Goal: Task Accomplishment & Management: Manage account settings

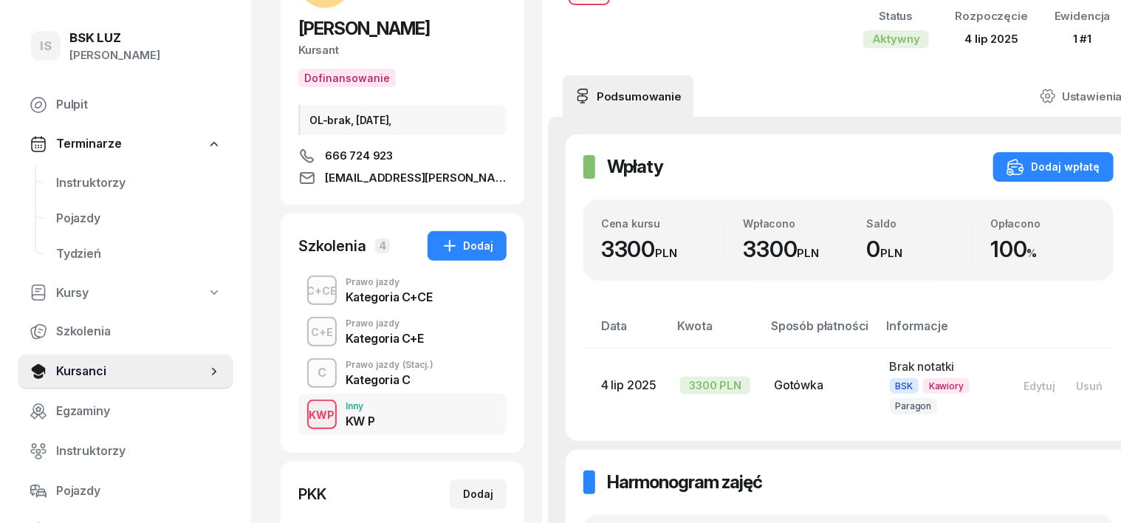
scroll to position [185, 0]
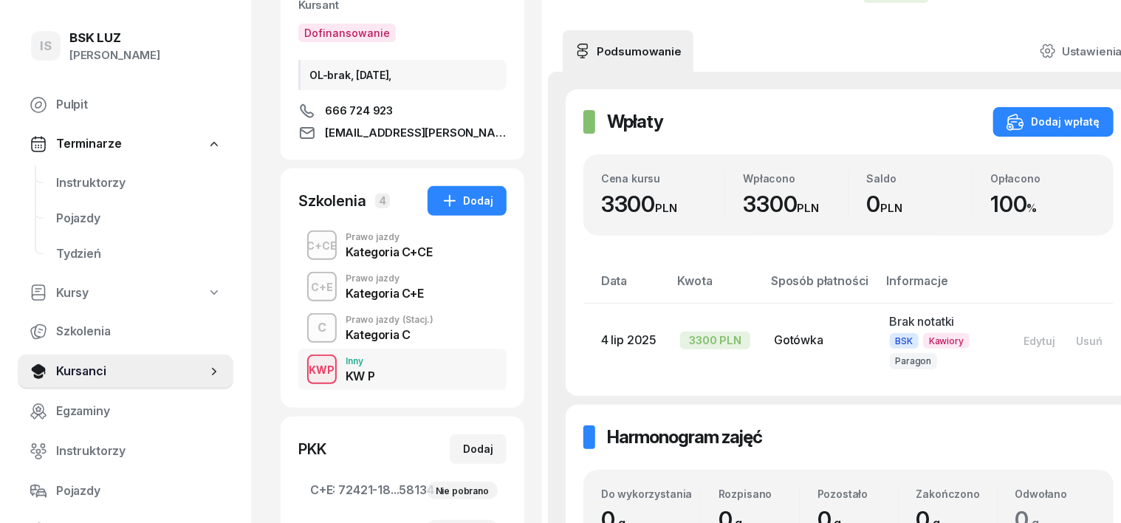
click at [303, 368] on div "KWP" at bounding box center [322, 369] width 38 height 18
click at [301, 238] on div "C+CE" at bounding box center [322, 245] width 42 height 18
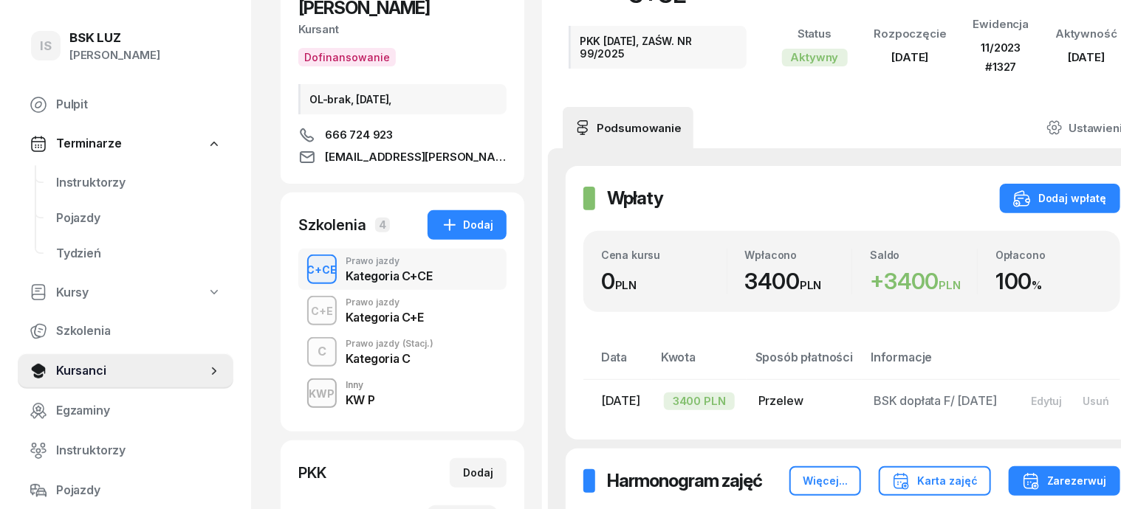
scroll to position [185, 0]
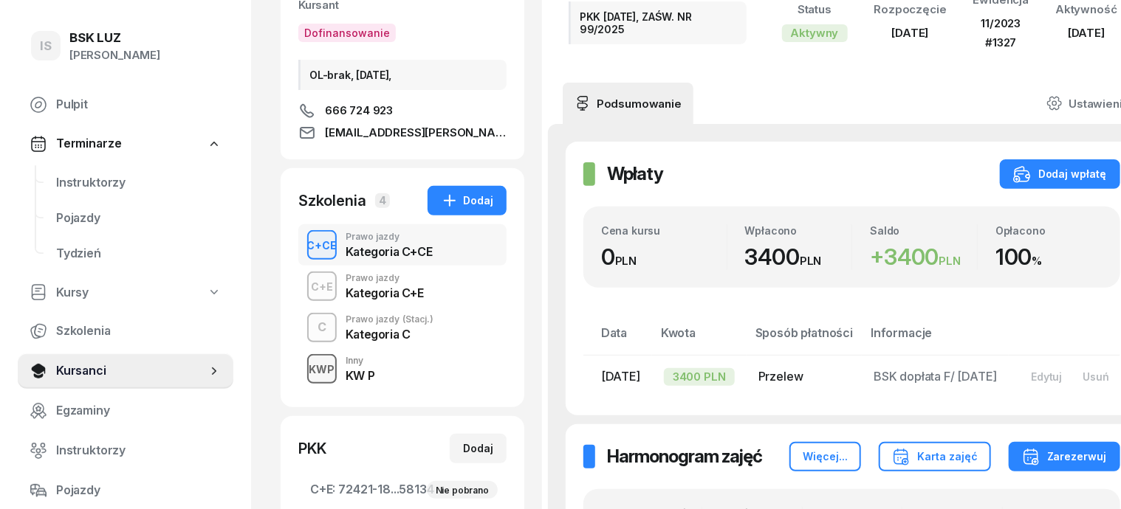
click at [303, 368] on div "KWP" at bounding box center [322, 369] width 38 height 18
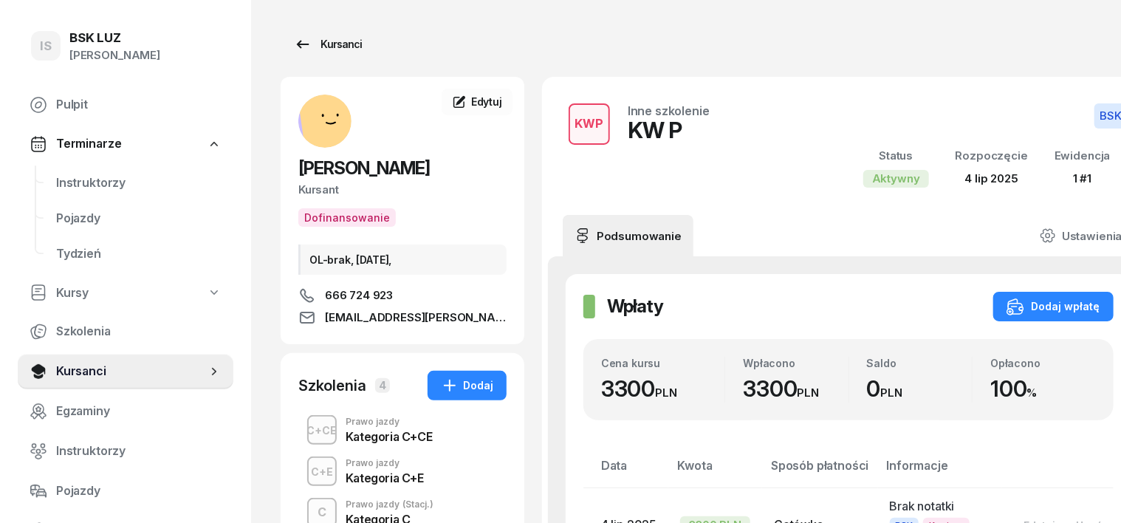
click at [317, 42] on div "Kursanci" at bounding box center [328, 44] width 68 height 18
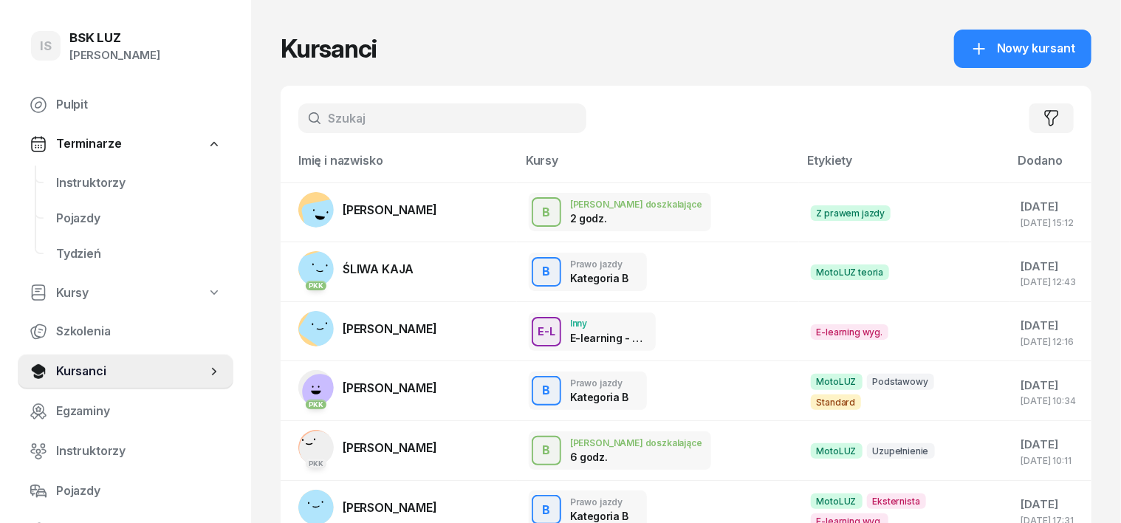
click at [306, 120] on input "text" at bounding box center [442, 118] width 288 height 30
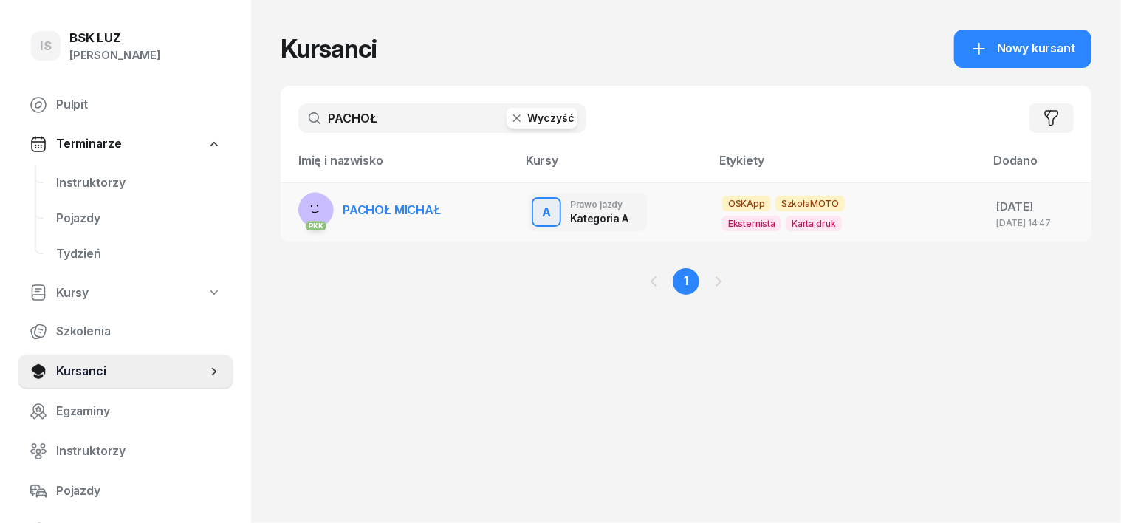
type input "PACHOŁ"
click at [285, 210] on rect at bounding box center [313, 213] width 57 height 57
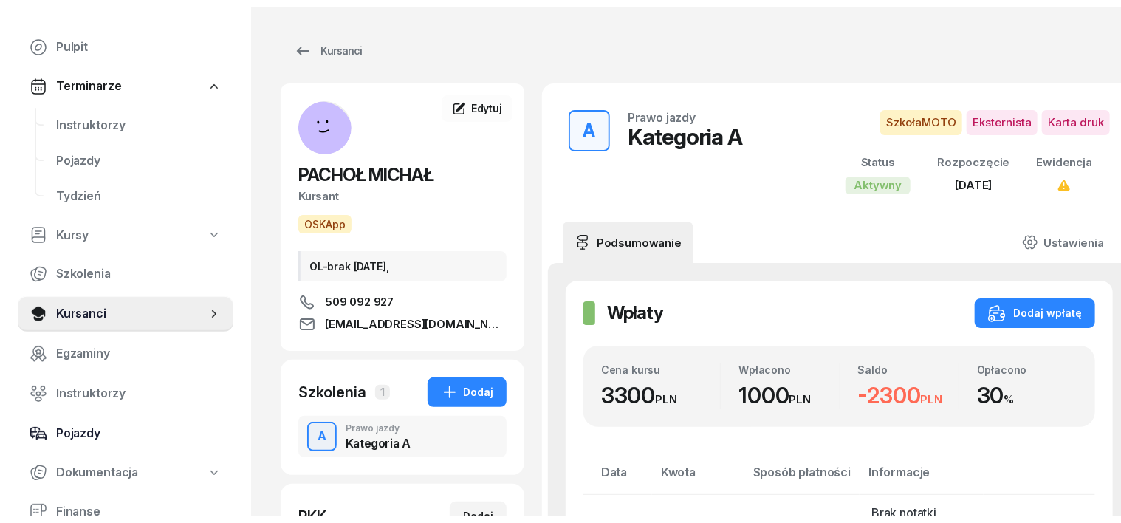
scroll to position [92, 0]
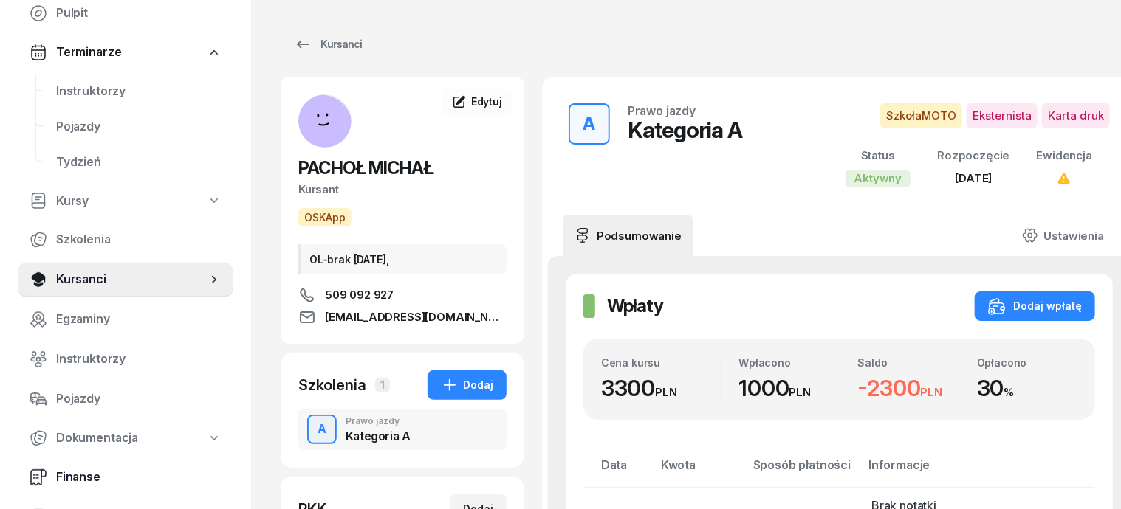
click at [89, 474] on span "Finanse" at bounding box center [138, 477] width 165 height 19
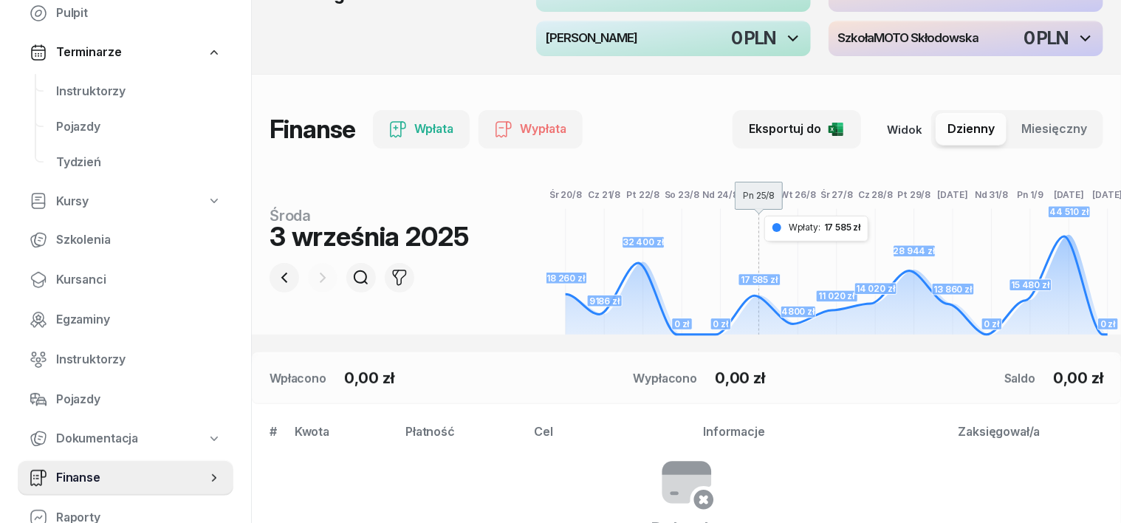
scroll to position [277, 0]
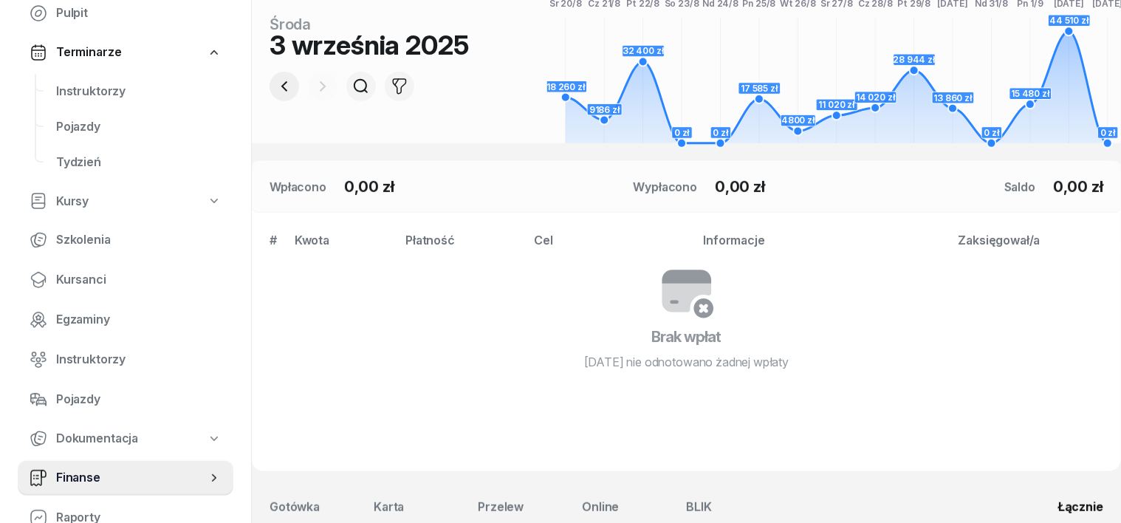
click at [275, 86] on icon "button" at bounding box center [284, 87] width 18 height 18
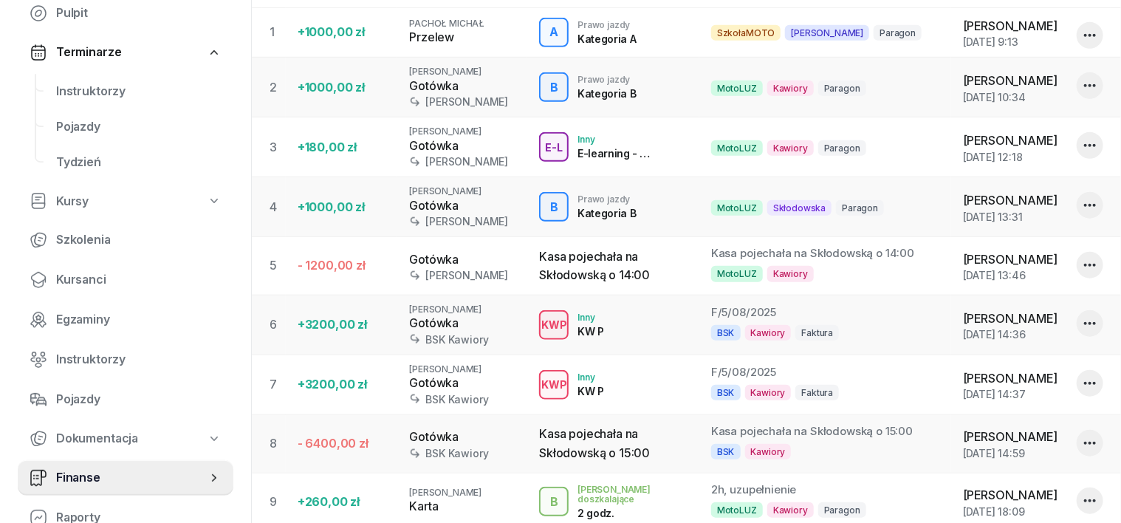
scroll to position [247, 0]
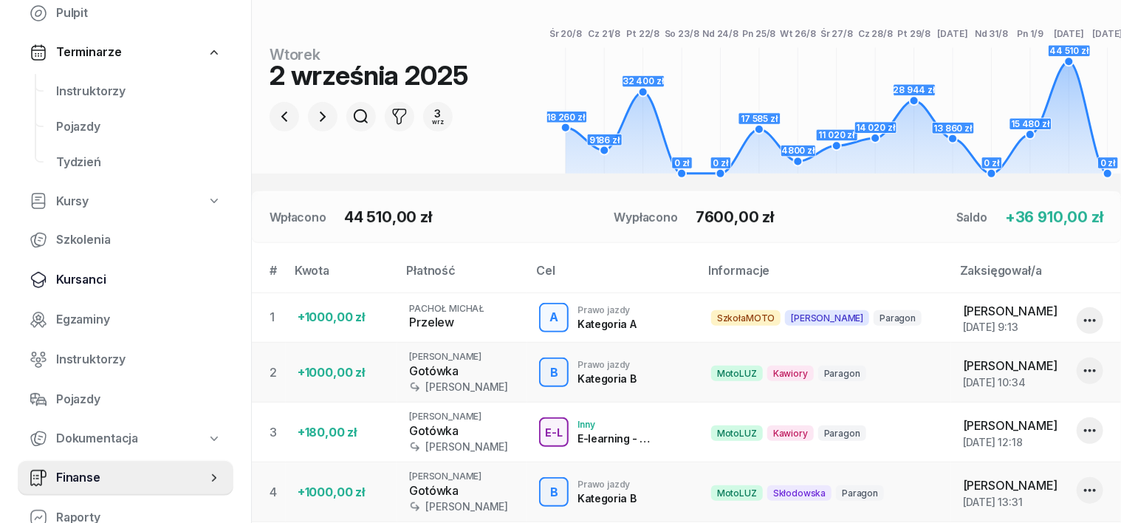
click at [94, 277] on span "Kursanci" at bounding box center [138, 279] width 165 height 19
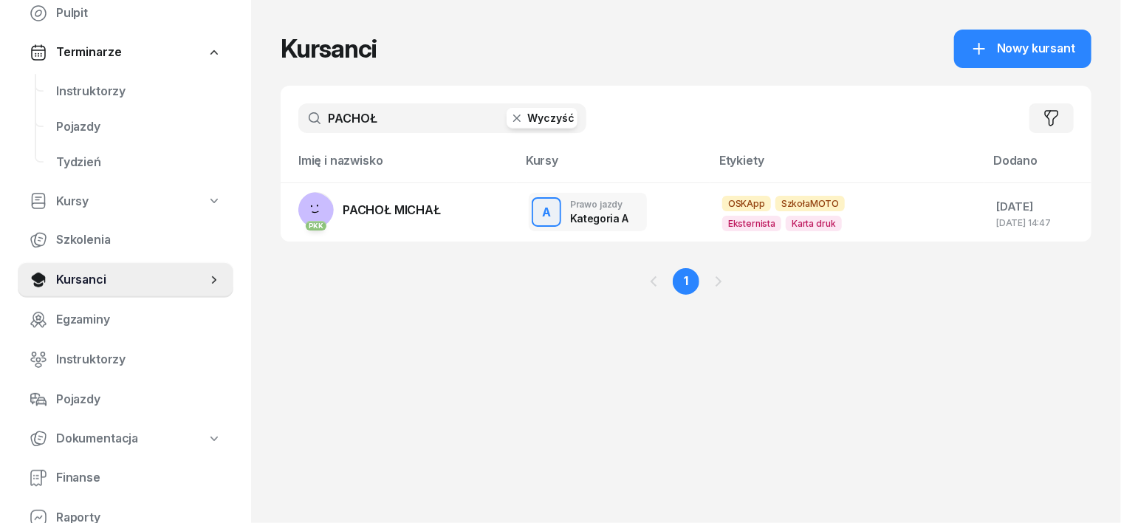
click at [509, 115] on icon "button" at bounding box center [516, 118] width 15 height 15
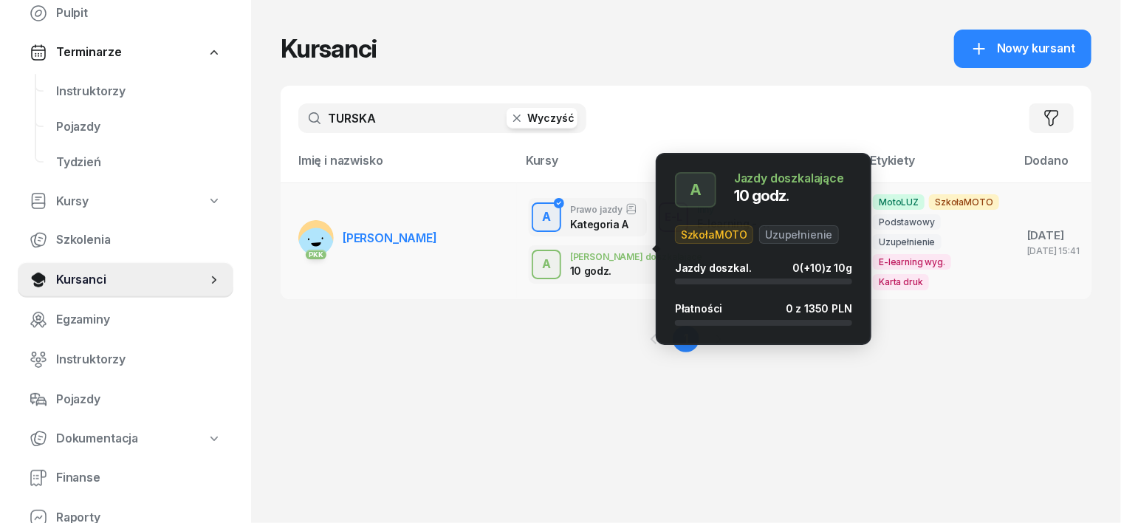
type input "TURSKA"
click at [536, 252] on div "A" at bounding box center [546, 264] width 21 height 25
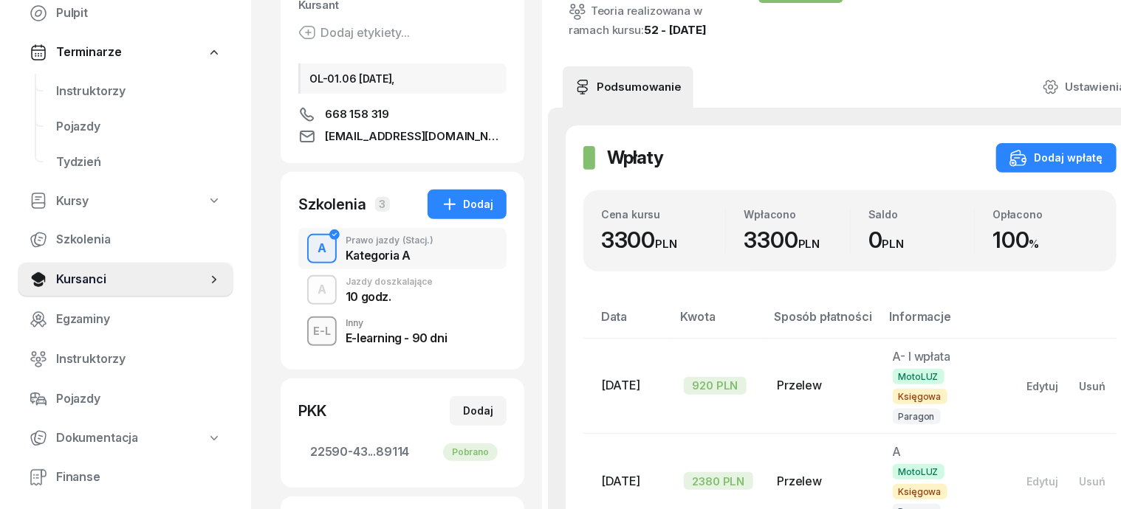
scroll to position [277, 0]
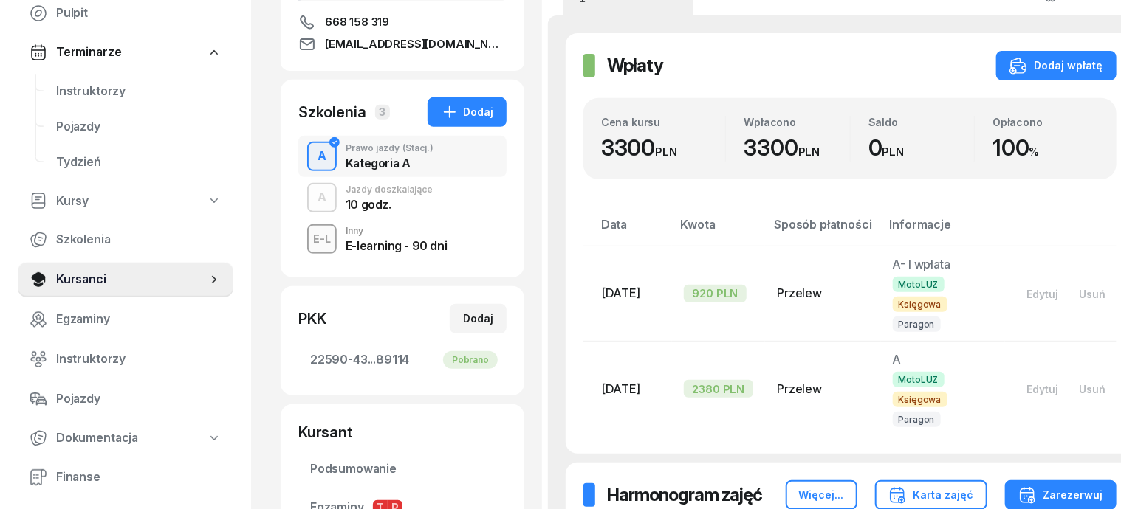
click at [312, 199] on div "A" at bounding box center [322, 197] width 21 height 25
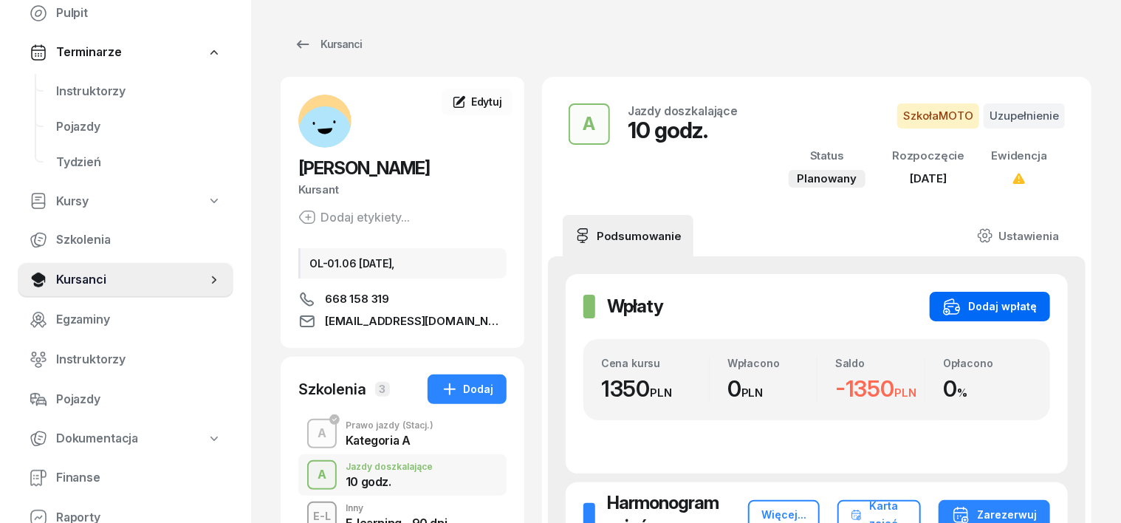
click at [1037, 300] on div "Dodaj wpłatę" at bounding box center [990, 307] width 94 height 18
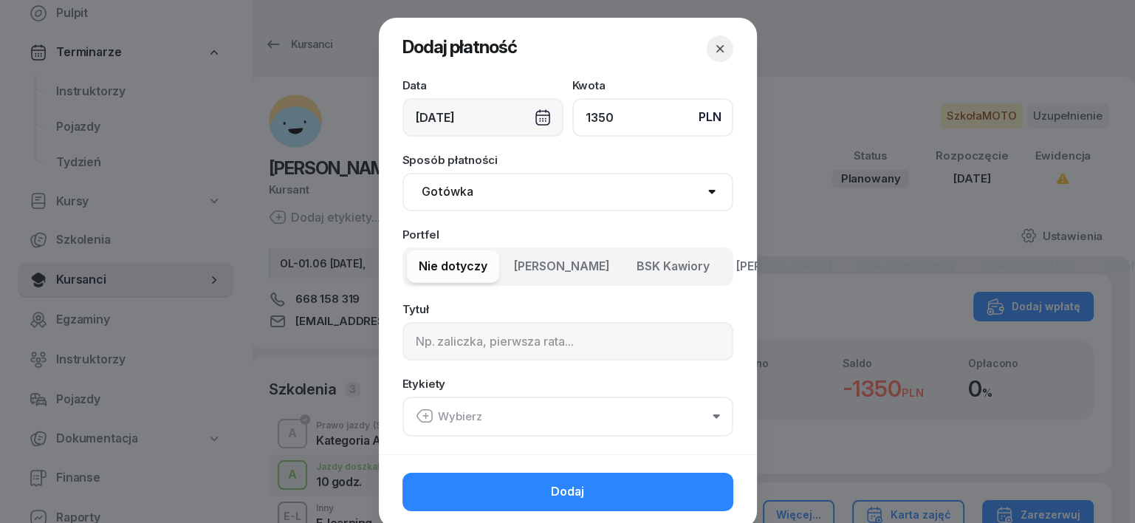
type input "1350"
click at [535, 111] on div "[DATE]" at bounding box center [482, 117] width 161 height 38
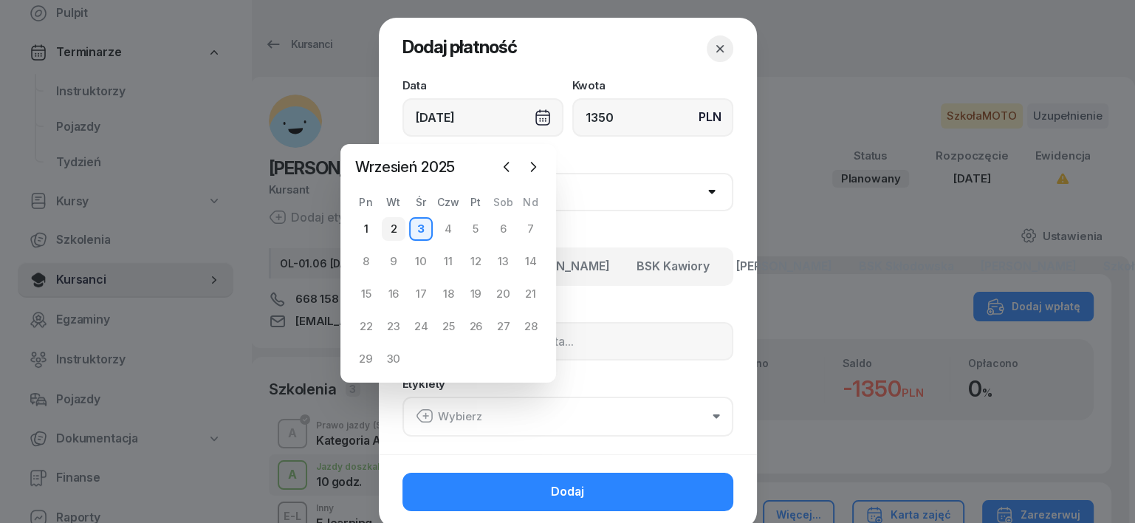
click at [391, 230] on div "2" at bounding box center [394, 229] width 24 height 24
type input "[DATE]"
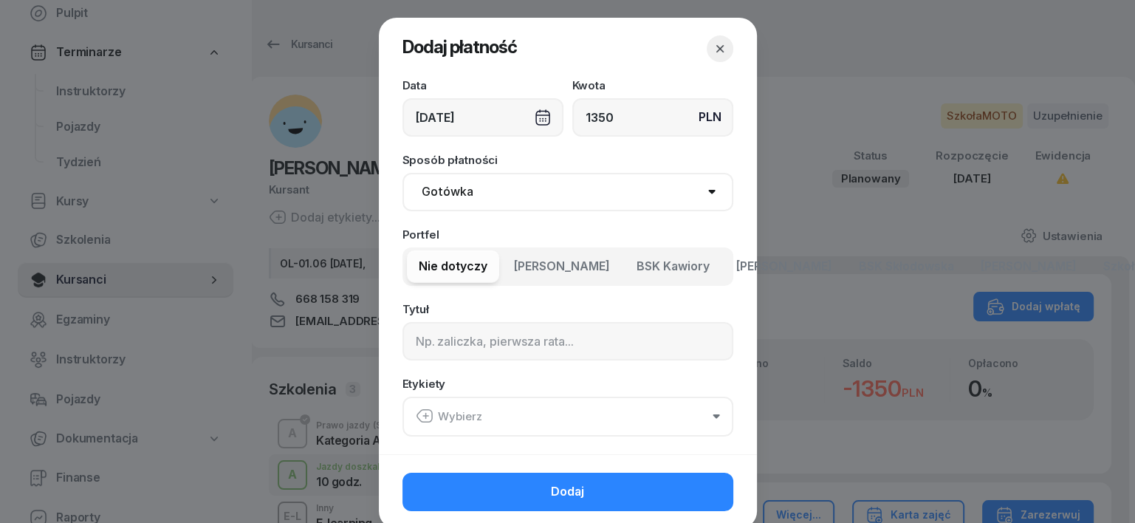
click at [439, 190] on select "Gotówka Karta Przelew Płatności online BLIK" at bounding box center [567, 192] width 331 height 38
select select "transfer"
click at [402, 173] on select "Gotówka Karta Przelew Płatności online BLIK" at bounding box center [567, 192] width 331 height 38
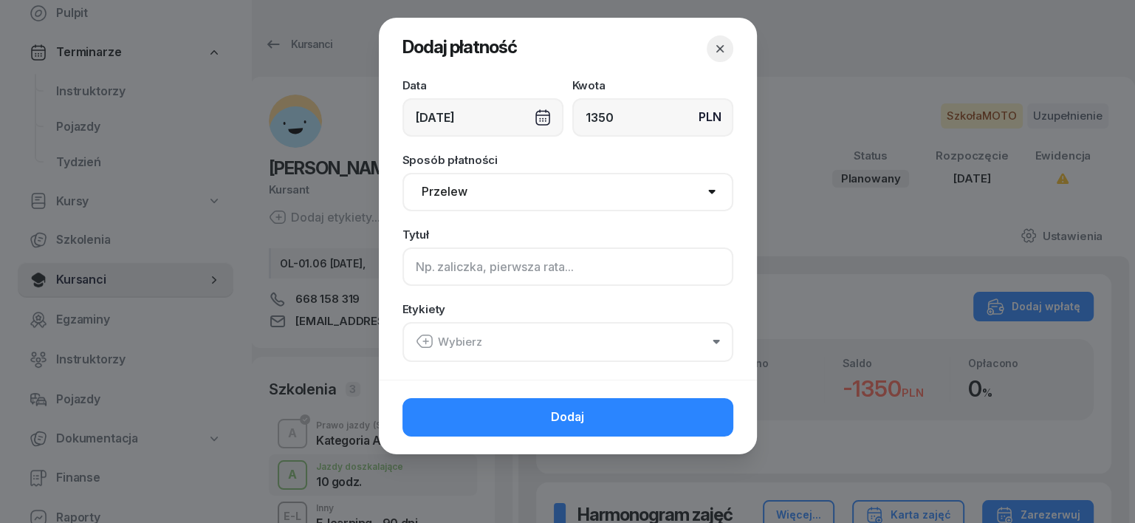
click at [428, 267] on input at bounding box center [567, 266] width 331 height 38
type input "A"
click at [421, 340] on icon "button" at bounding box center [425, 341] width 18 height 18
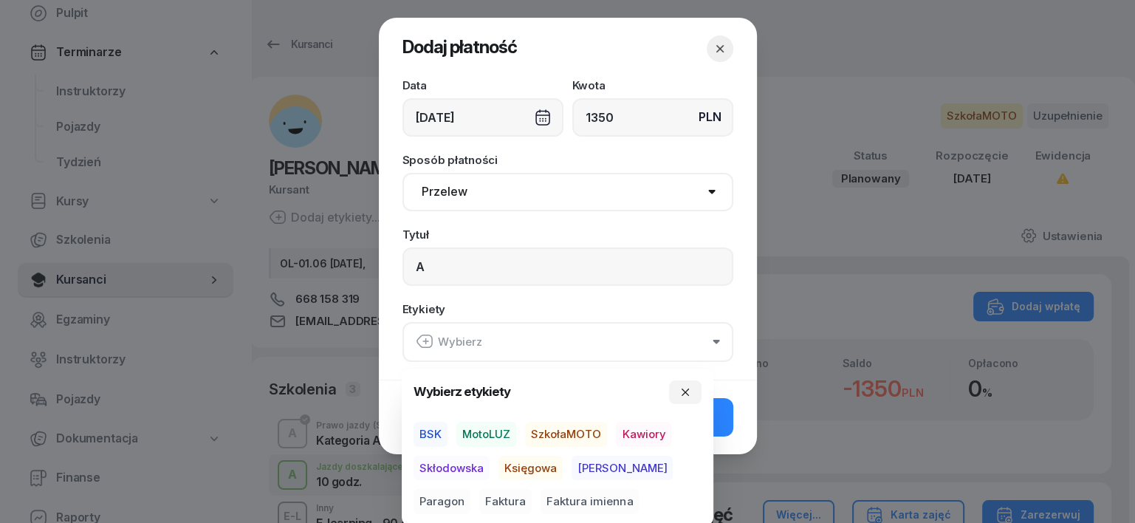
click at [573, 434] on span "SzkołaMOTO" at bounding box center [566, 434] width 82 height 25
click at [470, 489] on span "Paragon" at bounding box center [441, 501] width 57 height 25
click at [686, 388] on icon "button" at bounding box center [685, 391] width 12 height 12
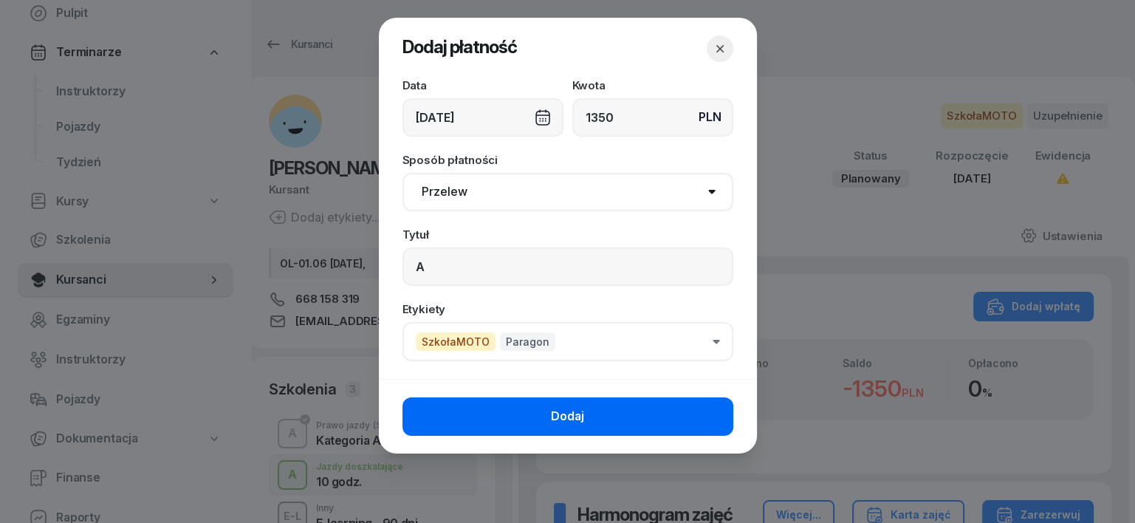
click at [684, 413] on button "Dodaj" at bounding box center [567, 416] width 331 height 38
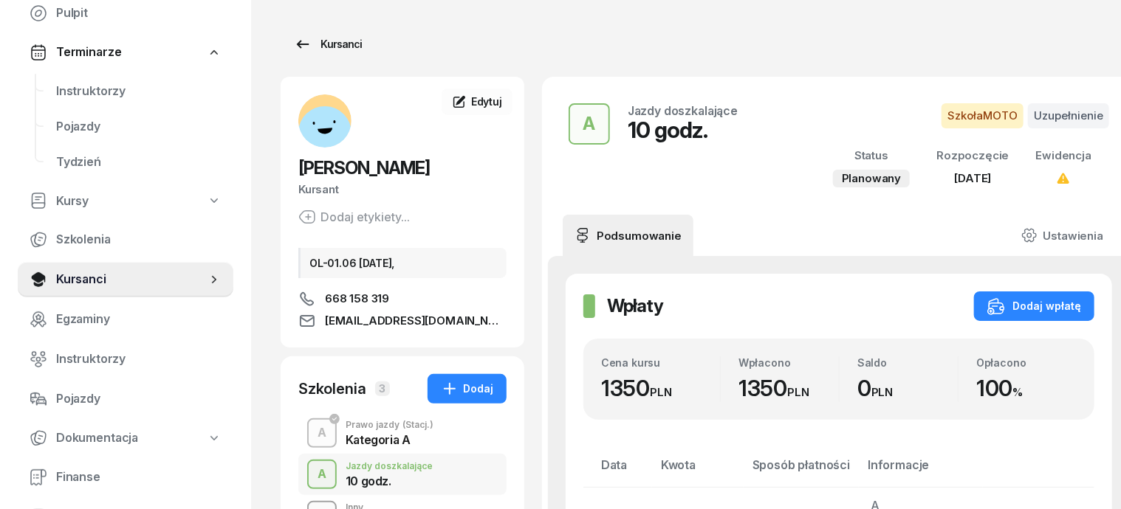
click at [304, 47] on div "Kursanci" at bounding box center [328, 44] width 68 height 18
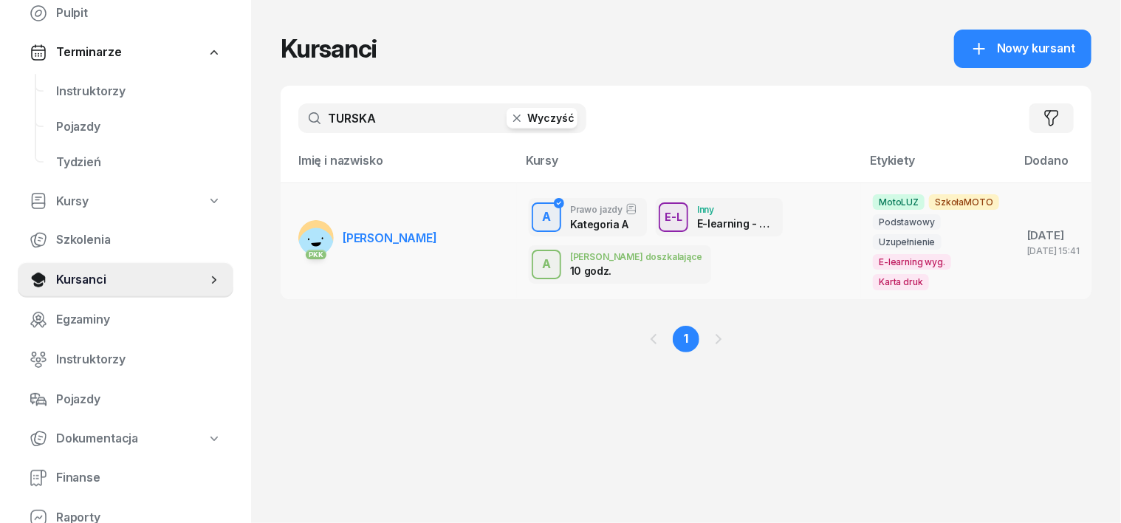
click at [292, 222] on rect at bounding box center [315, 245] width 47 height 47
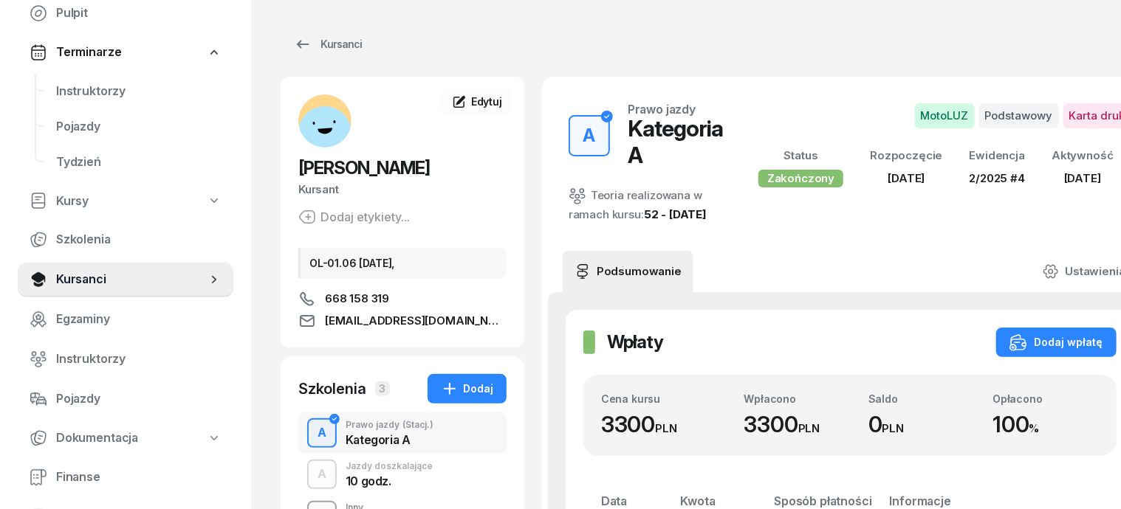
click at [312, 430] on div "A" at bounding box center [322, 433] width 21 height 25
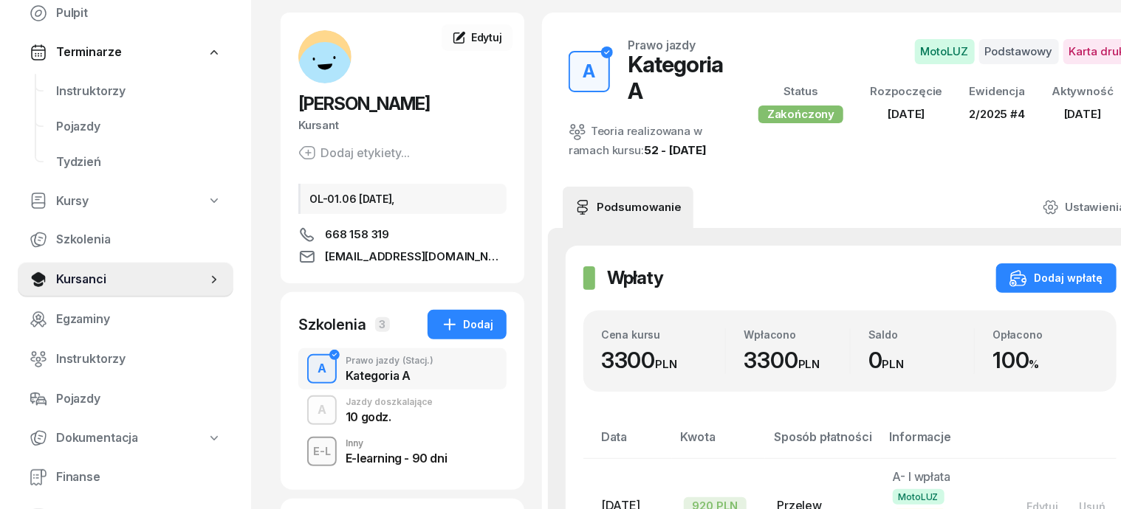
scroll to position [92, 0]
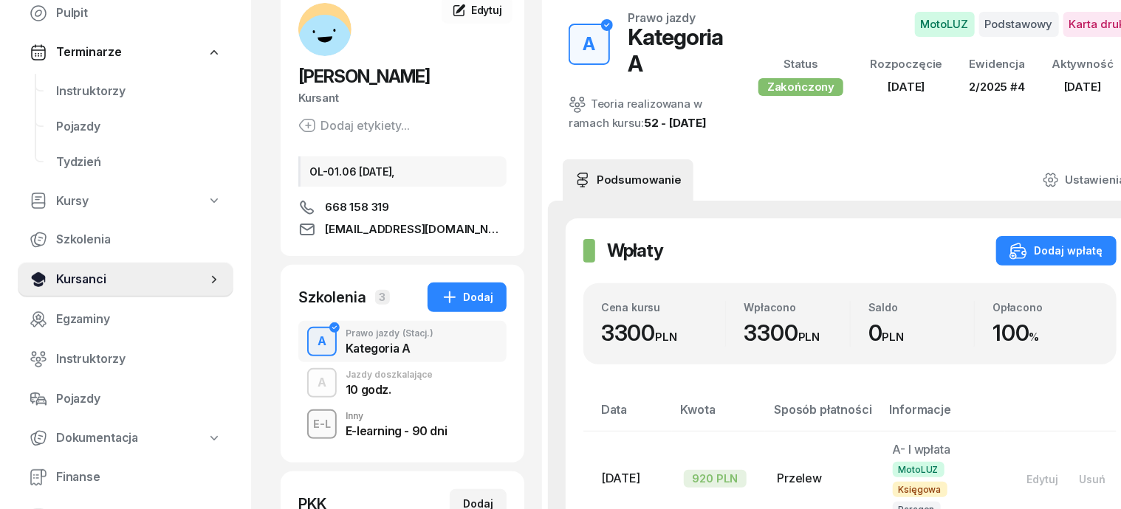
click at [176, 286] on span "Kursanci" at bounding box center [131, 279] width 151 height 19
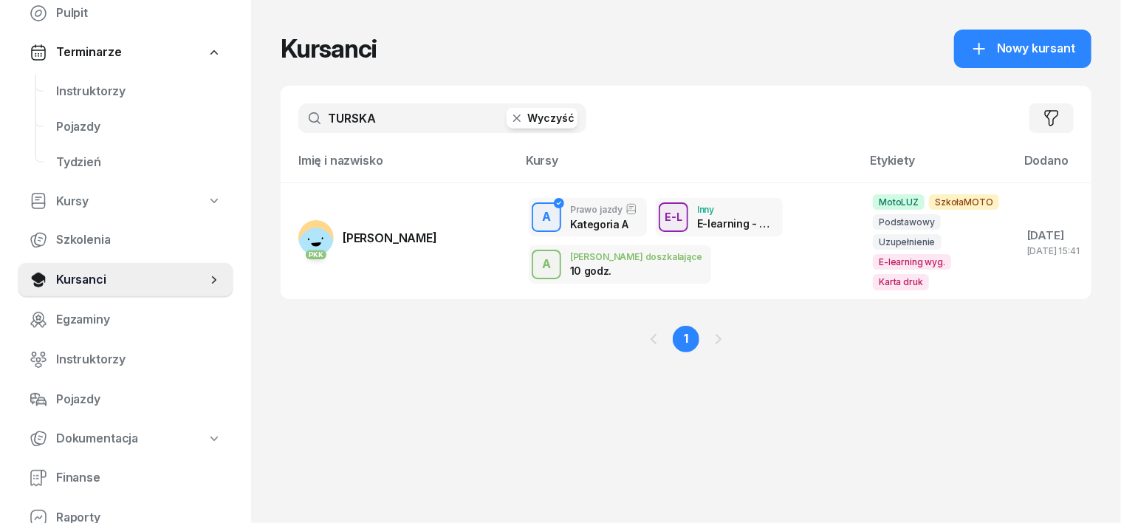
click at [509, 117] on icon "button" at bounding box center [516, 118] width 15 height 15
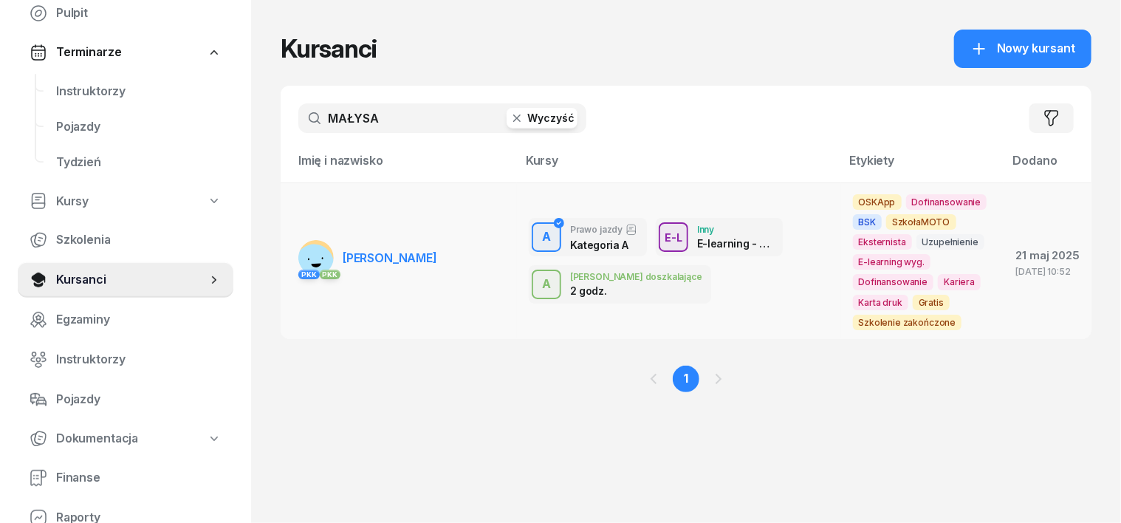
type input "MAŁYSA"
click at [298, 265] on div "PKK PKK" at bounding box center [315, 273] width 35 height 19
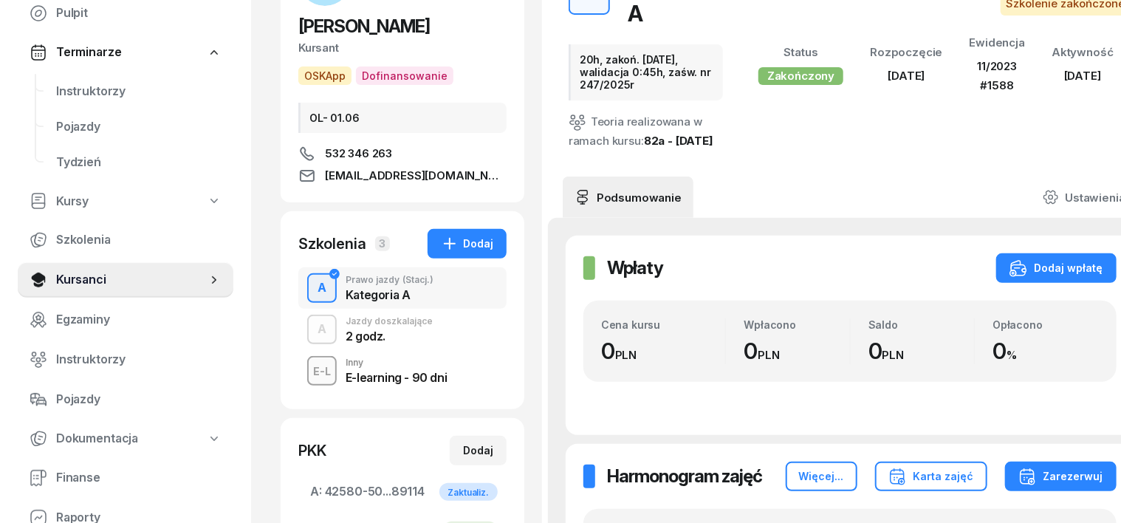
scroll to position [185, 0]
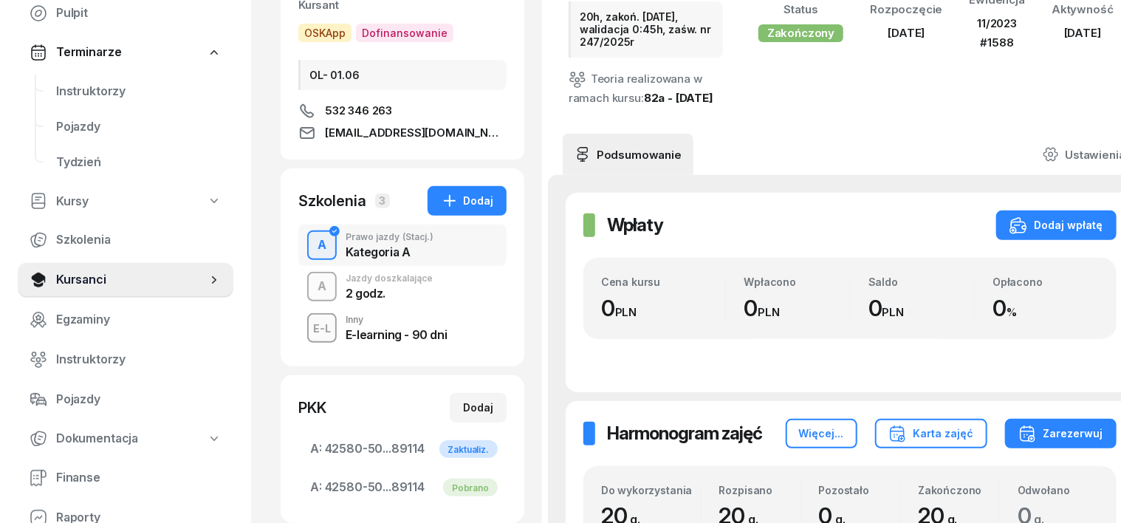
click at [312, 284] on div "A" at bounding box center [322, 286] width 21 height 25
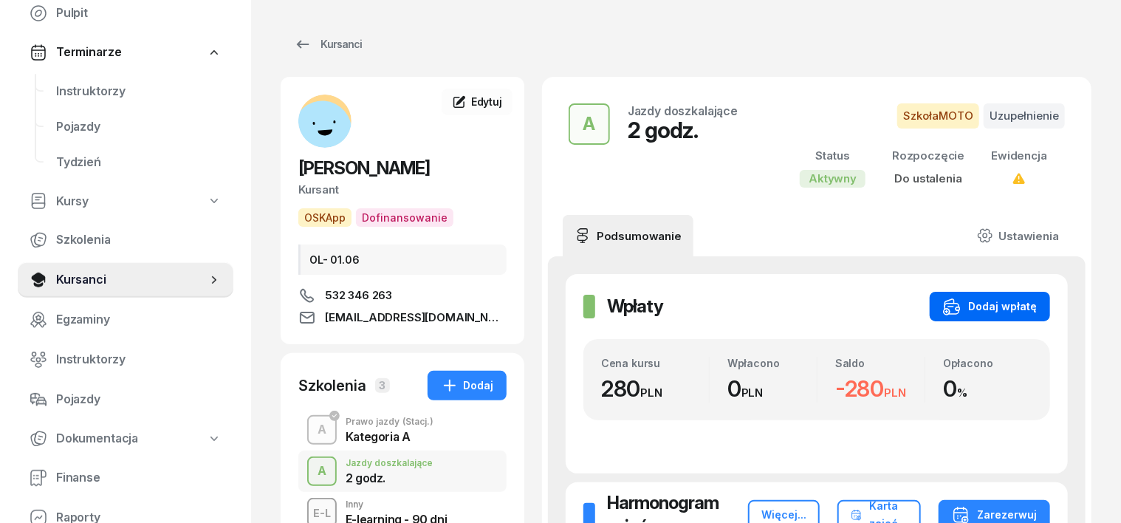
click at [1037, 306] on div "Dodaj wpłatę" at bounding box center [990, 307] width 94 height 18
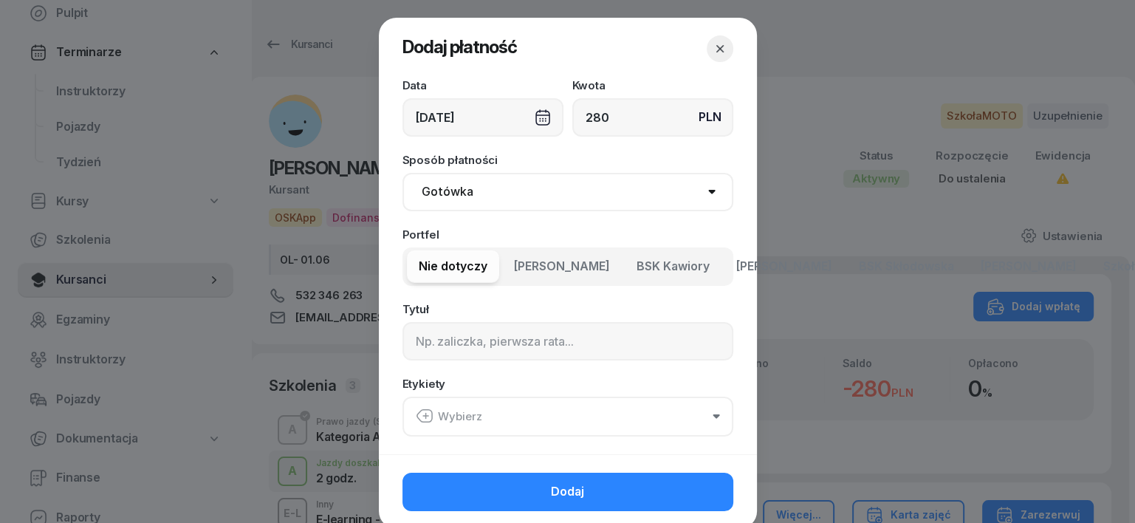
type input "280"
click at [535, 115] on div "[DATE]" at bounding box center [482, 117] width 161 height 38
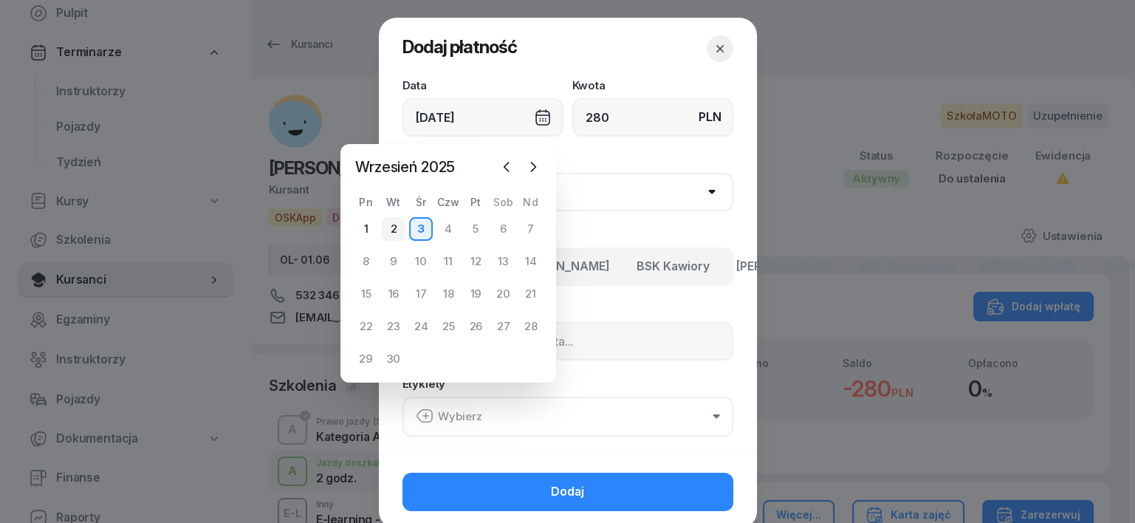
click at [392, 230] on div "2" at bounding box center [394, 229] width 24 height 24
type input "[DATE]"
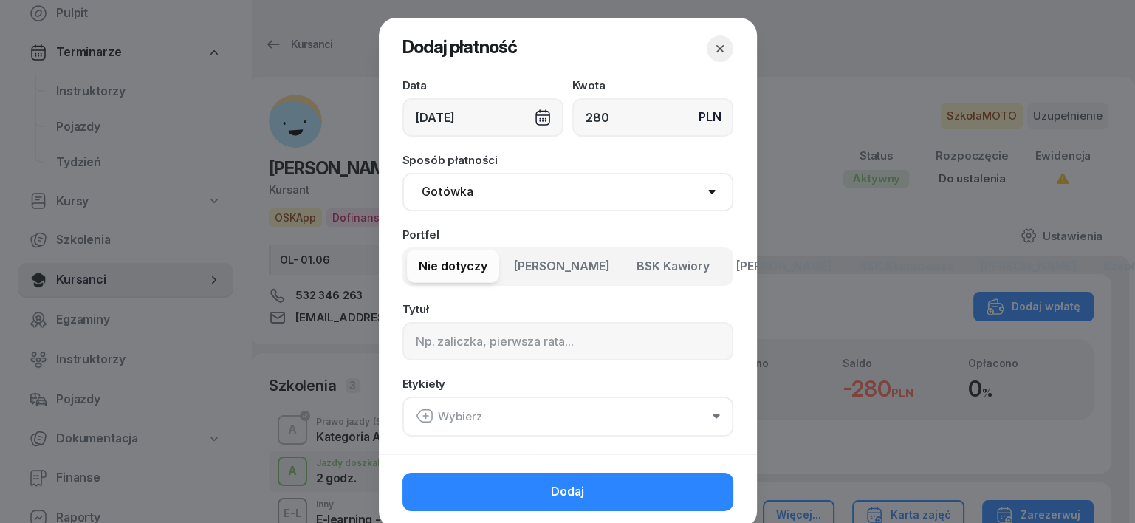
click at [450, 187] on select "Gotówka Karta Przelew Płatności online BLIK" at bounding box center [567, 192] width 331 height 38
select select "transfer"
click at [402, 173] on select "Gotówka Karta Przelew Płatności online BLIK" at bounding box center [567, 192] width 331 height 38
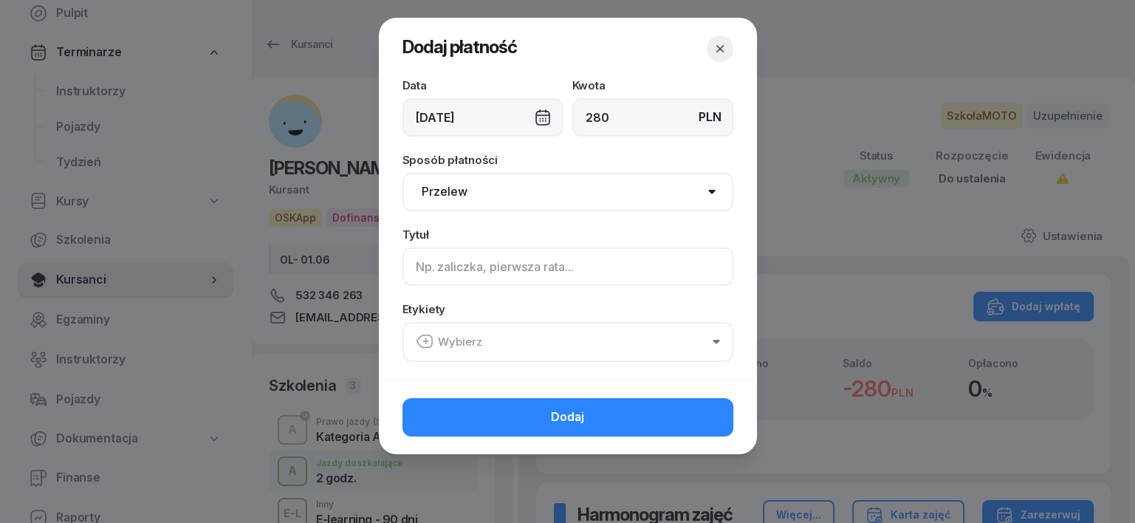
click at [426, 266] on input at bounding box center [567, 266] width 331 height 38
type input "A"
click at [425, 343] on icon "button" at bounding box center [425, 341] width 0 height 5
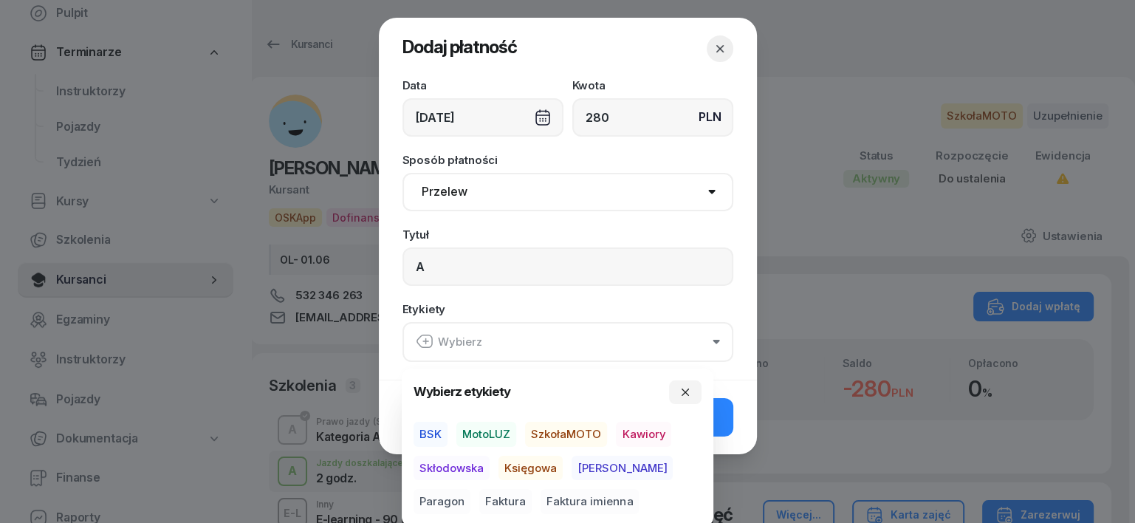
click at [591, 429] on span "SzkołaMOTO" at bounding box center [566, 434] width 82 height 25
click at [583, 468] on span "[PERSON_NAME]" at bounding box center [621, 467] width 101 height 25
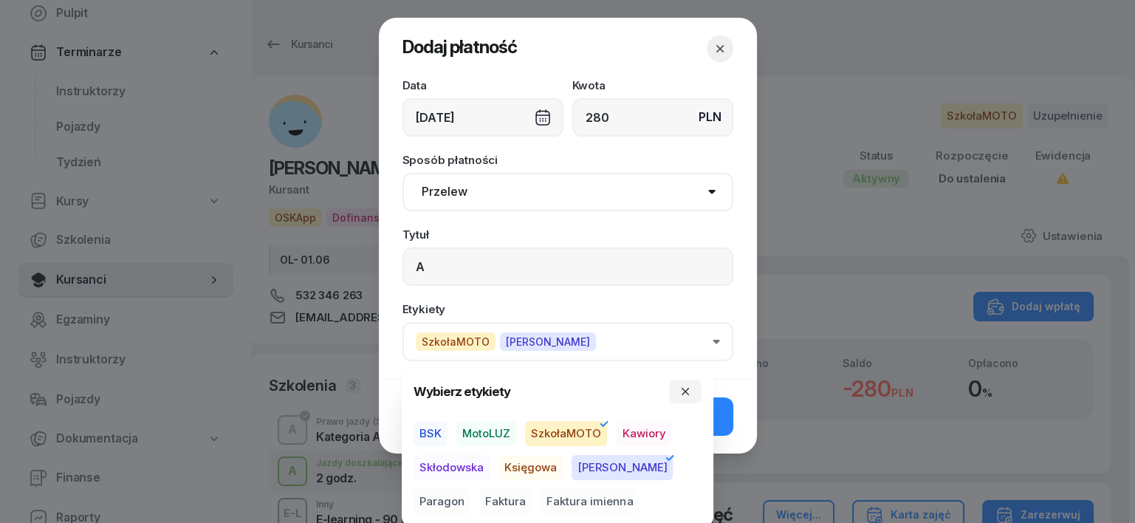
click at [470, 489] on span "Paragon" at bounding box center [441, 501] width 57 height 25
click at [682, 391] on icon "button" at bounding box center [685, 391] width 12 height 12
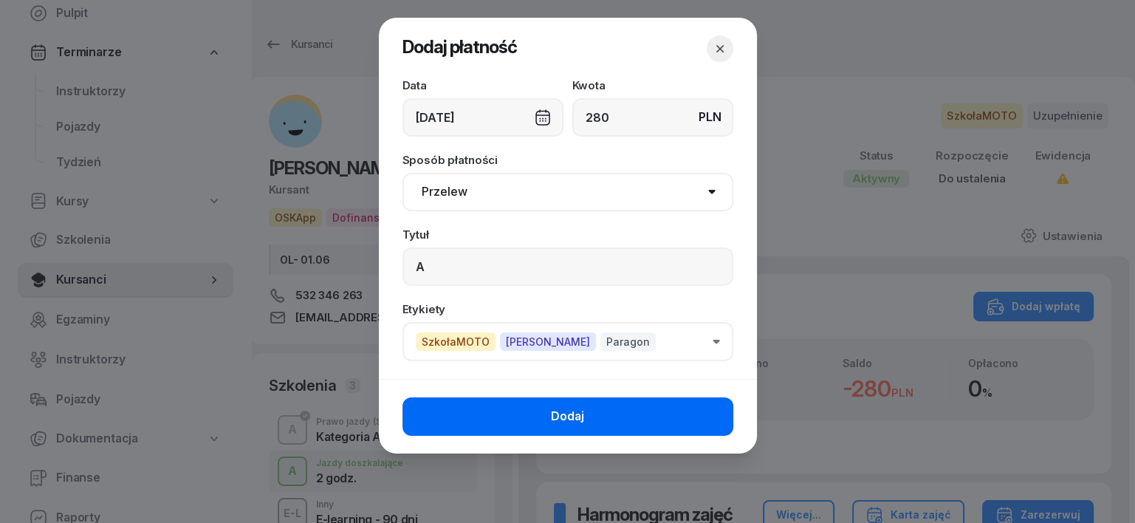
click at [676, 412] on button "Dodaj" at bounding box center [567, 416] width 331 height 38
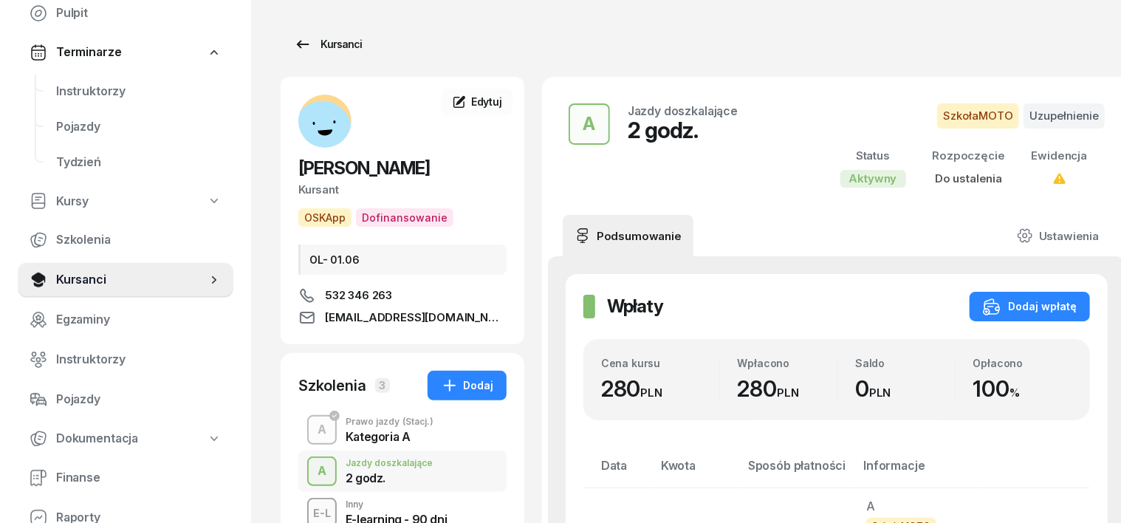
click at [310, 41] on div "Kursanci" at bounding box center [328, 44] width 68 height 18
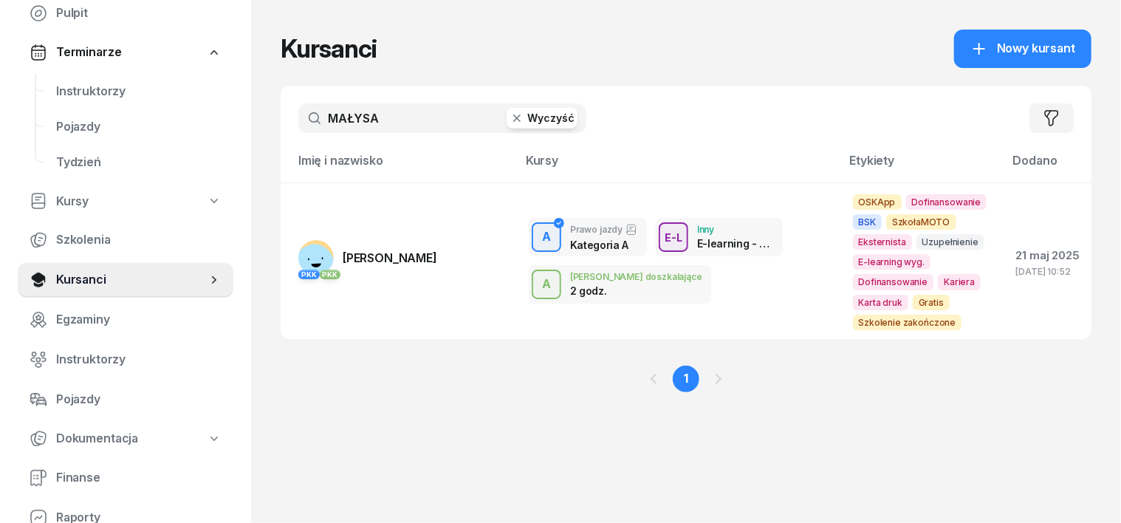
click at [513, 116] on icon "button" at bounding box center [516, 117] width 7 height 7
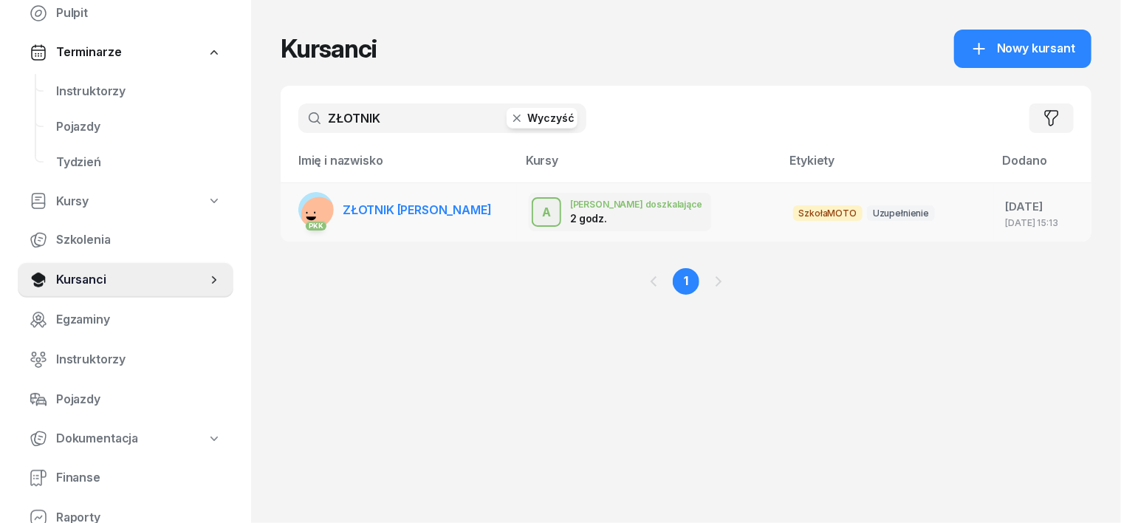
type input "ZŁOTNIK"
click at [301, 210] on rect at bounding box center [319, 214] width 41 height 41
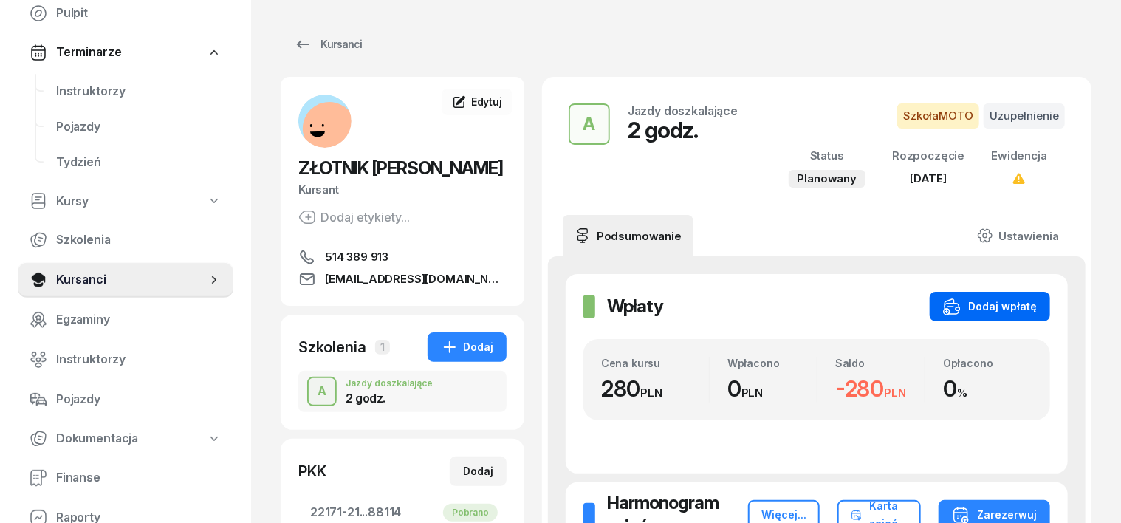
click at [1035, 303] on div "Dodaj wpłatę" at bounding box center [990, 307] width 94 height 18
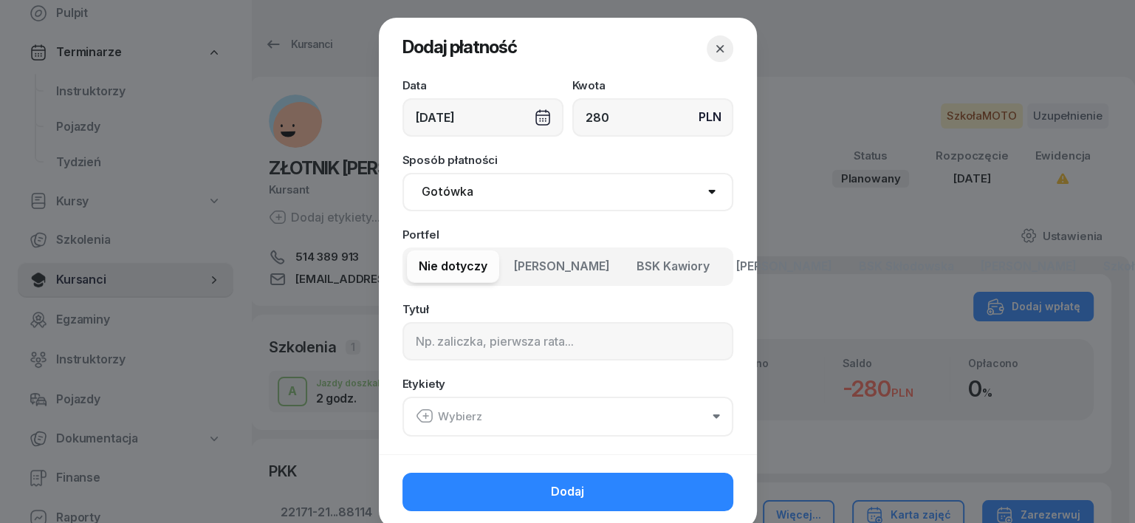
type input "280"
click at [534, 114] on div "[DATE]" at bounding box center [482, 117] width 161 height 38
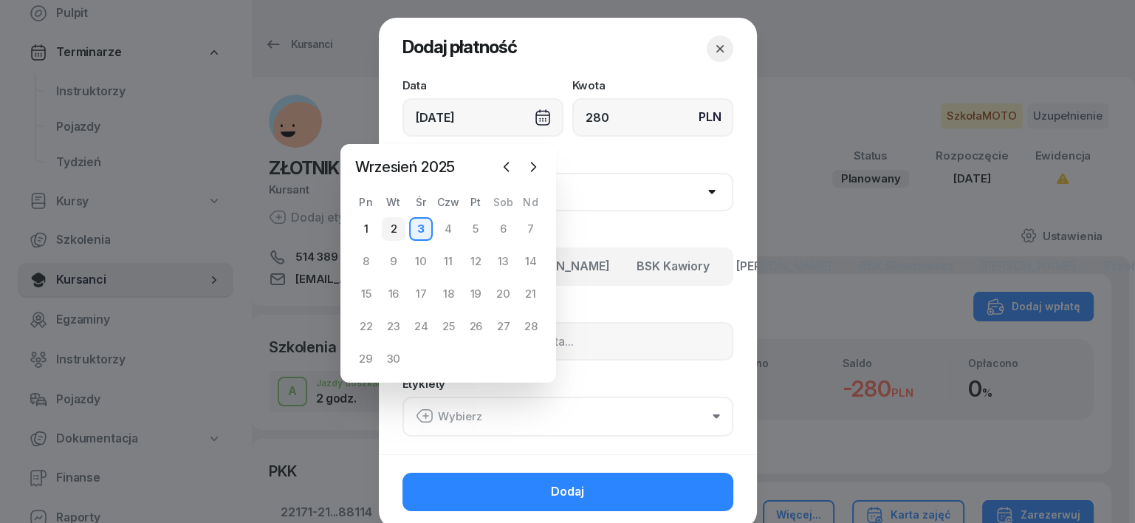
click at [391, 221] on div "2" at bounding box center [394, 229] width 24 height 24
type input "[DATE]"
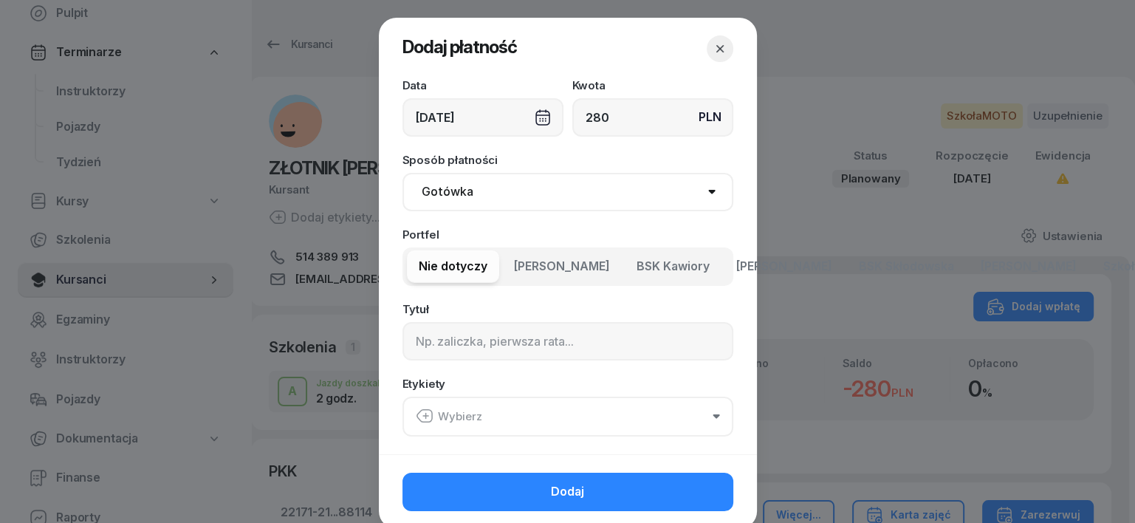
click at [420, 195] on select "Gotówka Karta Przelew Płatności online BLIK" at bounding box center [567, 192] width 331 height 38
select select "transfer"
click at [402, 173] on select "Gotówka Karta Przelew Płatności online BLIK" at bounding box center [567, 192] width 331 height 38
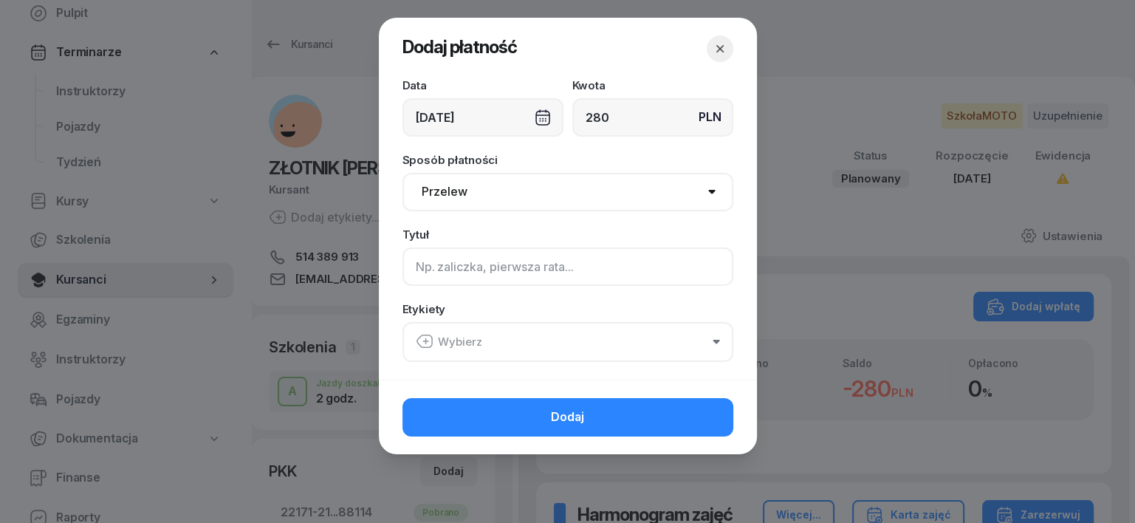
click at [426, 260] on input at bounding box center [567, 266] width 331 height 38
type input "A"
click at [420, 340] on icon "button" at bounding box center [425, 341] width 18 height 18
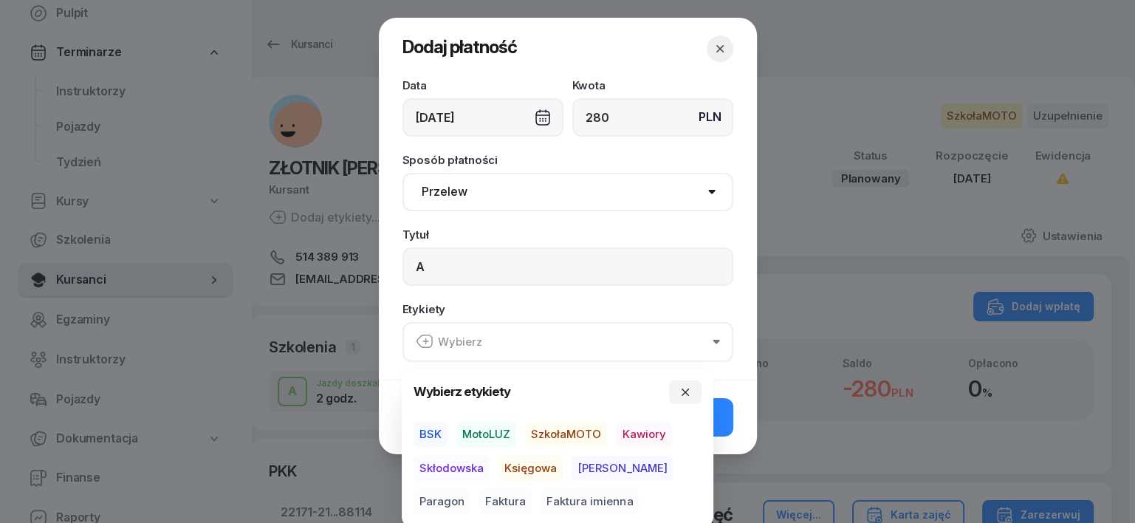
click at [577, 434] on span "SzkołaMOTO" at bounding box center [566, 434] width 82 height 25
click at [588, 460] on span "[PERSON_NAME]" at bounding box center [621, 467] width 101 height 25
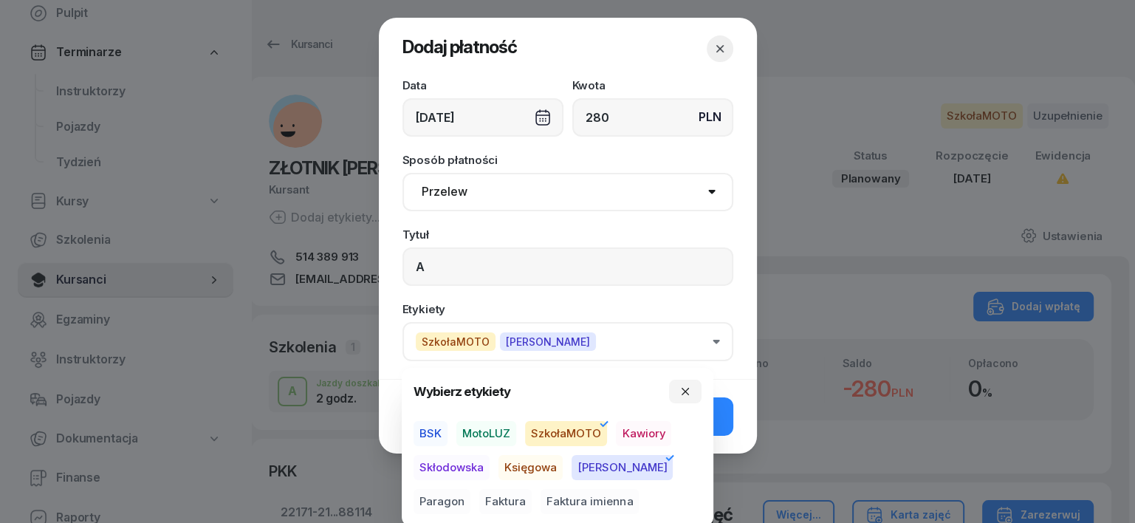
click at [470, 489] on span "Paragon" at bounding box center [441, 501] width 57 height 25
click at [676, 395] on button "button" at bounding box center [685, 392] width 32 height 24
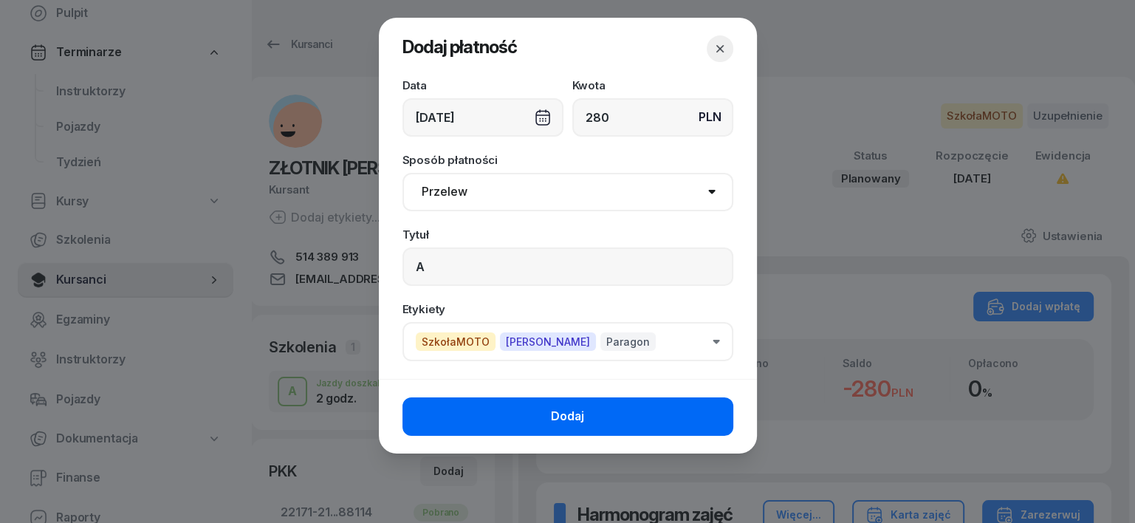
click at [727, 420] on button "Dodaj" at bounding box center [567, 416] width 331 height 38
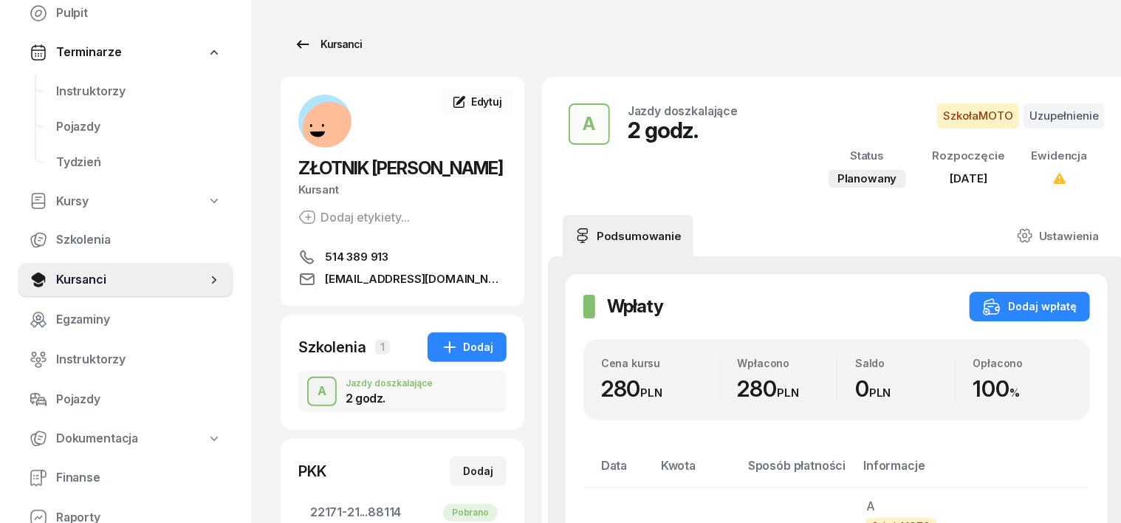
click at [307, 44] on div "Kursanci" at bounding box center [328, 44] width 68 height 18
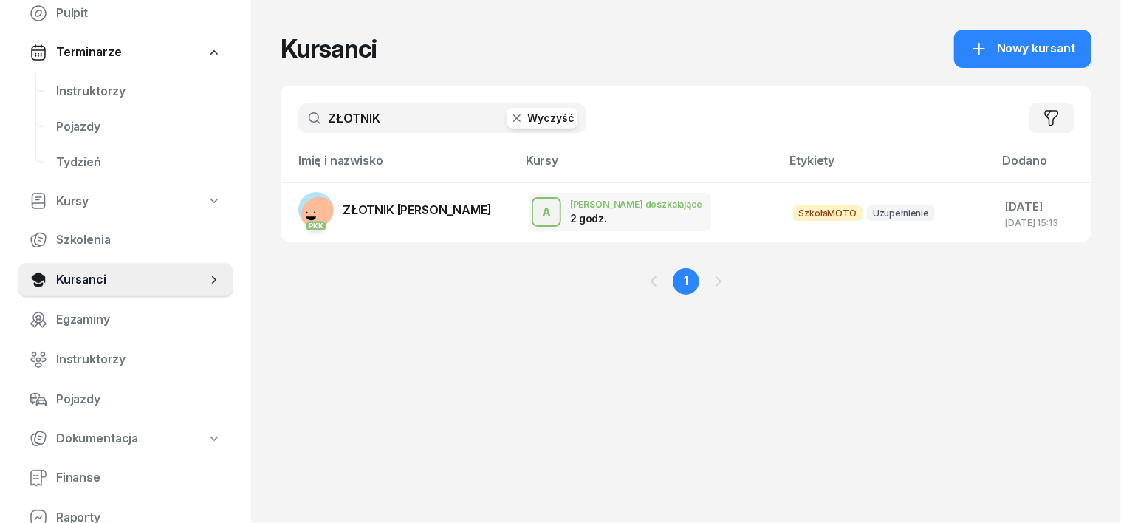
click at [509, 116] on icon "button" at bounding box center [516, 118] width 15 height 15
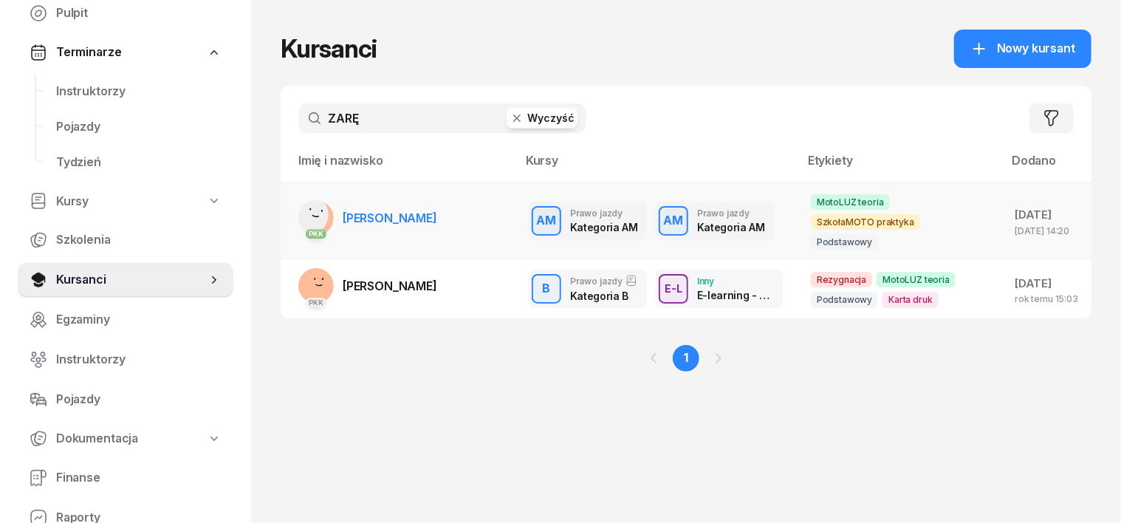
type input "ZARĘ"
click at [287, 207] on rect at bounding box center [308, 215] width 60 height 60
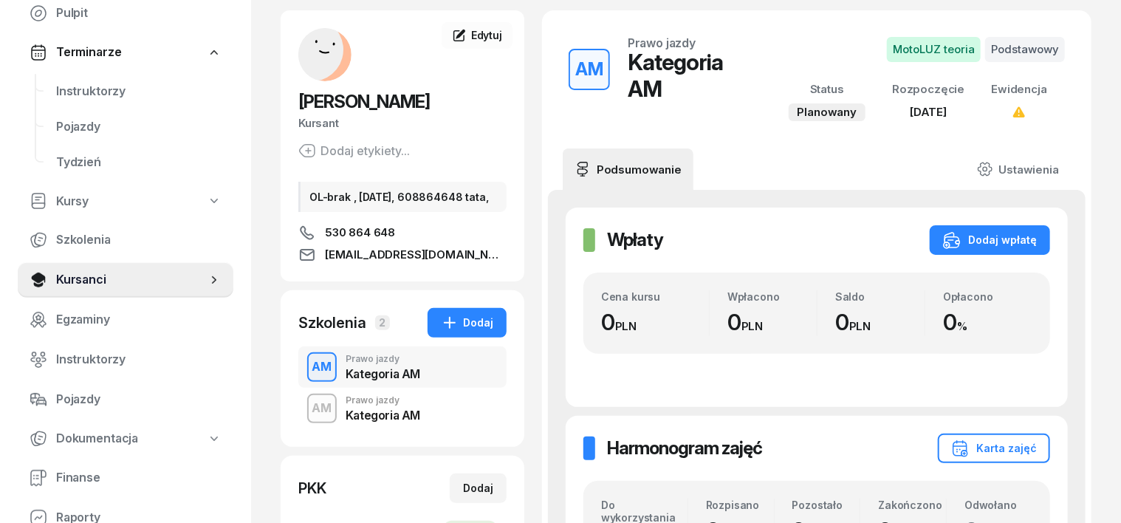
scroll to position [92, 0]
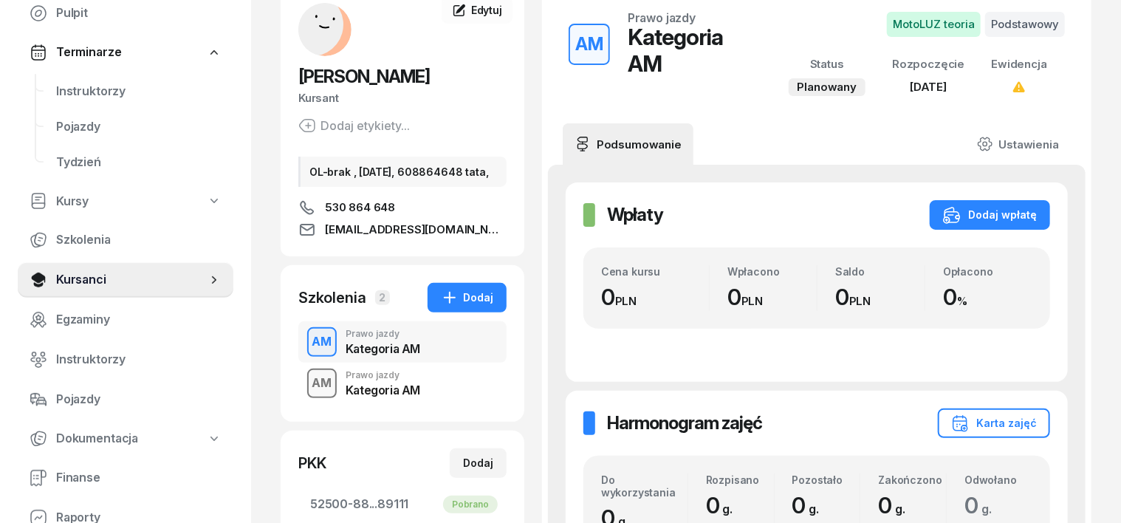
click at [306, 396] on div "AM" at bounding box center [322, 383] width 32 height 25
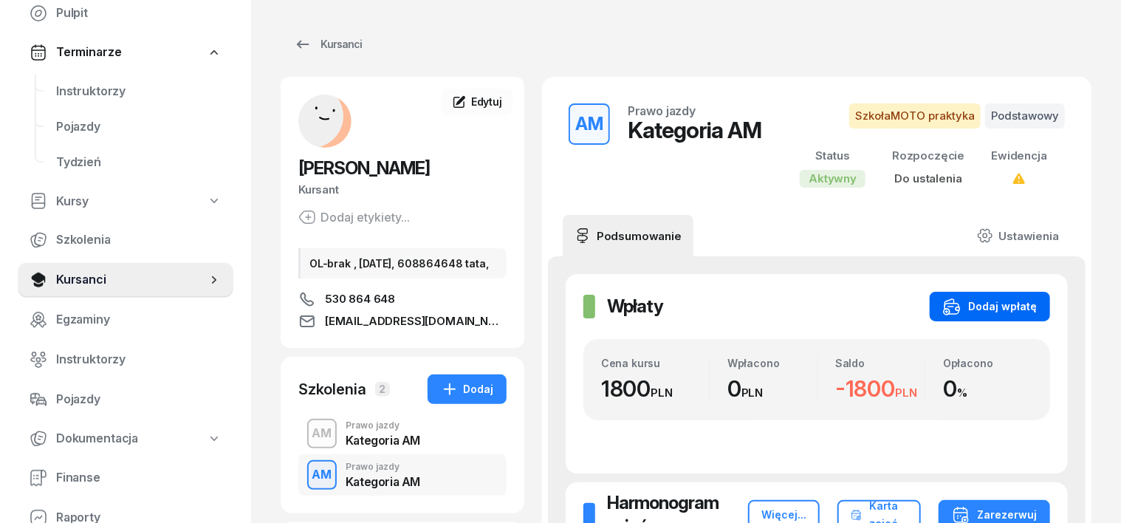
click at [1037, 300] on div "Dodaj wpłatę" at bounding box center [990, 307] width 94 height 18
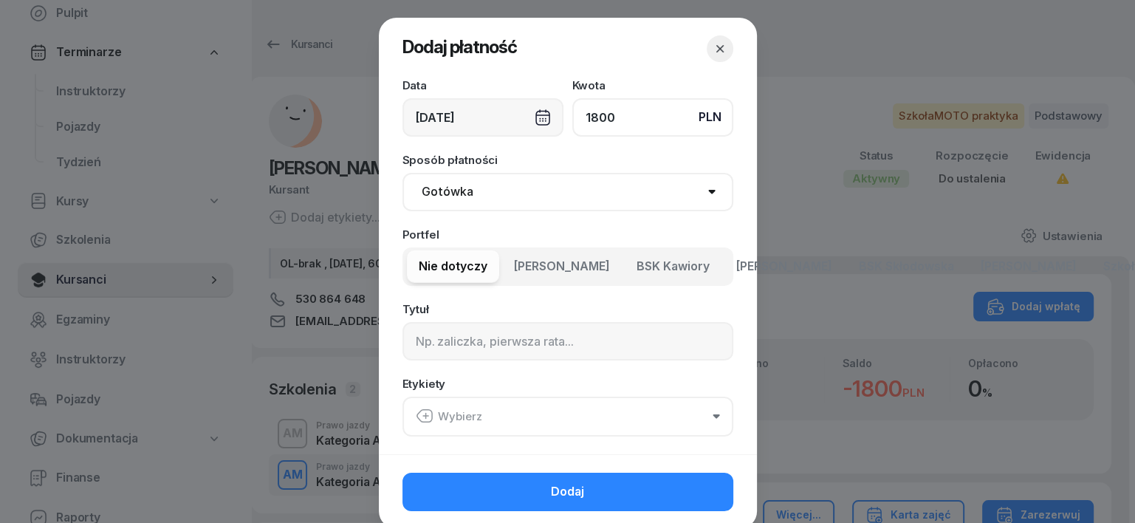
type input "1800"
click at [532, 118] on div "[DATE]" at bounding box center [482, 117] width 161 height 38
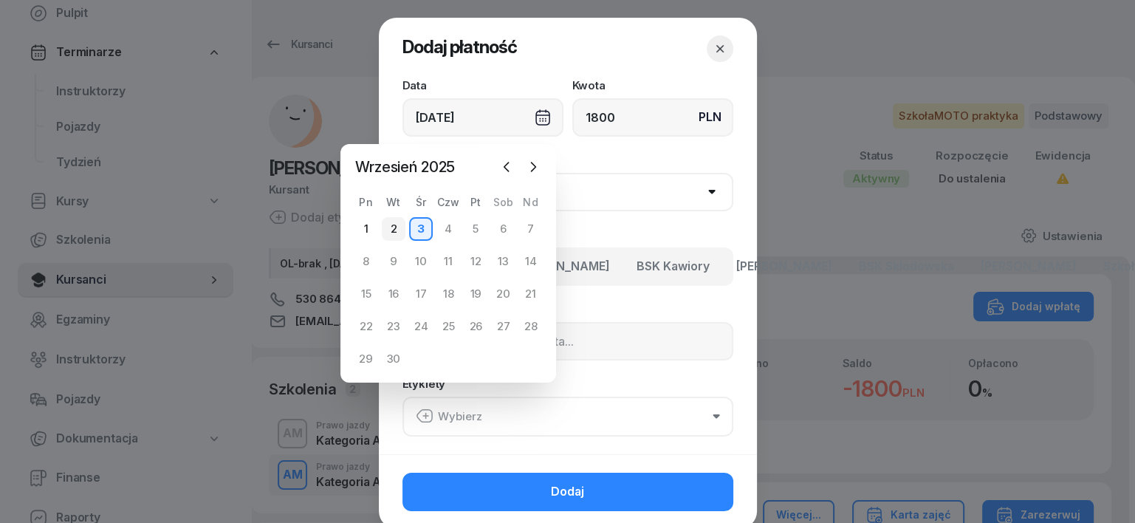
click at [390, 226] on div "2" at bounding box center [394, 229] width 24 height 24
type input "[DATE]"
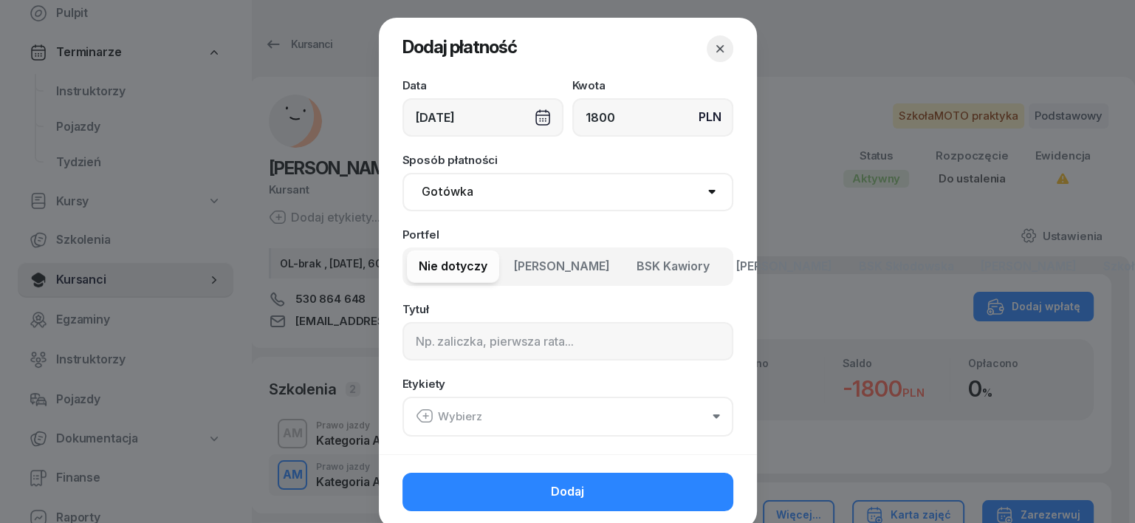
click at [419, 186] on select "Gotówka Karta Przelew Płatności online BLIK" at bounding box center [567, 192] width 331 height 38
select select "transfer"
click at [402, 173] on select "Gotówka Karta Przelew Płatności online BLIK" at bounding box center [567, 192] width 331 height 38
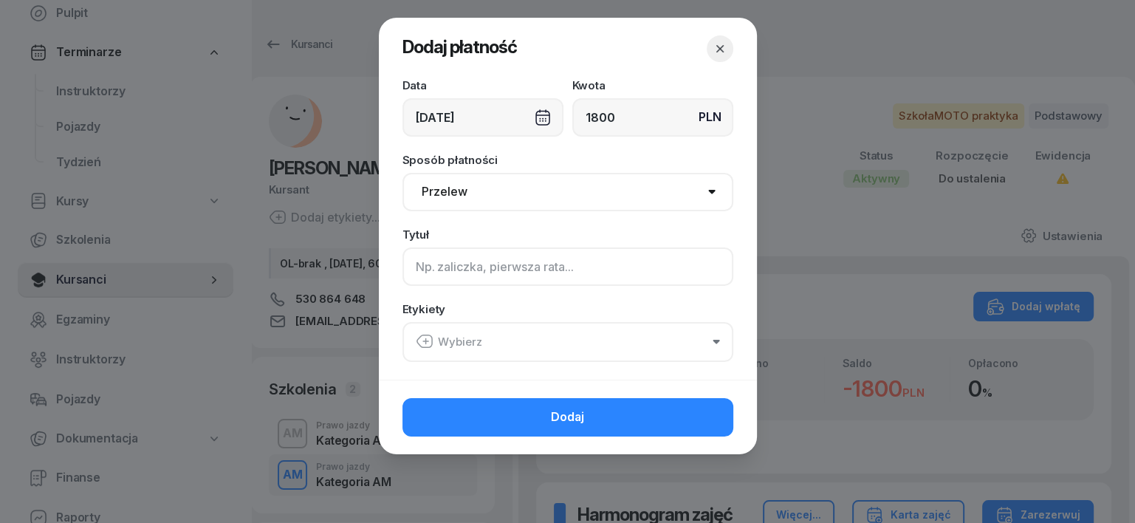
click at [412, 269] on input at bounding box center [567, 266] width 331 height 38
type input "AM"
click at [425, 335] on icon "button" at bounding box center [425, 341] width 18 height 18
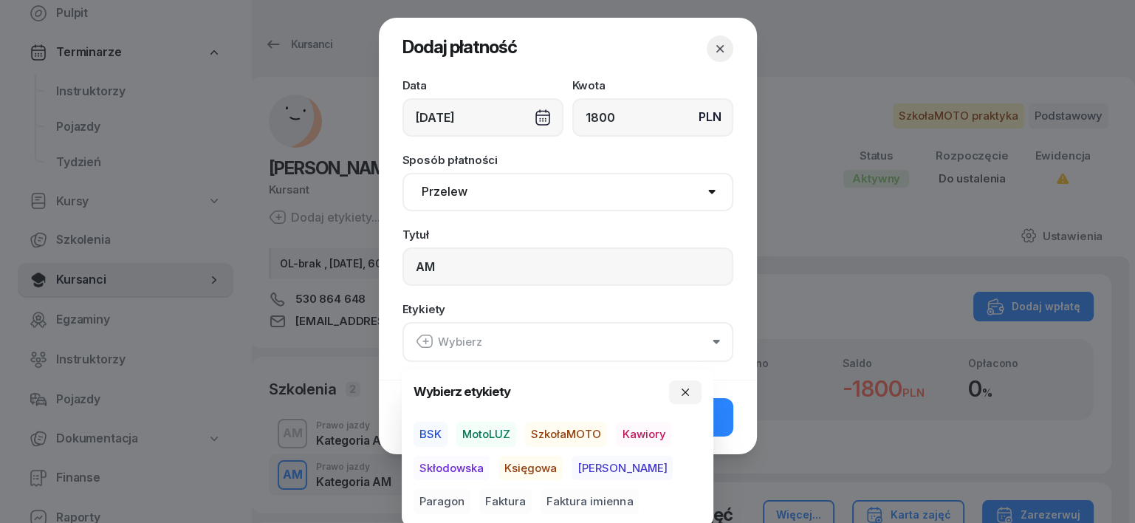
click at [584, 428] on span "SzkołaMOTO" at bounding box center [566, 434] width 82 height 25
drag, startPoint x: 589, startPoint y: 464, endPoint x: 619, endPoint y: 481, distance: 34.7
click at [591, 465] on span "[PERSON_NAME]" at bounding box center [621, 467] width 101 height 25
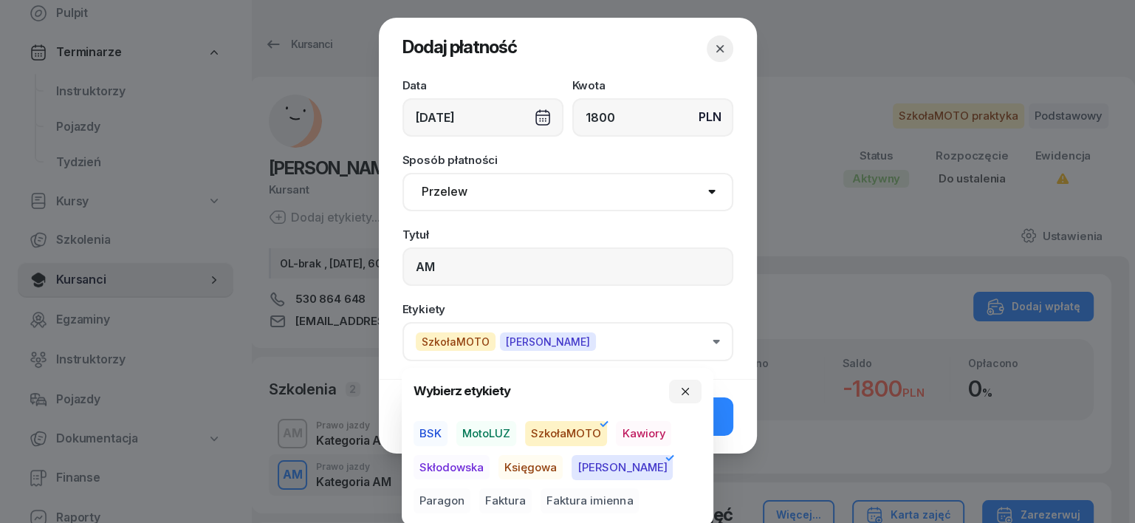
click at [470, 489] on span "Paragon" at bounding box center [441, 501] width 57 height 25
click at [689, 388] on icon "button" at bounding box center [685, 391] width 12 height 12
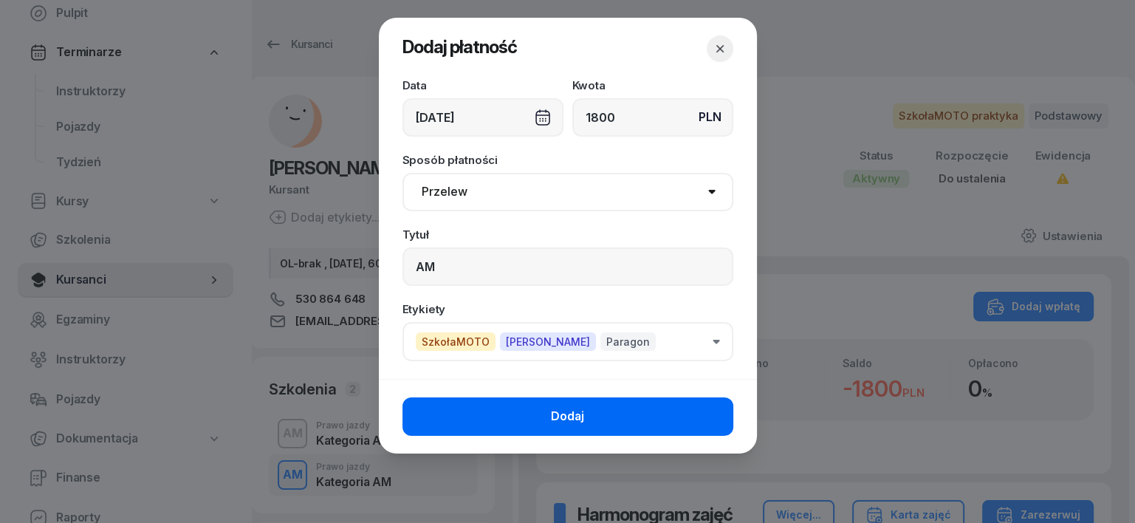
click at [675, 402] on button "Dodaj" at bounding box center [567, 416] width 331 height 38
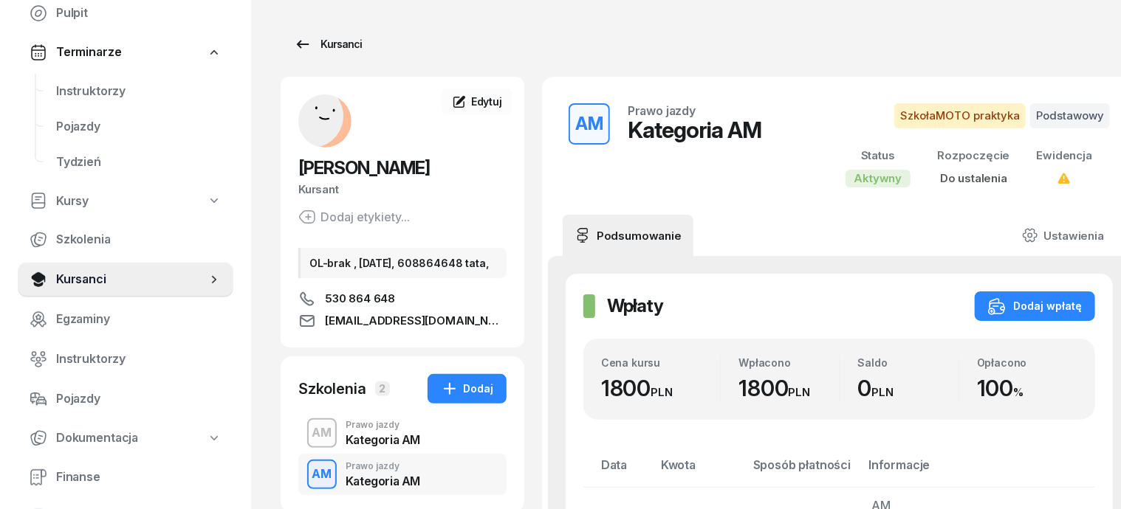
click at [317, 43] on div "Kursanci" at bounding box center [328, 44] width 68 height 18
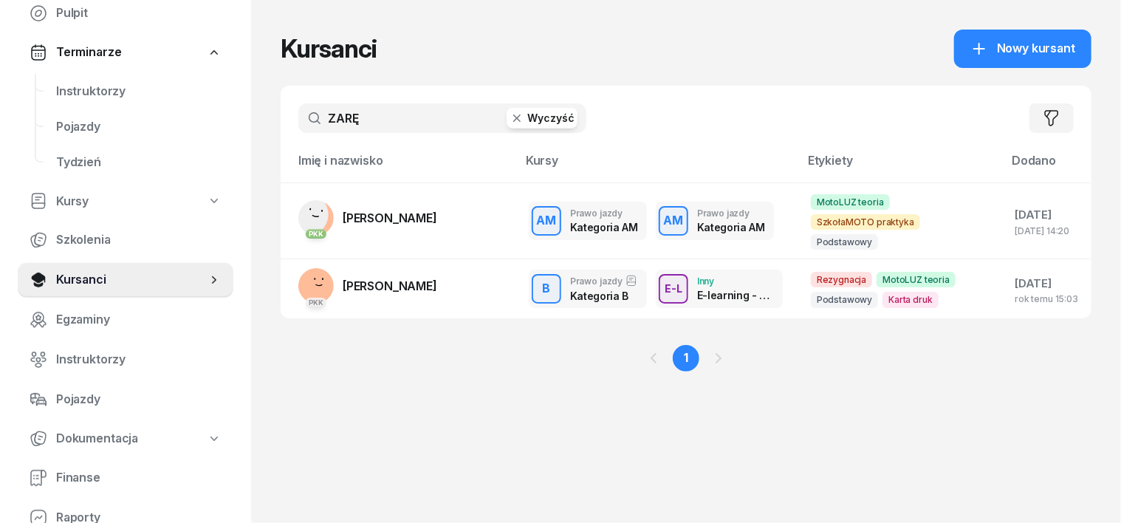
click at [509, 123] on icon "button" at bounding box center [516, 118] width 15 height 15
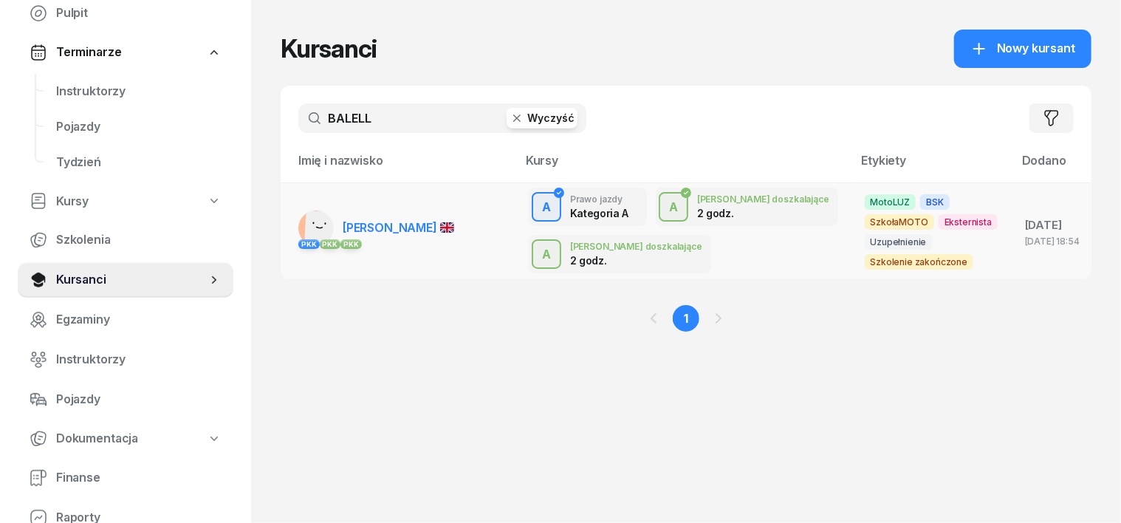
type input "BALELL"
click at [304, 217] on rect at bounding box center [322, 228] width 37 height 37
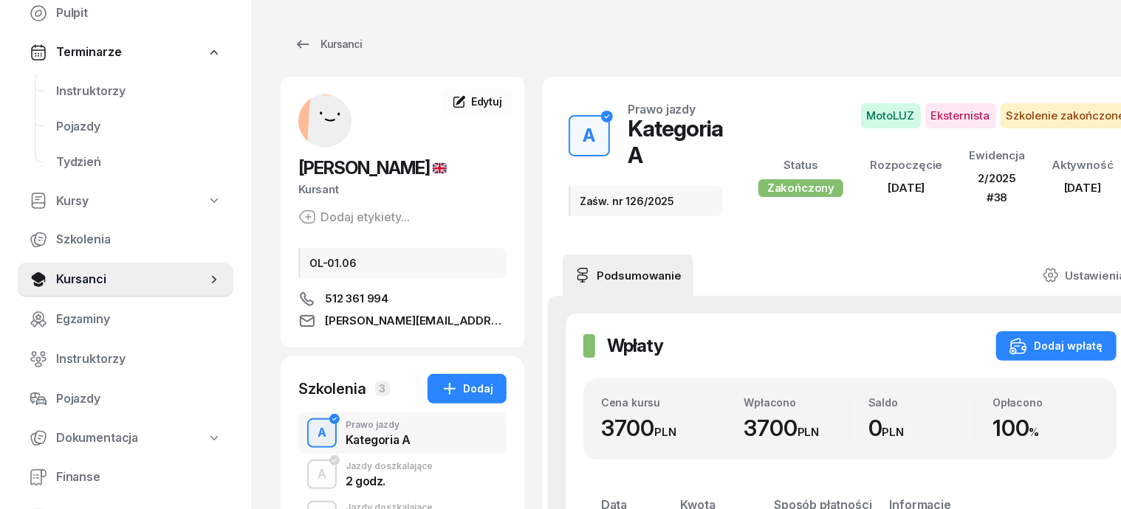
scroll to position [92, 0]
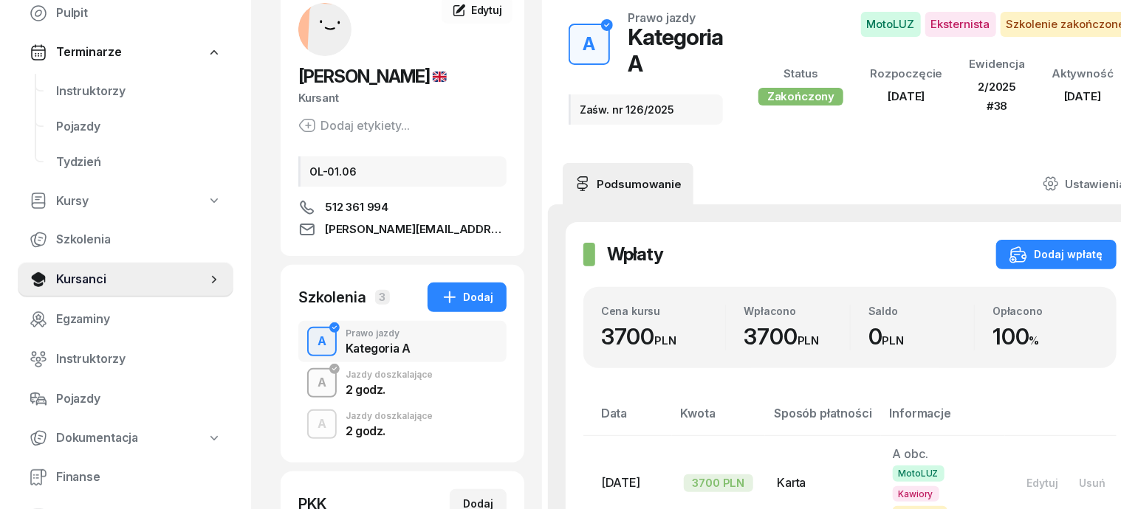
click at [312, 382] on div "A" at bounding box center [322, 383] width 21 height 25
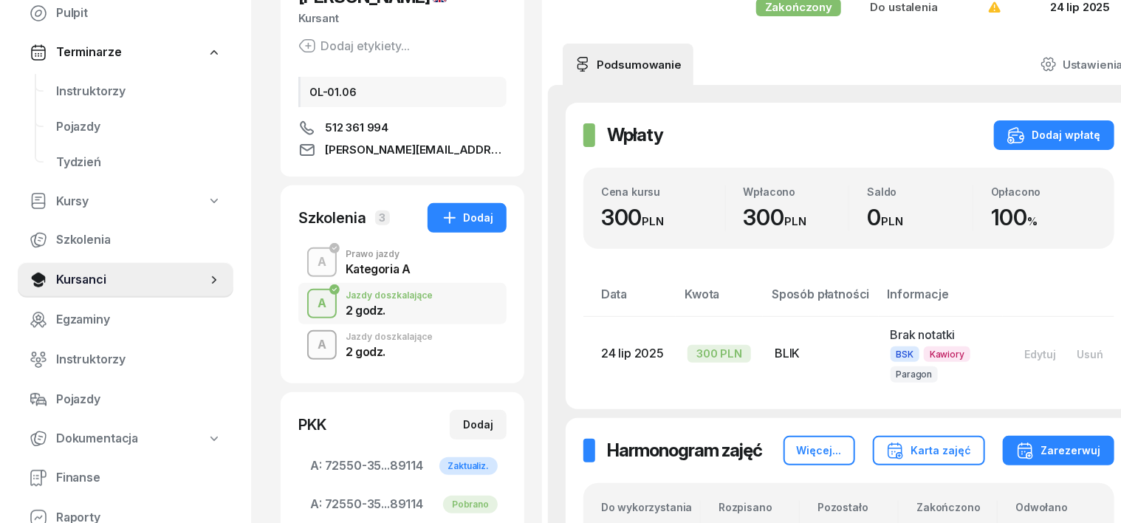
scroll to position [92, 0]
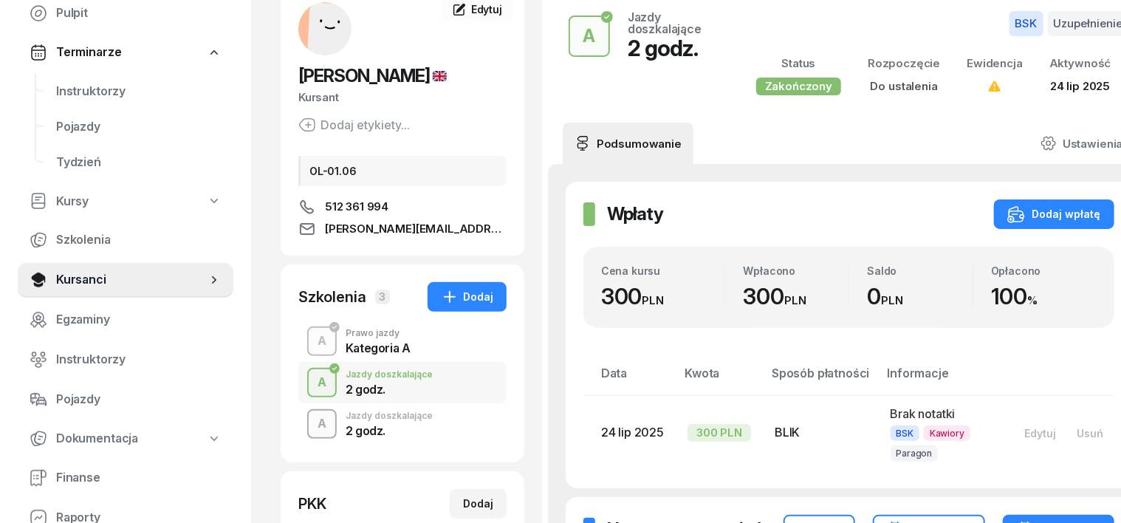
click at [312, 425] on div "A" at bounding box center [322, 423] width 21 height 25
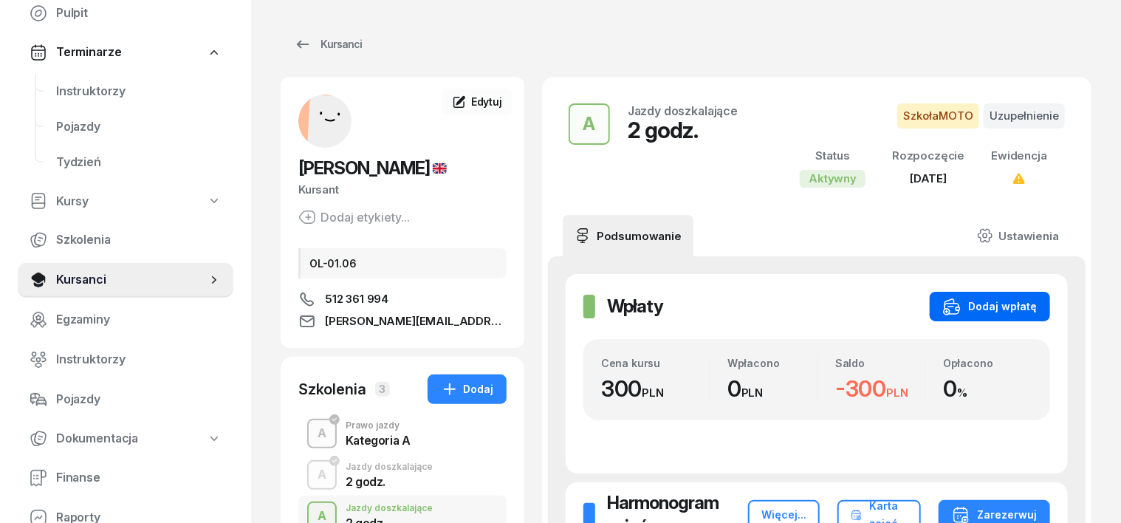
click at [1037, 303] on div "Dodaj wpłatę" at bounding box center [990, 307] width 94 height 18
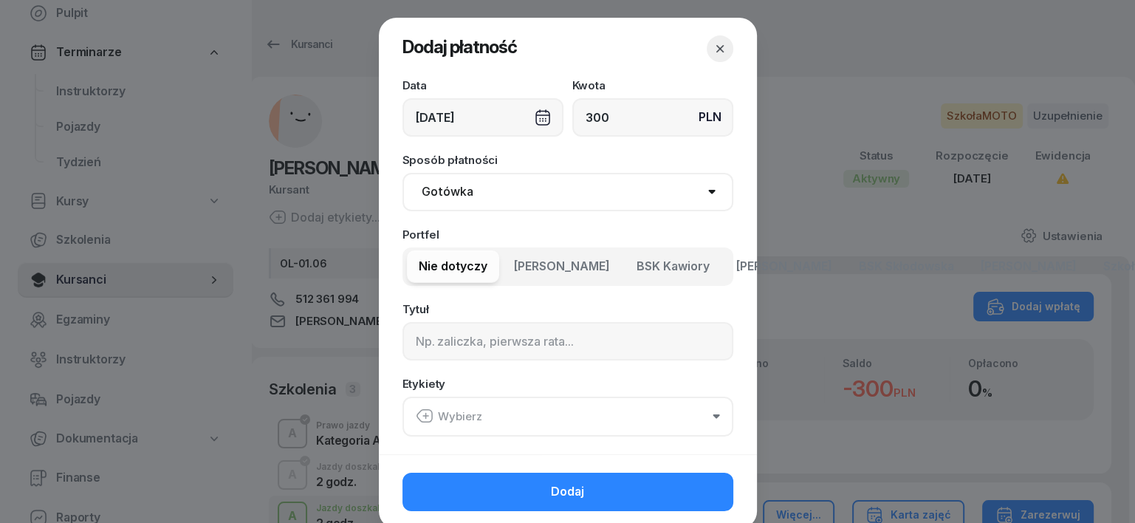
type input "300"
click at [532, 114] on div "[DATE]" at bounding box center [482, 117] width 161 height 38
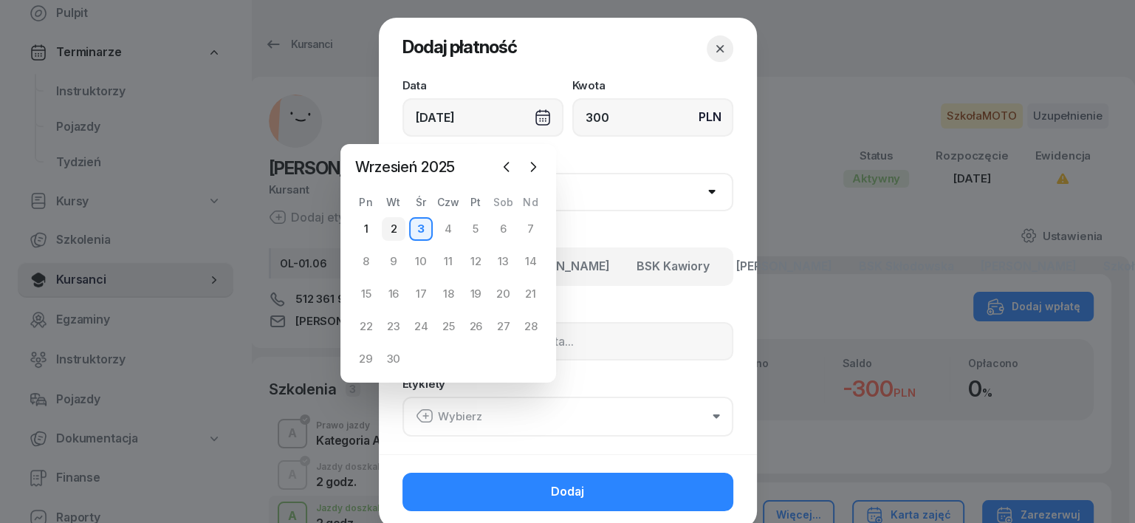
click at [392, 230] on div "2" at bounding box center [394, 229] width 24 height 24
type input "[DATE]"
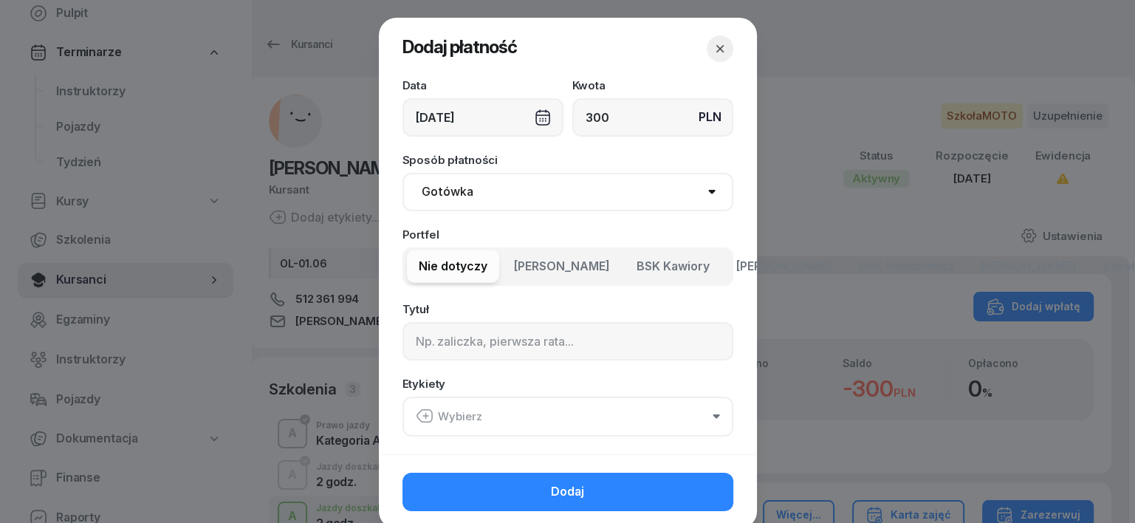
click at [452, 195] on select "Gotówka Karta Przelew Płatności online BLIK" at bounding box center [567, 192] width 331 height 38
select select "transfer"
click at [402, 173] on select "Gotówka Karta Przelew Płatności online BLIK" at bounding box center [567, 192] width 331 height 38
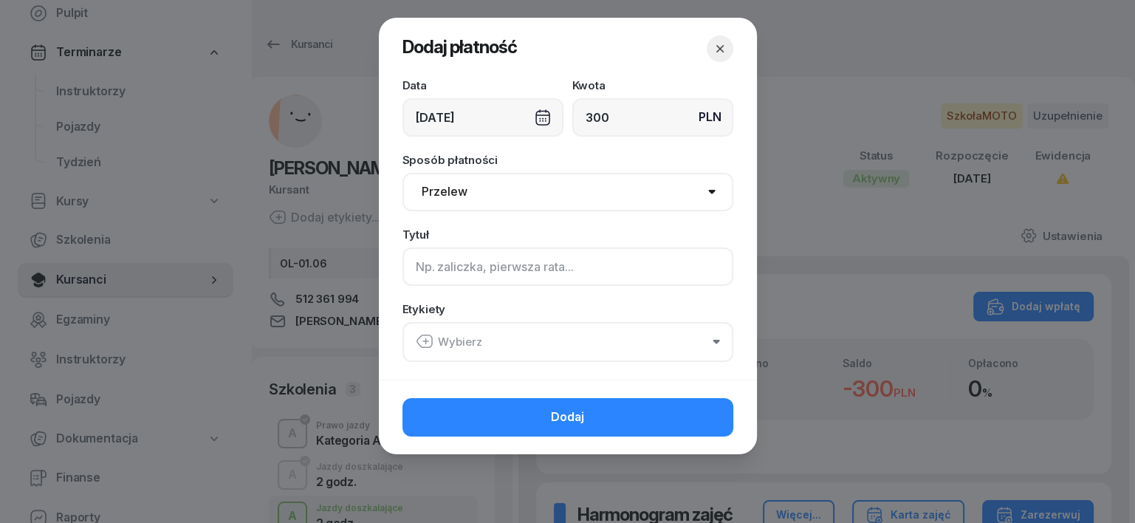
click at [431, 275] on input at bounding box center [567, 266] width 331 height 38
type input "A"
click at [425, 335] on icon "button" at bounding box center [423, 341] width 15 height 13
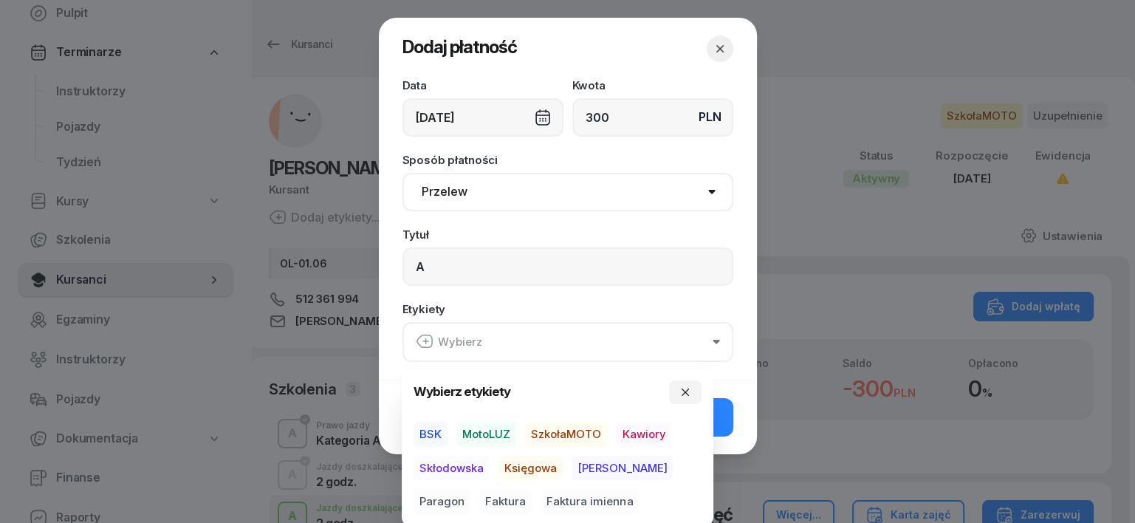
drag, startPoint x: 571, startPoint y: 428, endPoint x: 566, endPoint y: 440, distance: 13.3
click at [570, 429] on span "SzkołaMOTO" at bounding box center [566, 434] width 82 height 25
drag, startPoint x: 590, startPoint y: 467, endPoint x: 626, endPoint y: 467, distance: 36.2
click at [596, 467] on span "[PERSON_NAME]" at bounding box center [621, 467] width 101 height 25
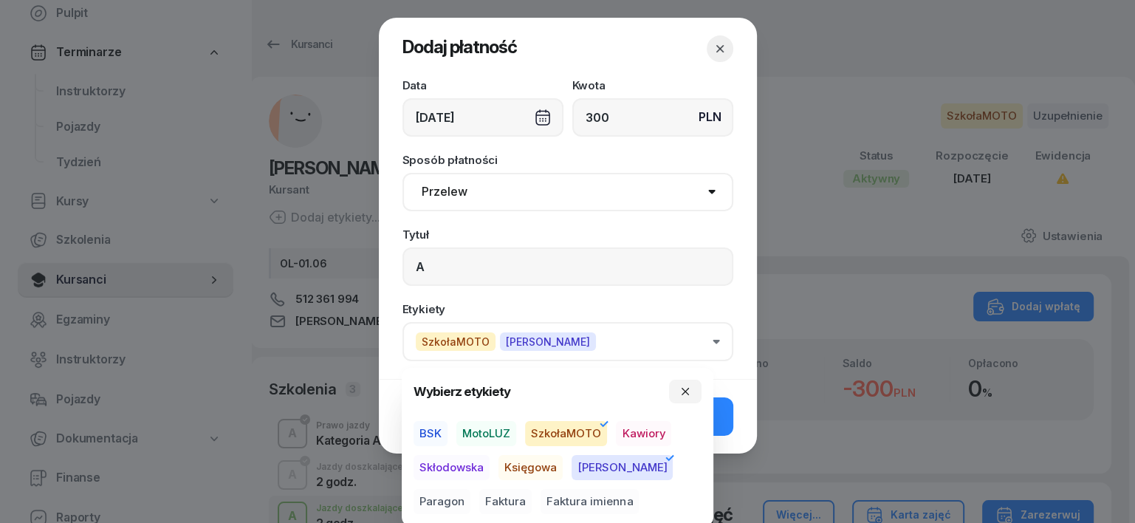
click at [470, 489] on span "Paragon" at bounding box center [441, 501] width 57 height 25
click at [685, 391] on icon "button" at bounding box center [685, 391] width 7 height 7
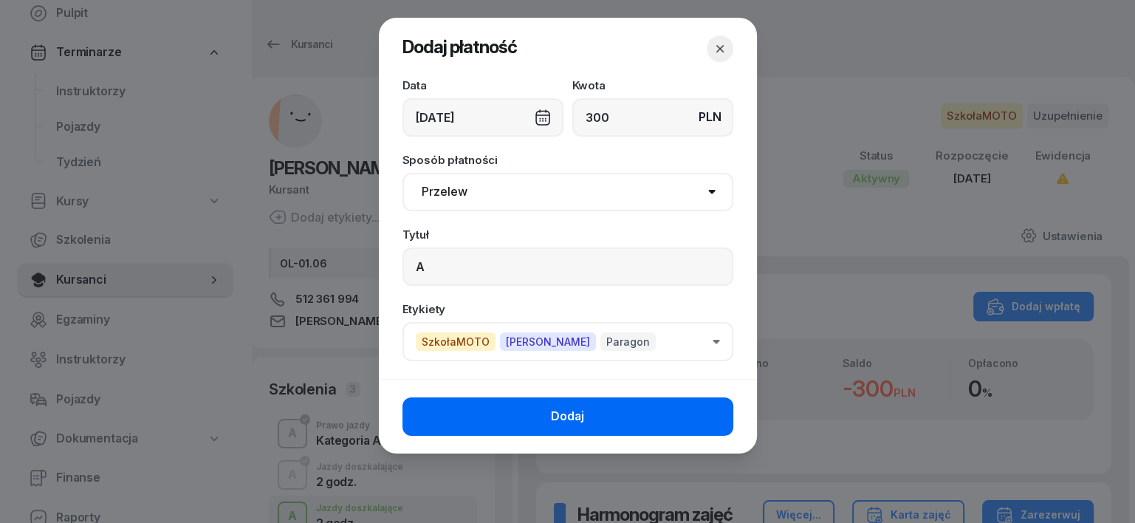
click at [719, 411] on button "Dodaj" at bounding box center [567, 416] width 331 height 38
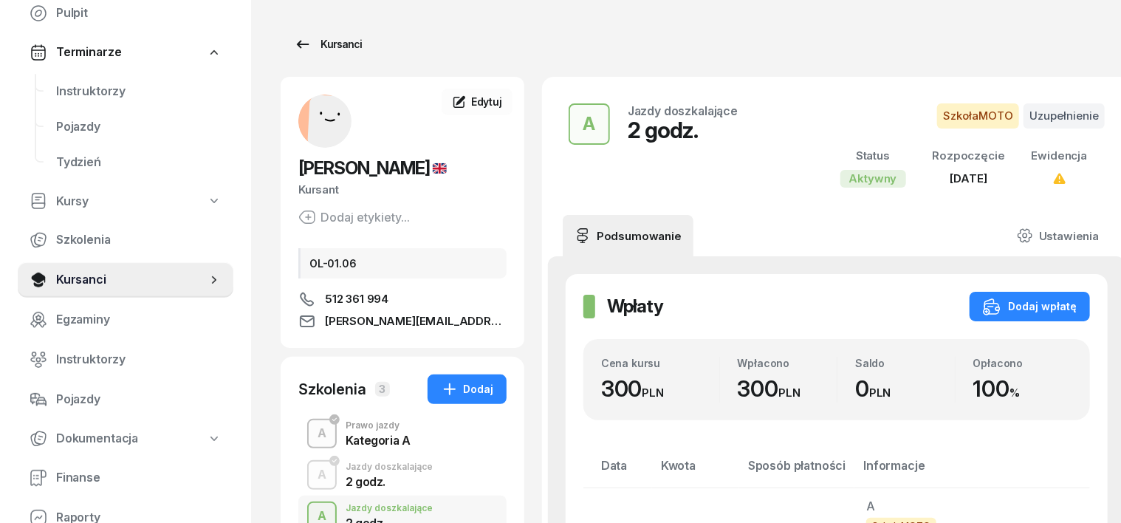
click at [302, 41] on div "Kursanci" at bounding box center [328, 44] width 68 height 18
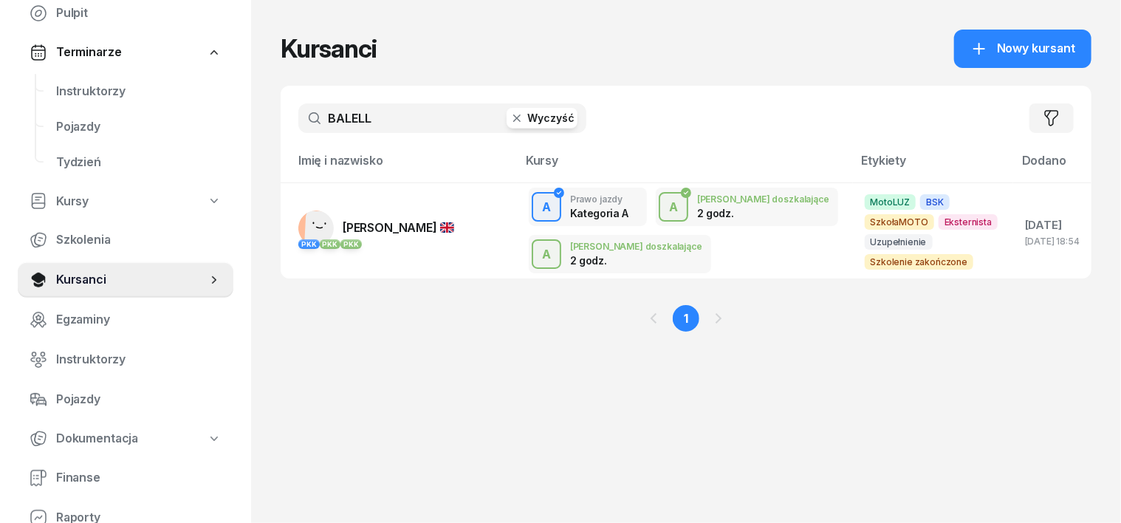
click at [509, 120] on icon "button" at bounding box center [516, 118] width 15 height 15
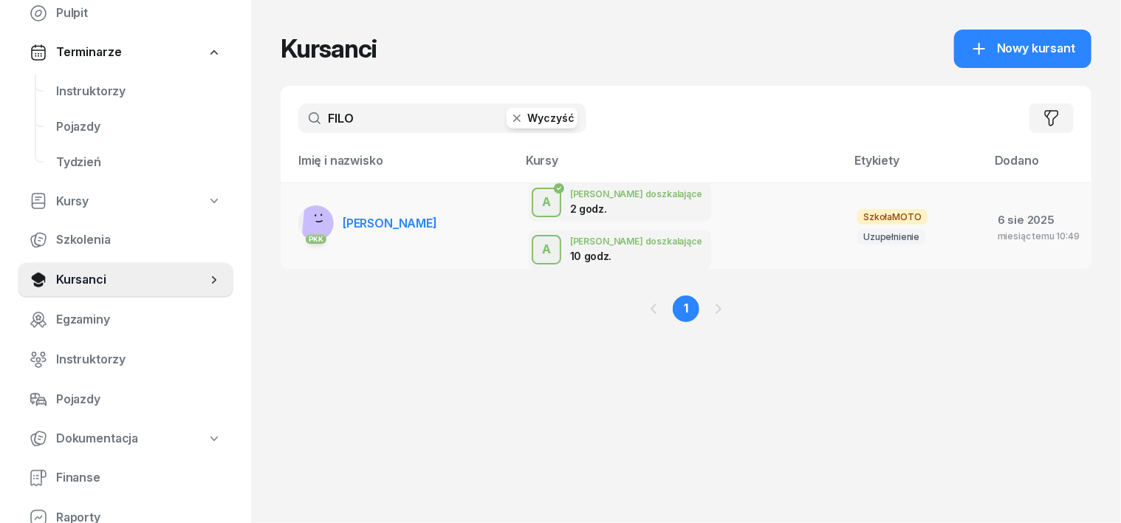
type input "FILO"
click at [298, 207] on g at bounding box center [322, 219] width 49 height 46
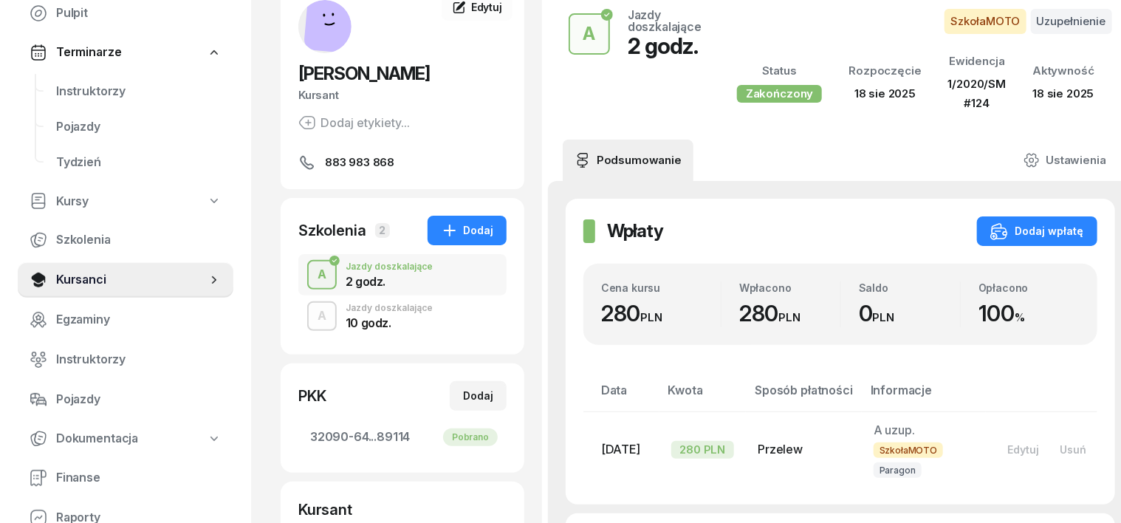
scroll to position [92, 0]
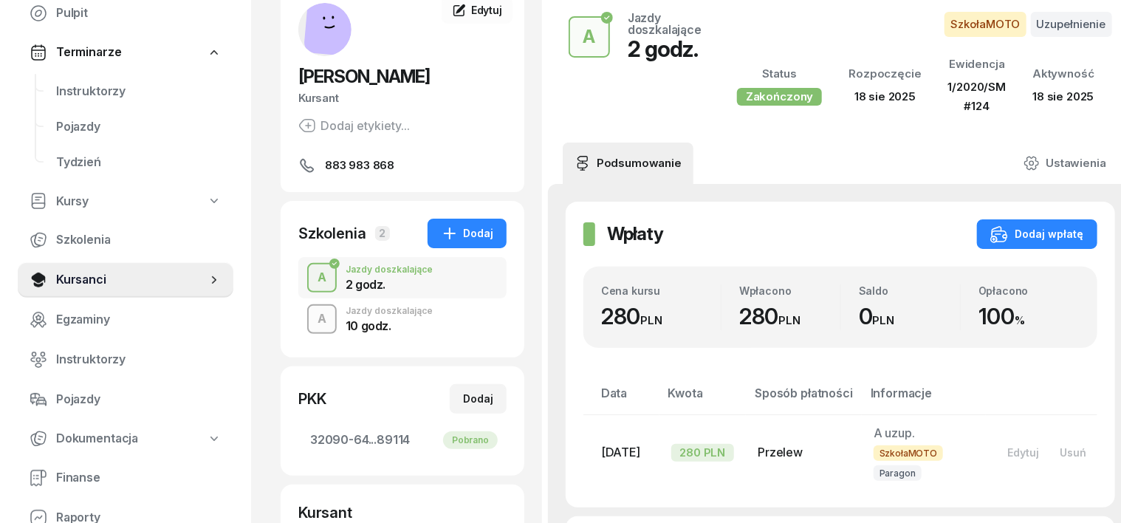
click at [312, 315] on div "A" at bounding box center [322, 318] width 21 height 25
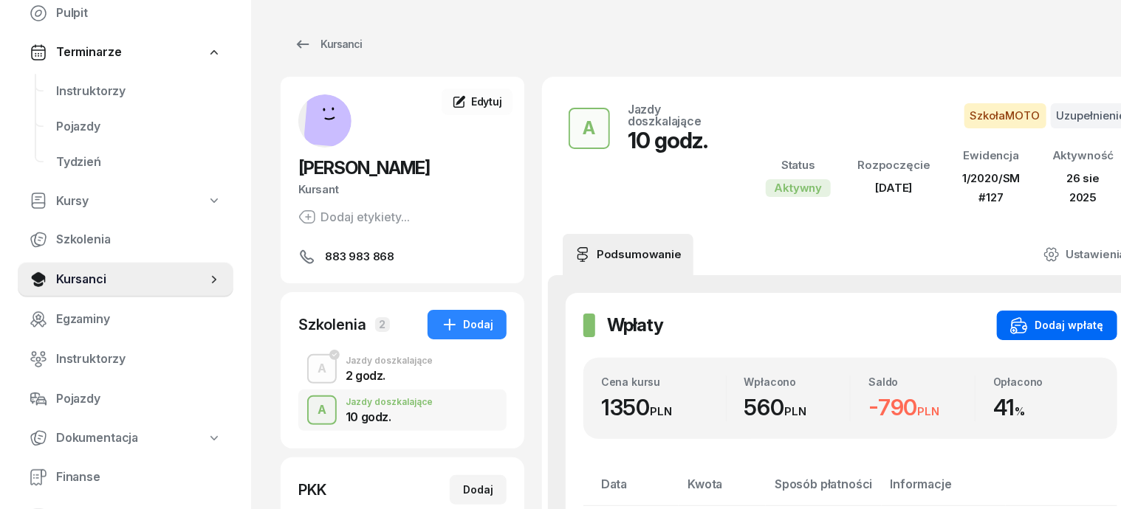
click at [1021, 321] on div "Dodaj wpłatę" at bounding box center [1057, 326] width 94 height 18
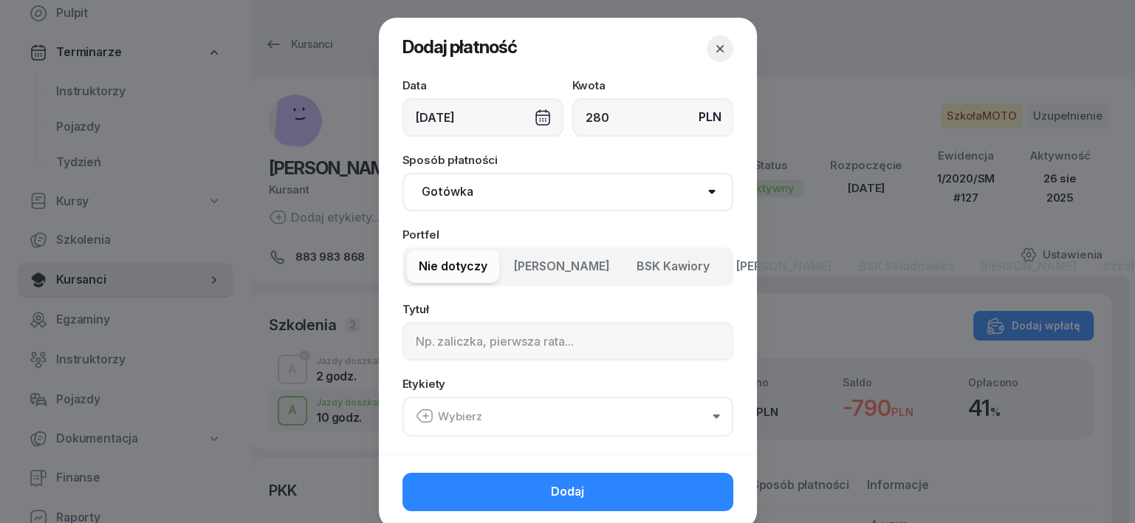
type input "280"
click at [431, 192] on select "Gotówka Karta Przelew Płatności online BLIK" at bounding box center [567, 192] width 331 height 38
select select "transfer"
click at [402, 173] on select "Gotówka Karta Przelew Płatności online BLIK" at bounding box center [567, 192] width 331 height 38
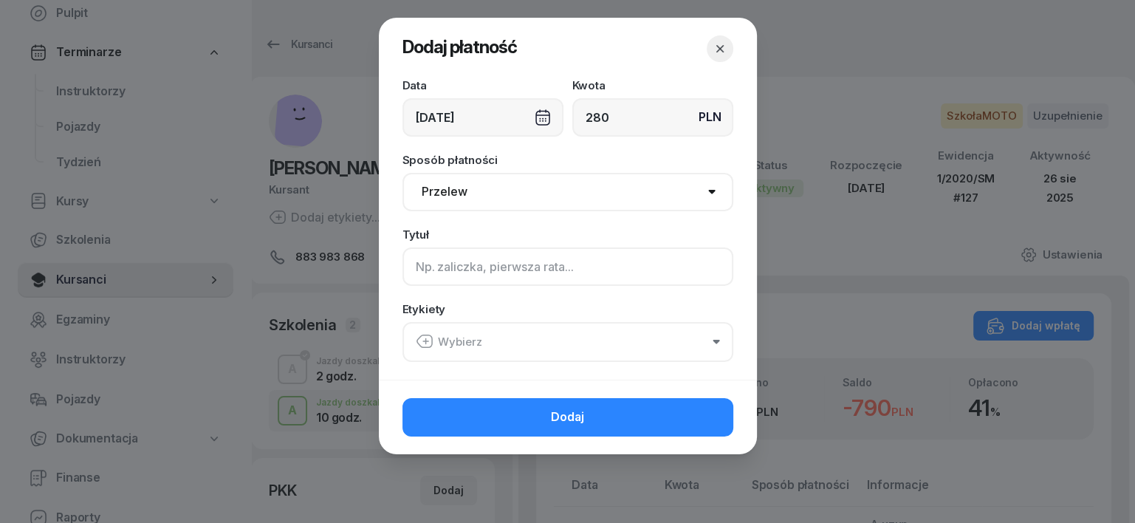
click at [417, 259] on input at bounding box center [567, 266] width 331 height 38
type input "A"
click at [423, 341] on icon "button" at bounding box center [425, 341] width 5 height 0
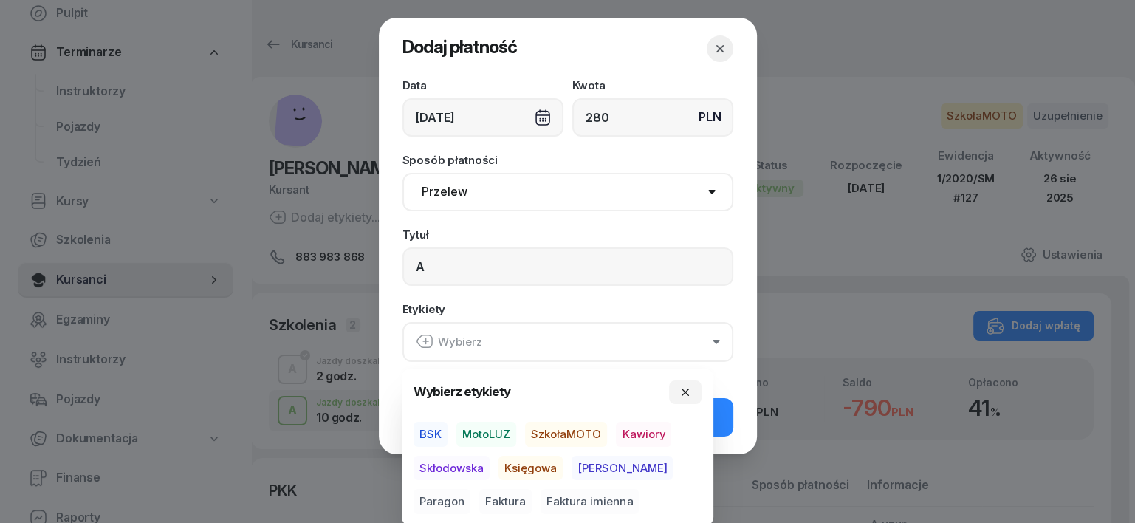
click at [552, 434] on span "SzkołaMOTO" at bounding box center [566, 434] width 82 height 25
drag, startPoint x: 591, startPoint y: 466, endPoint x: 604, endPoint y: 473, distance: 14.9
click at [604, 473] on span "[PERSON_NAME]" at bounding box center [621, 467] width 101 height 25
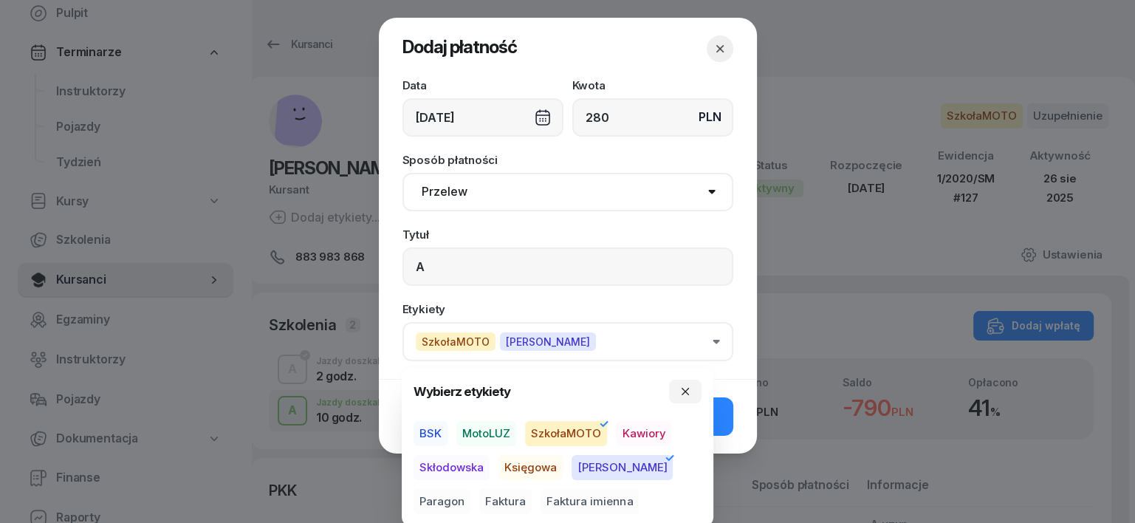
click at [470, 489] on span "Paragon" at bounding box center [441, 501] width 57 height 25
click at [684, 385] on icon "button" at bounding box center [685, 391] width 12 height 12
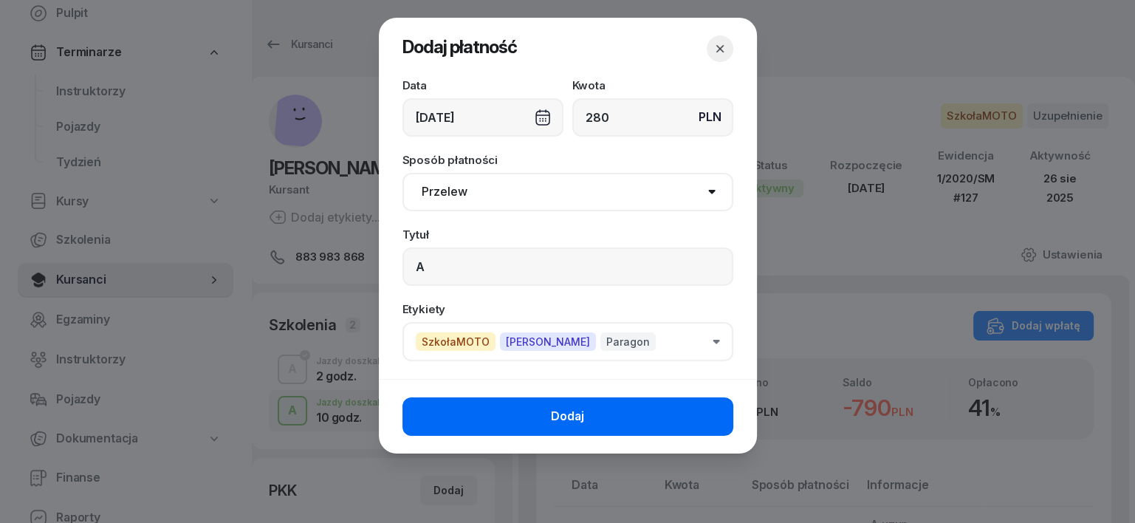
click at [696, 402] on button "Dodaj" at bounding box center [567, 416] width 331 height 38
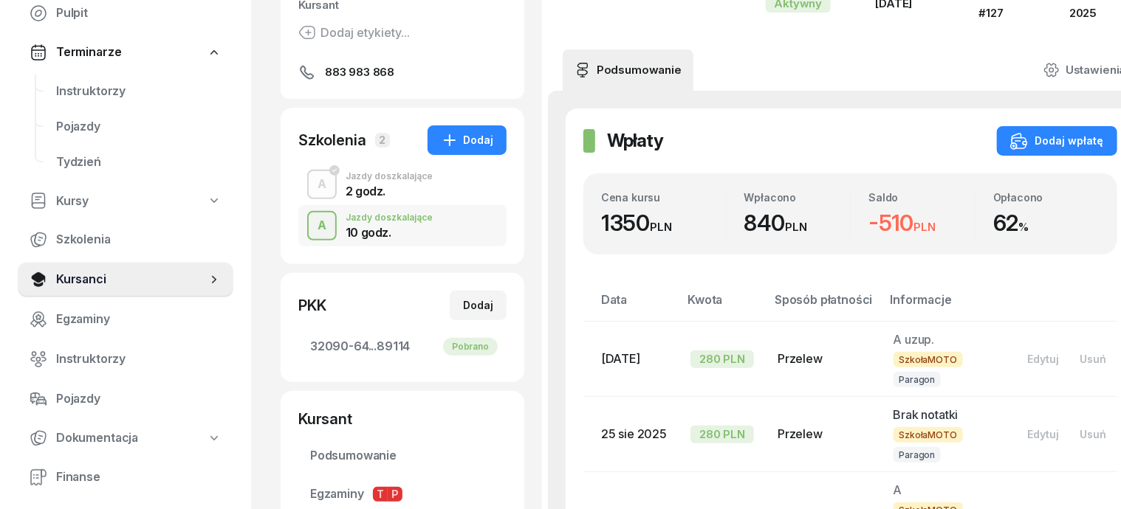
scroll to position [277, 0]
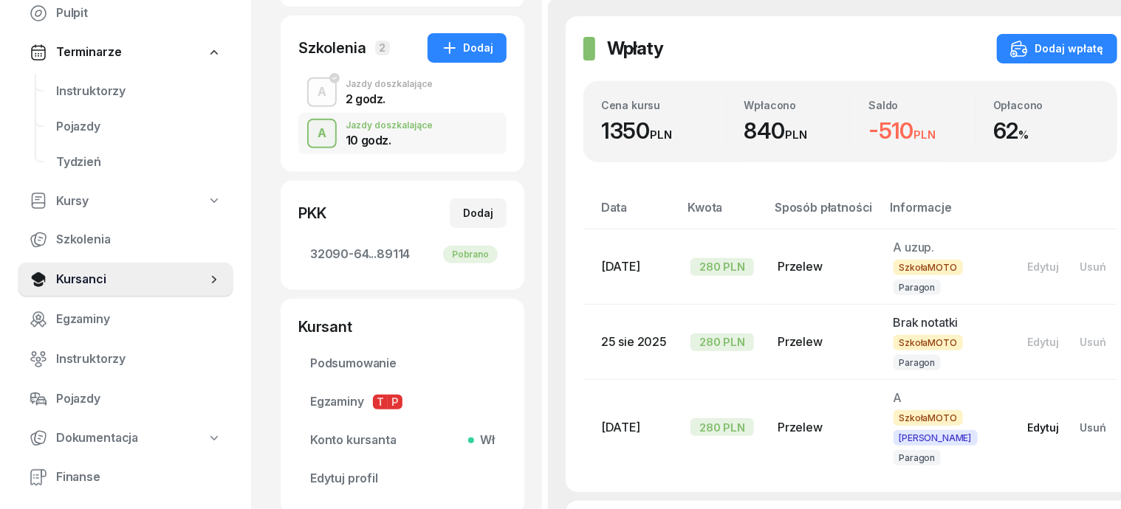
click at [1028, 422] on div "Edytuj" at bounding box center [1044, 428] width 32 height 13
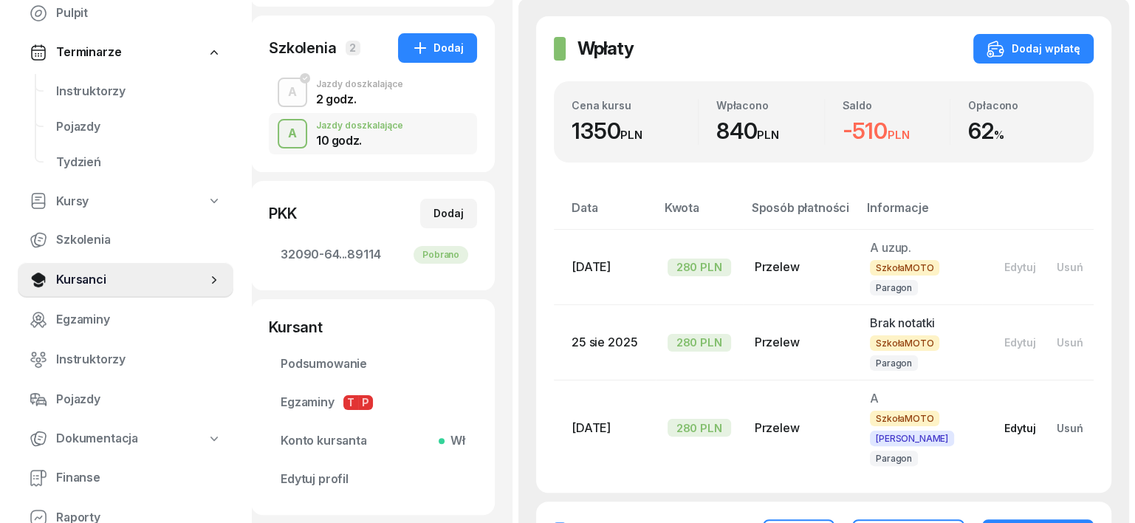
select select "transfer"
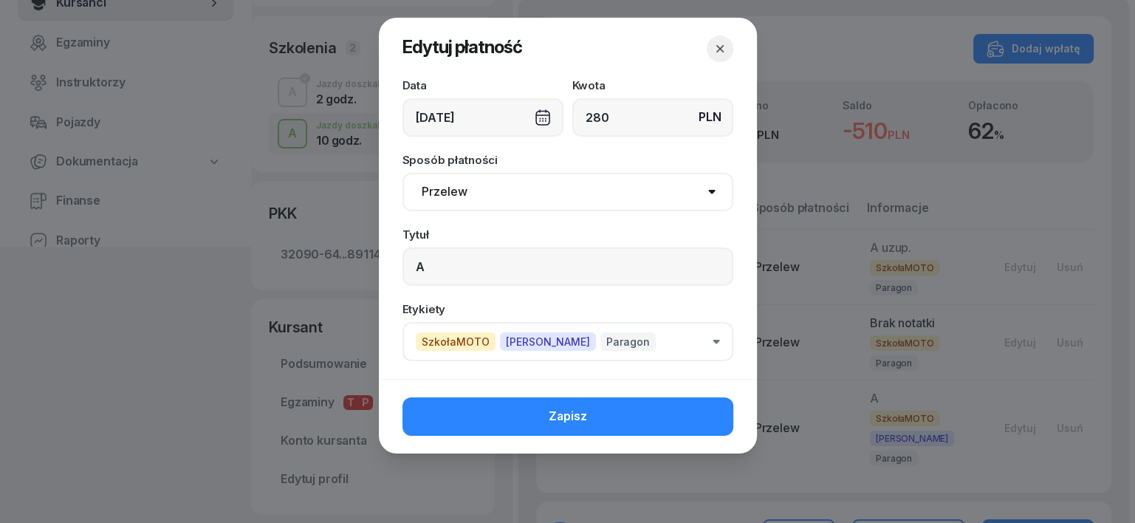
click at [546, 114] on div "[DATE]" at bounding box center [482, 117] width 161 height 38
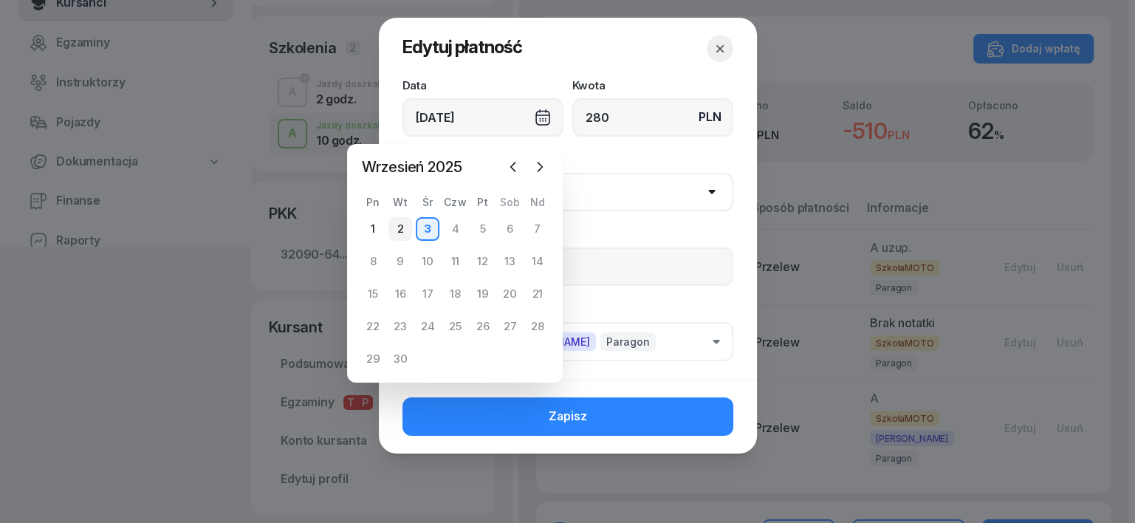
drag, startPoint x: 402, startPoint y: 233, endPoint x: 422, endPoint y: 275, distance: 46.2
click at [402, 235] on div "2" at bounding box center [400, 229] width 24 height 24
type input "[DATE]"
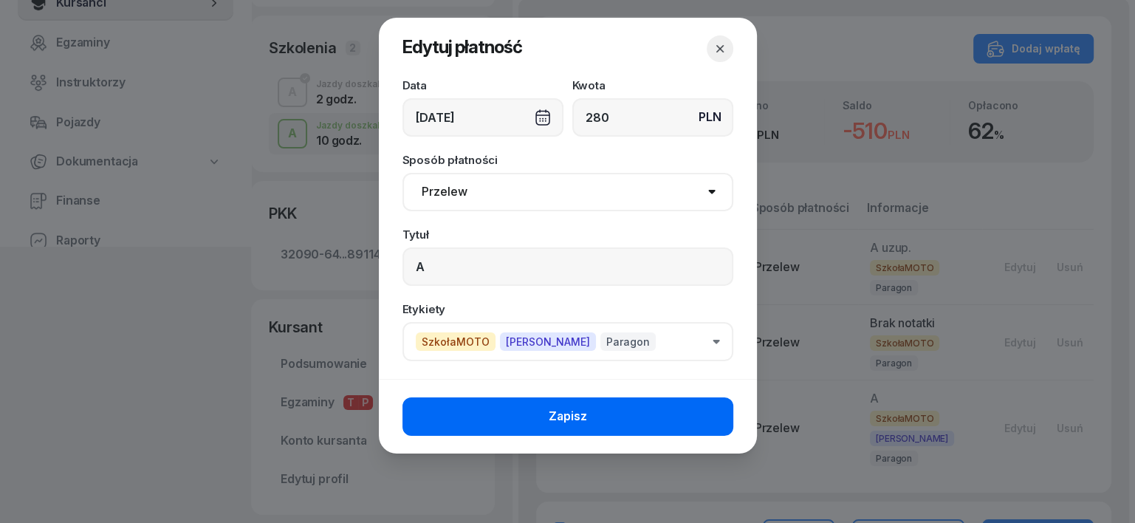
click at [634, 405] on button "Zapisz" at bounding box center [567, 416] width 331 height 38
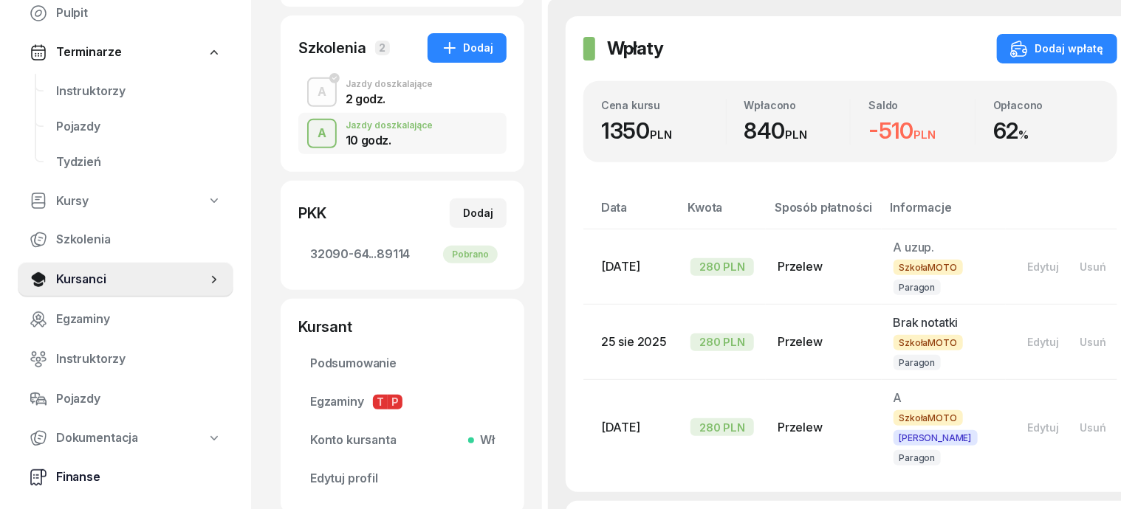
click at [76, 478] on span "Finanse" at bounding box center [138, 477] width 165 height 19
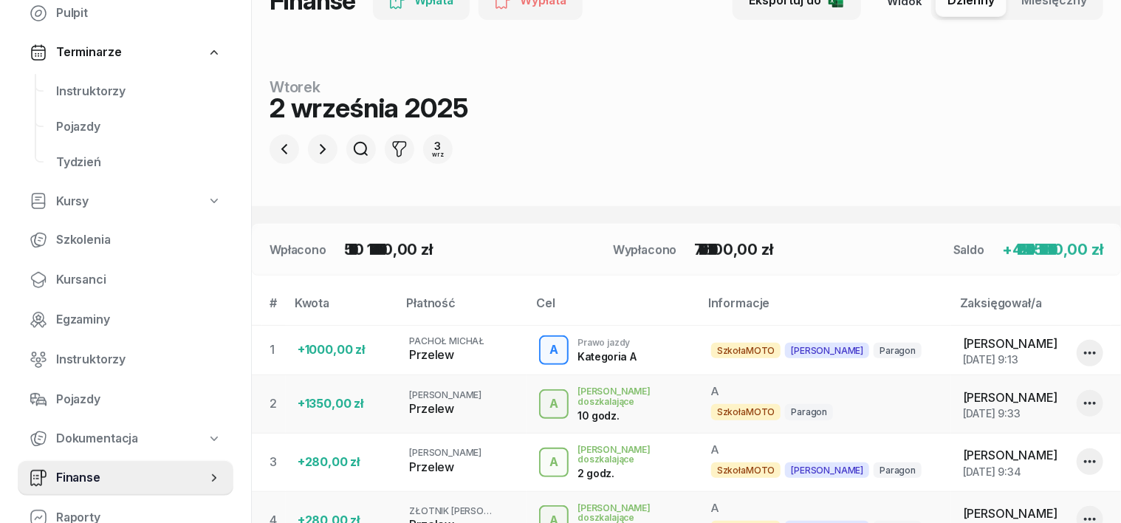
scroll to position [277, 0]
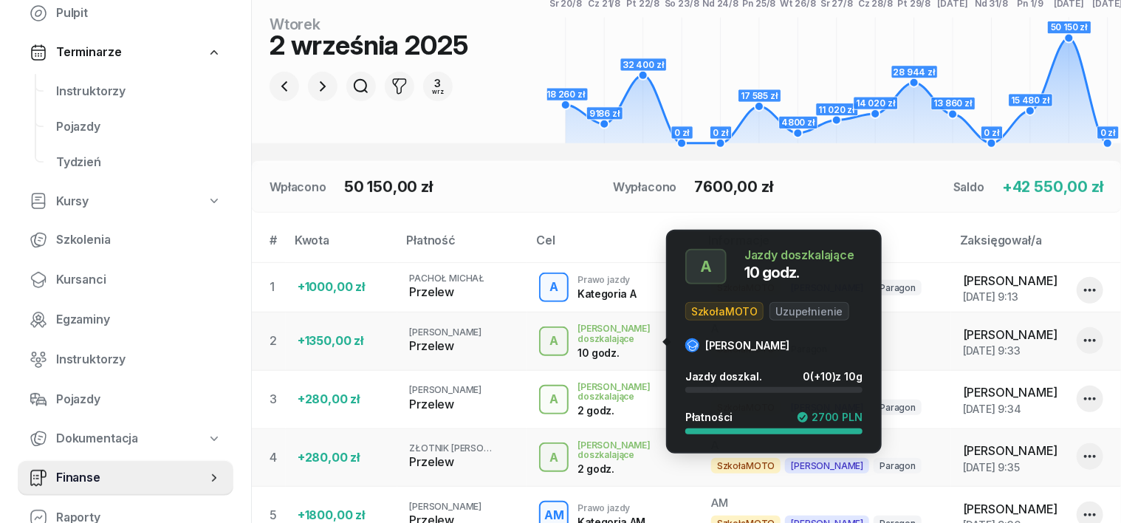
click at [560, 340] on div "A" at bounding box center [553, 341] width 21 height 25
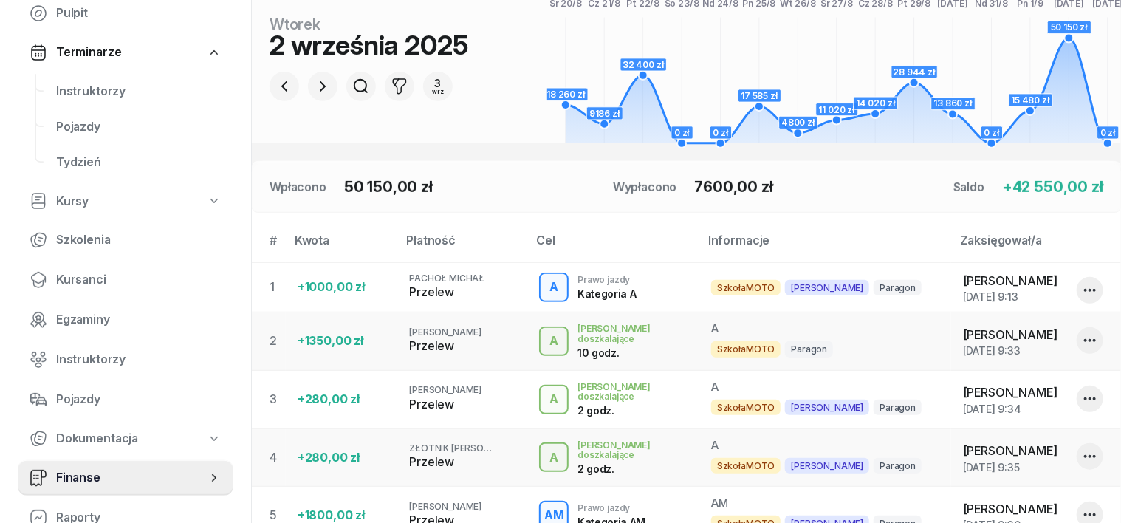
click at [434, 345] on div "Przelew" at bounding box center [462, 346] width 106 height 19
click at [80, 277] on span "Kursanci" at bounding box center [138, 279] width 165 height 19
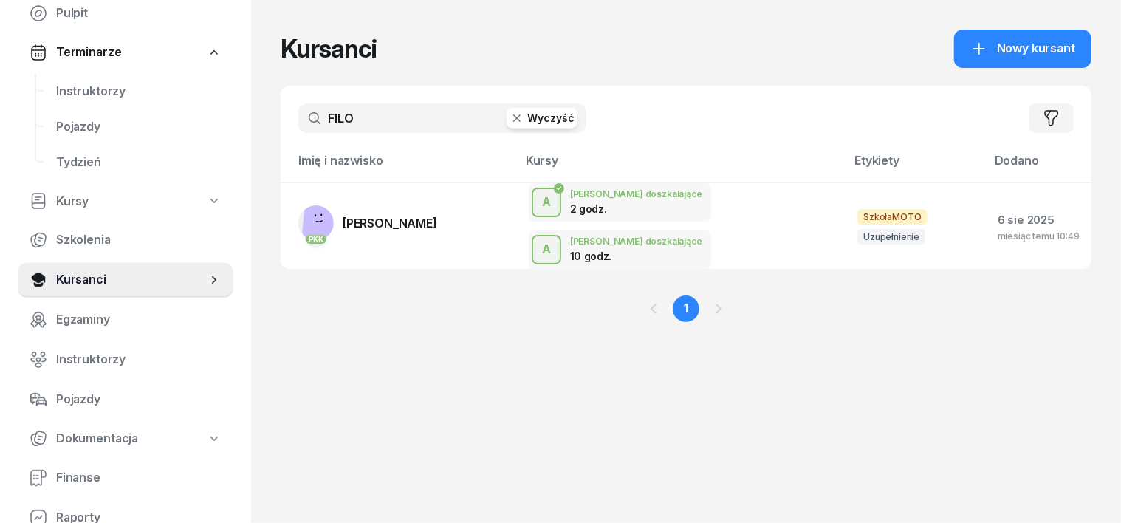
click at [331, 114] on input "FILO" at bounding box center [442, 118] width 288 height 30
type input "F"
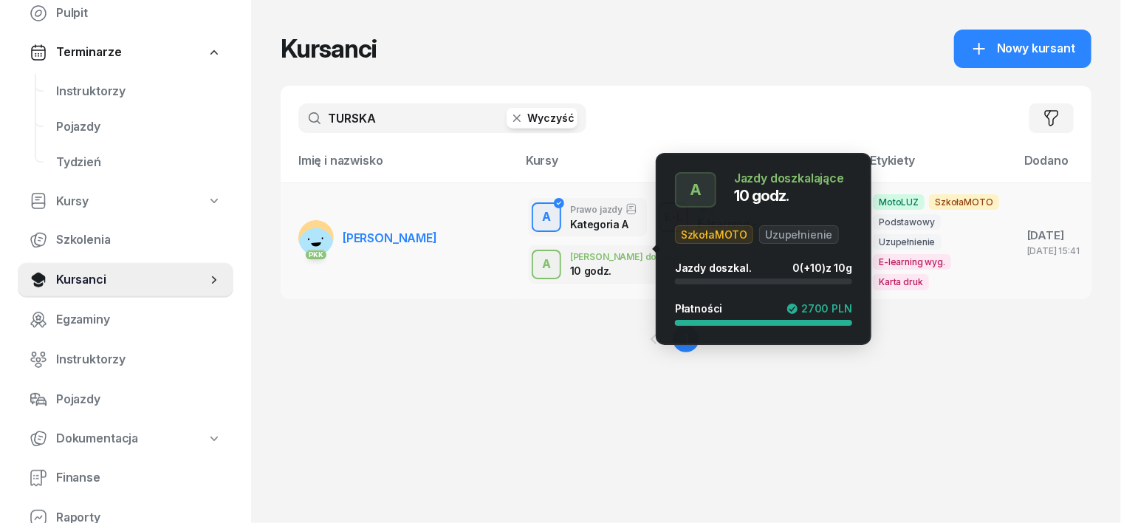
type input "TURSKA"
click at [536, 252] on div "A" at bounding box center [546, 264] width 21 height 25
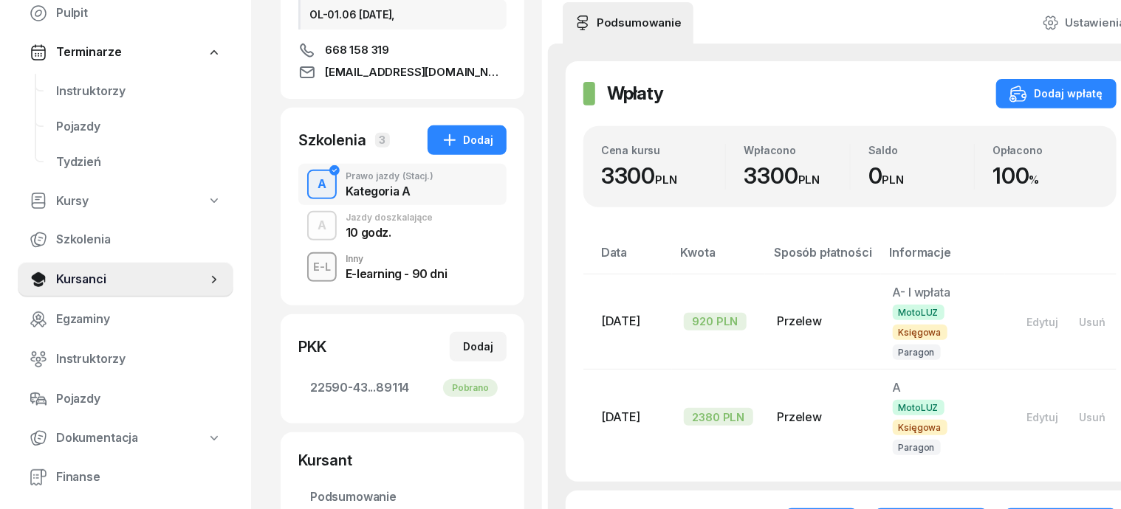
scroll to position [277, 0]
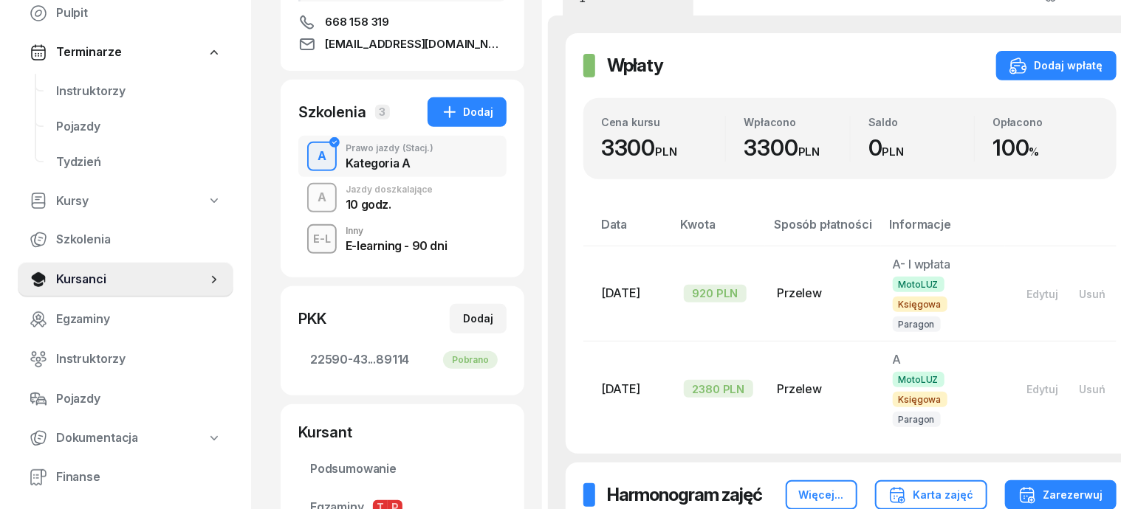
click at [312, 204] on div "A" at bounding box center [322, 197] width 21 height 25
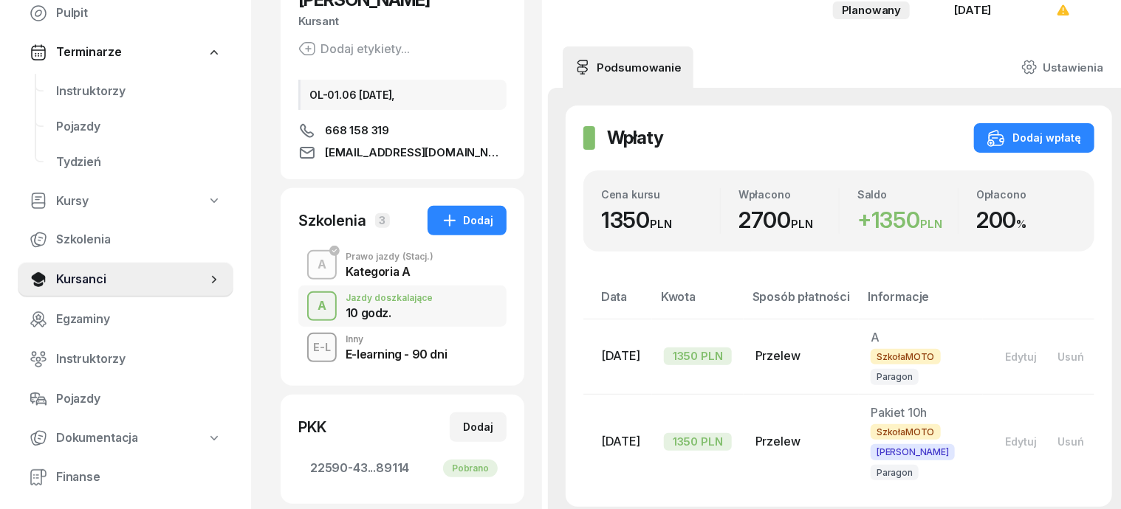
scroll to position [185, 0]
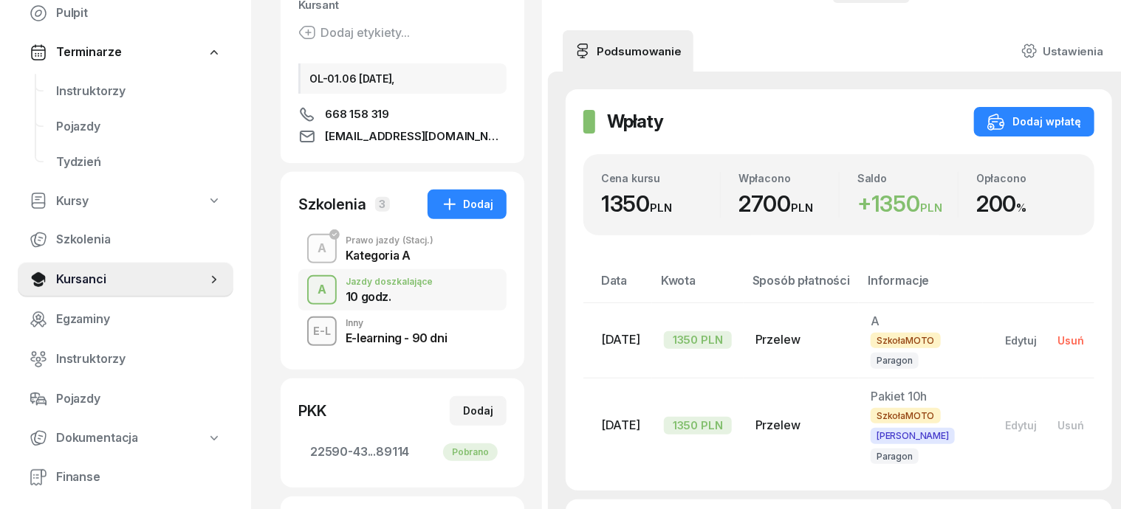
click at [1065, 343] on div "Usuń" at bounding box center [1070, 340] width 27 height 13
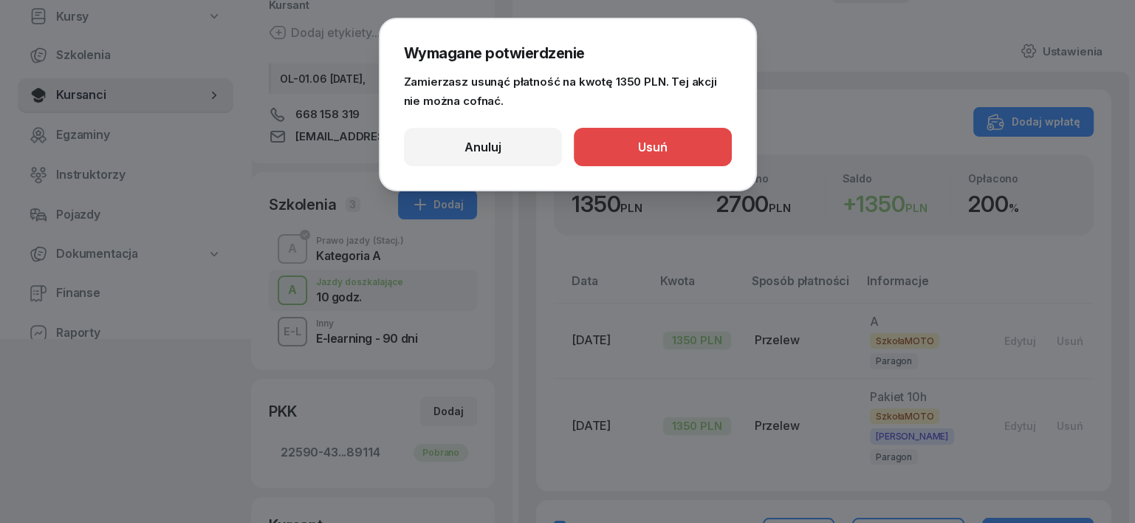
click at [659, 133] on button "Usuń" at bounding box center [653, 147] width 158 height 38
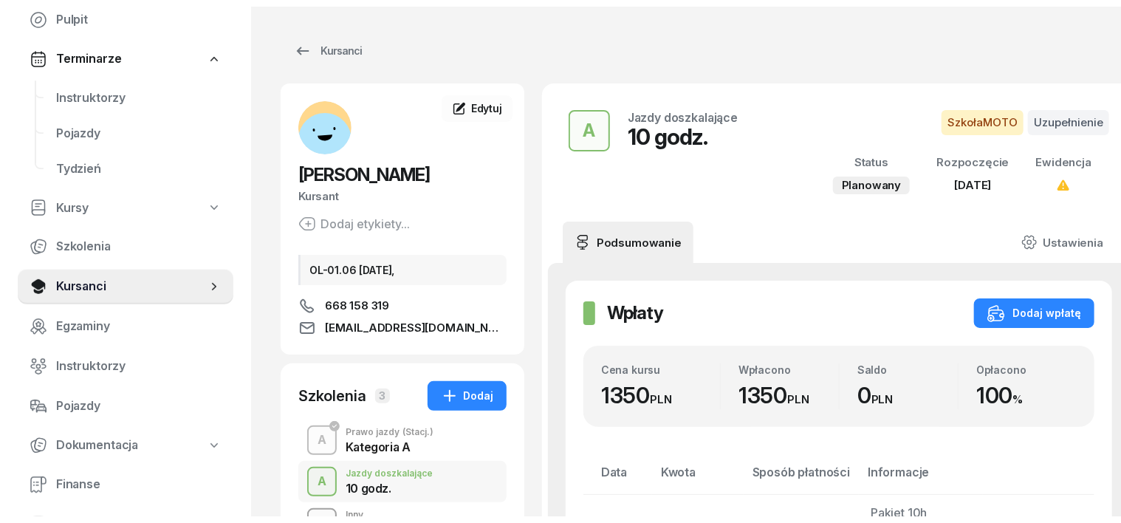
scroll to position [0, 0]
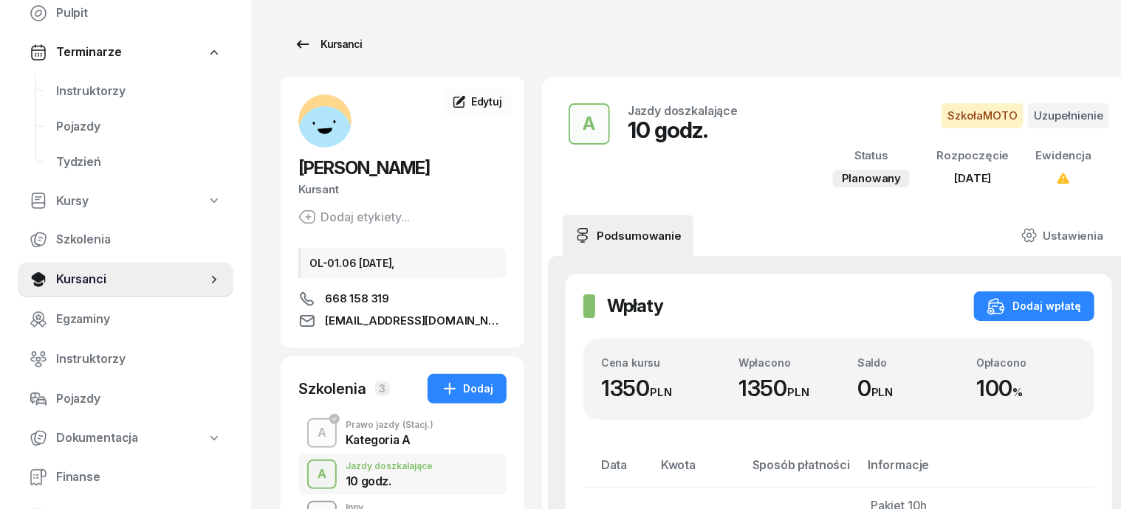
click at [306, 41] on div "Kursanci" at bounding box center [328, 44] width 68 height 18
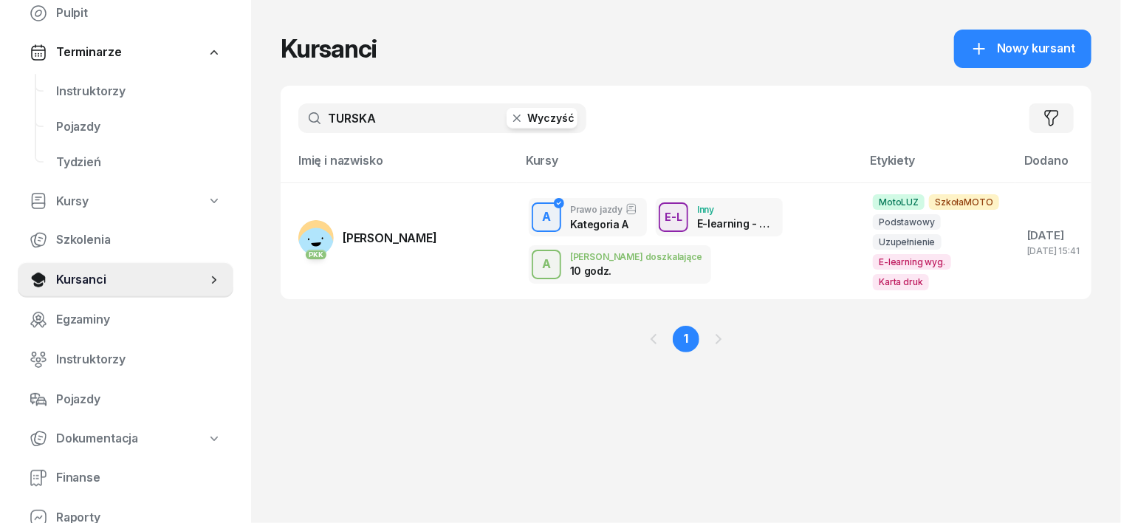
click at [509, 115] on icon "button" at bounding box center [516, 118] width 15 height 15
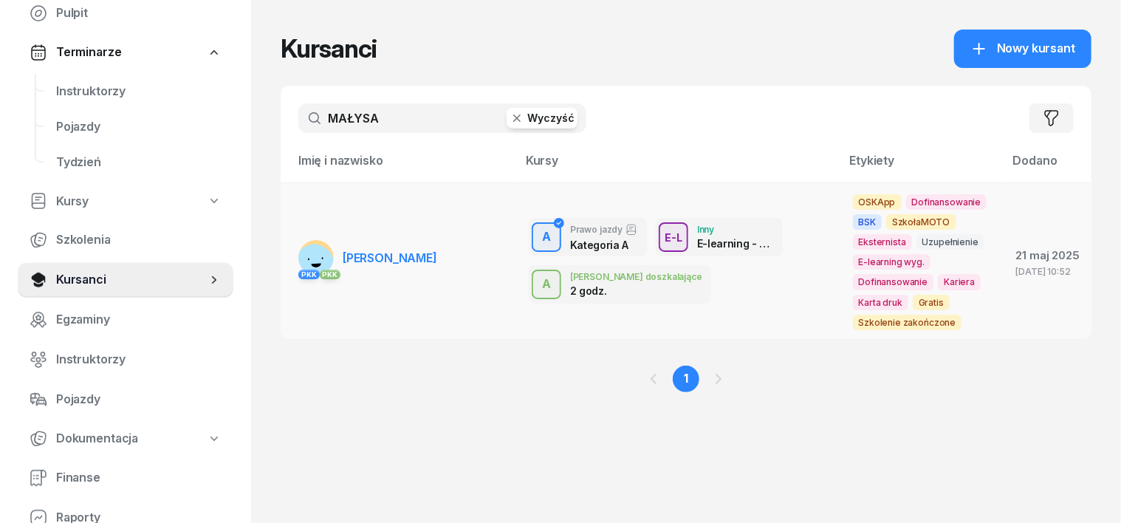
type input "MAŁYSA"
click at [294, 253] on rect at bounding box center [314, 263] width 41 height 41
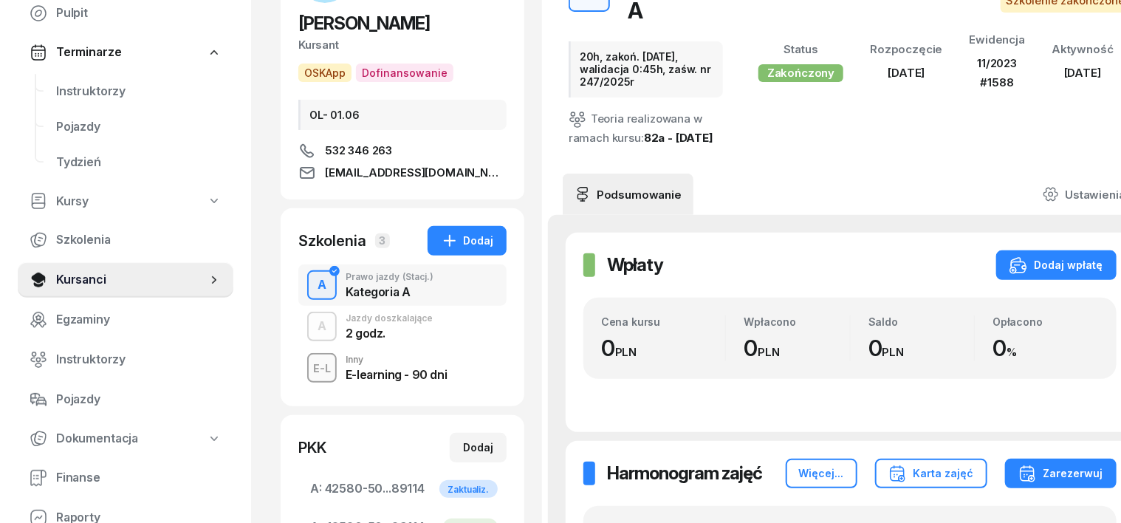
scroll to position [185, 0]
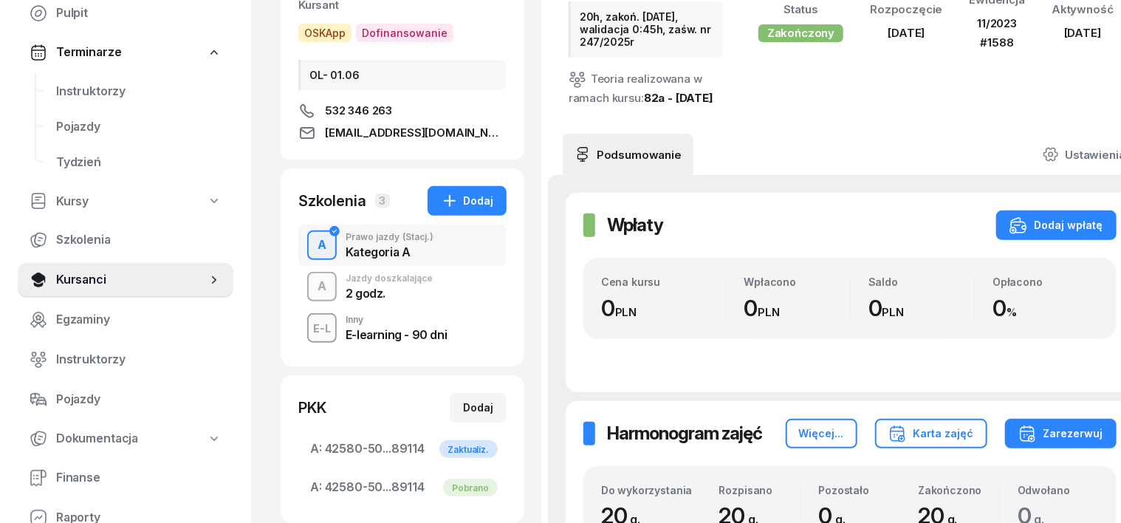
click at [312, 280] on div "A" at bounding box center [322, 286] width 21 height 25
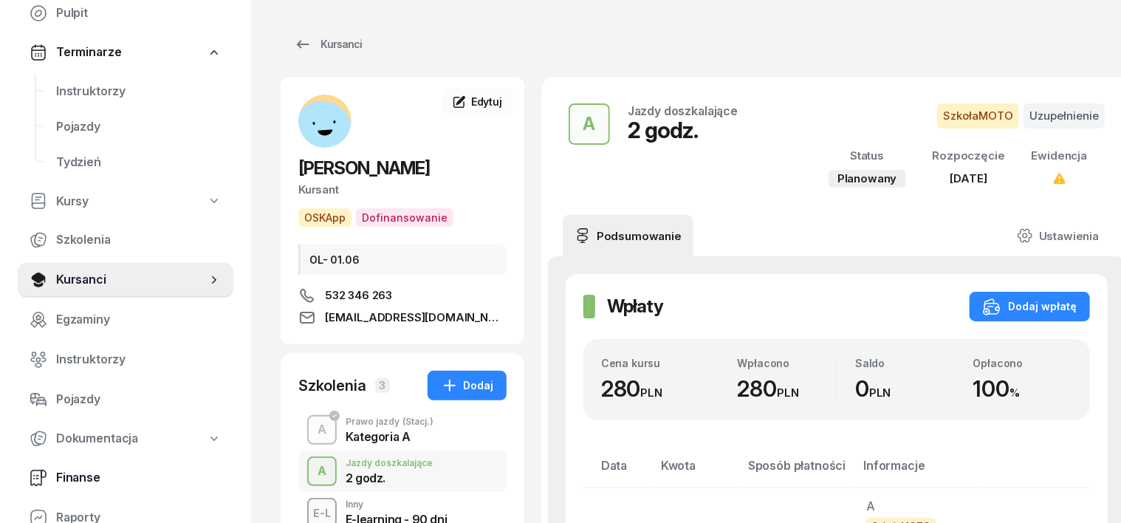
click at [74, 476] on span "Finanse" at bounding box center [138, 477] width 165 height 19
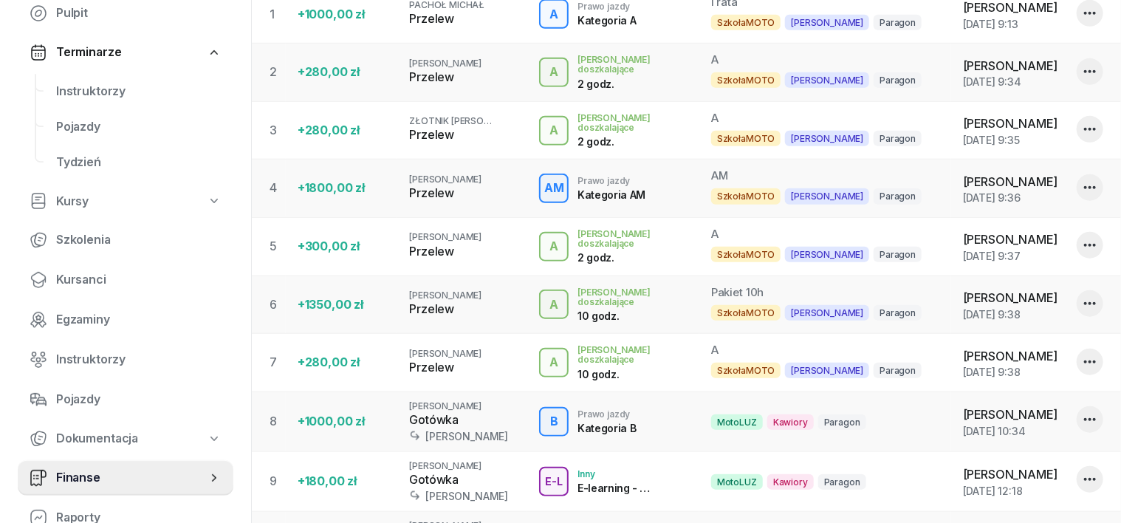
scroll to position [461, 0]
